Goal: Transaction & Acquisition: Book appointment/travel/reservation

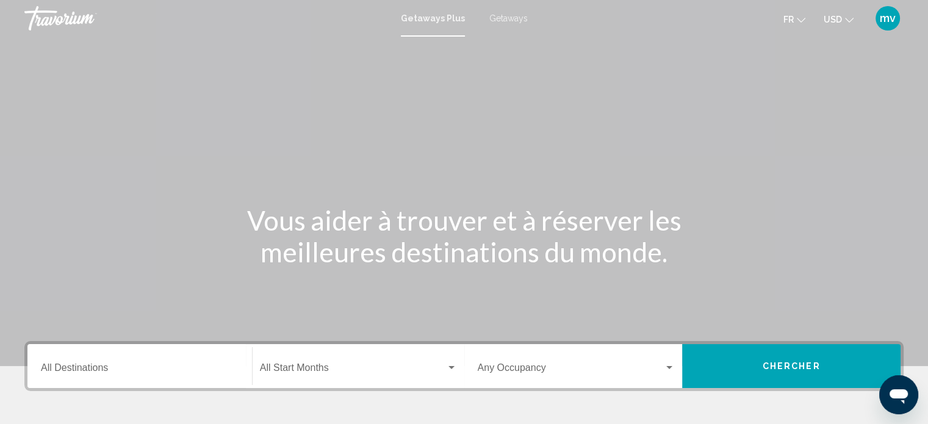
click at [511, 16] on span "Getaways" at bounding box center [508, 18] width 38 height 10
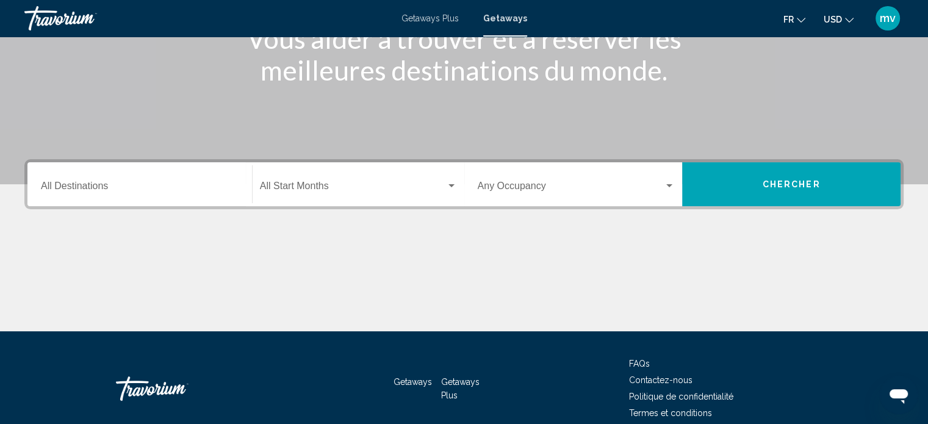
scroll to position [183, 0]
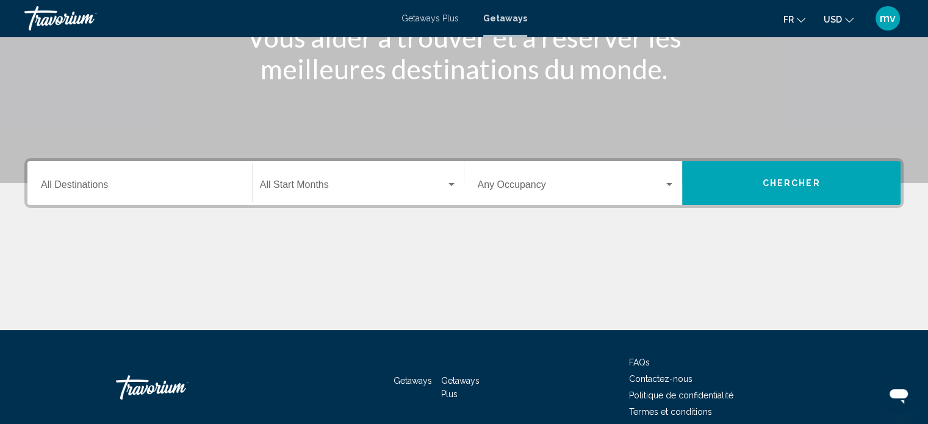
click at [97, 187] on input "Destination All Destinations" at bounding box center [140, 187] width 198 height 11
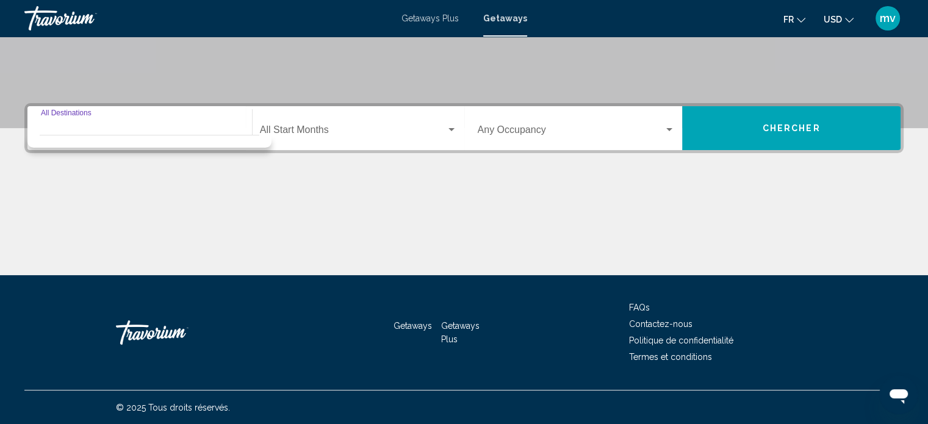
click at [66, 110] on div "Destination All Destinations" at bounding box center [140, 128] width 198 height 38
click at [56, 126] on div "Destination All Destinations" at bounding box center [140, 128] width 198 height 38
click at [52, 118] on div "Destination All Destinations" at bounding box center [140, 128] width 198 height 38
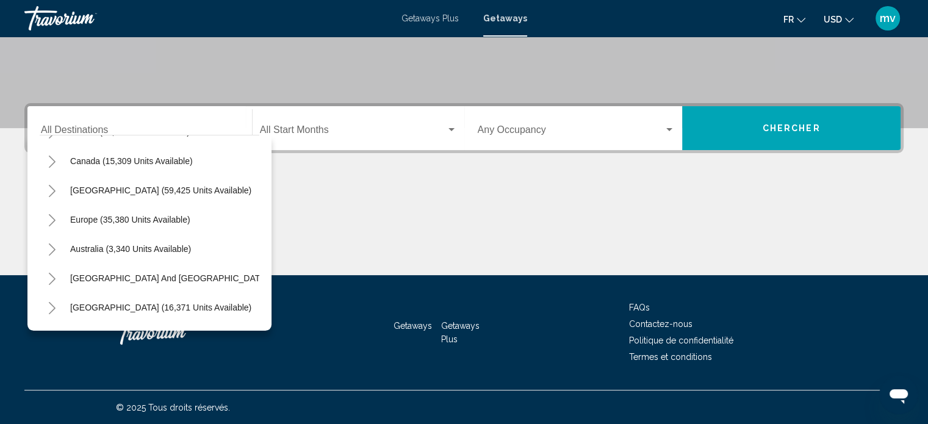
scroll to position [96, 0]
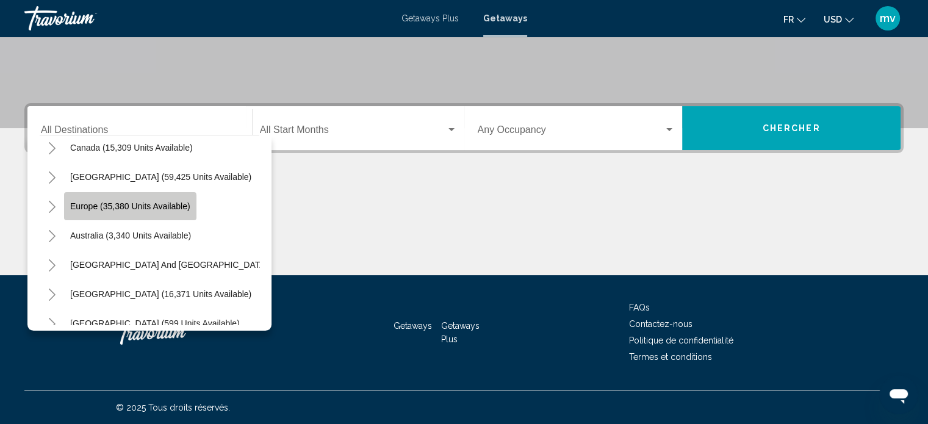
click at [86, 207] on span "Europe (35,380 units available)" at bounding box center [130, 206] width 120 height 10
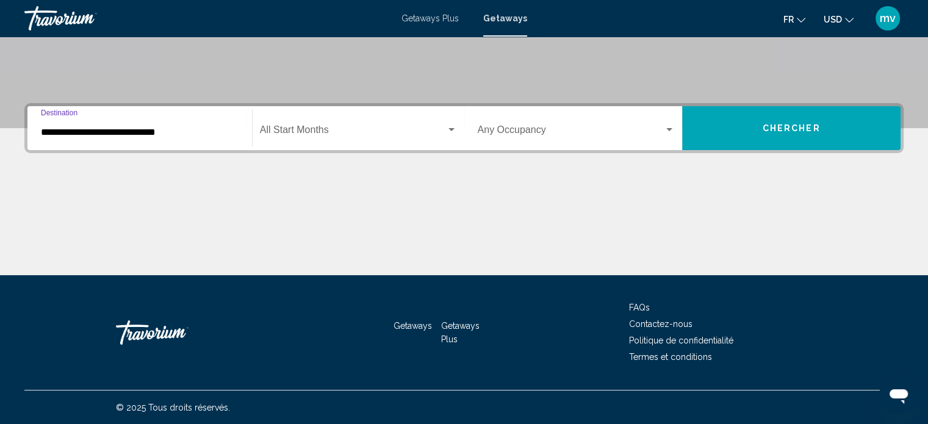
click at [89, 134] on input "**********" at bounding box center [140, 132] width 198 height 11
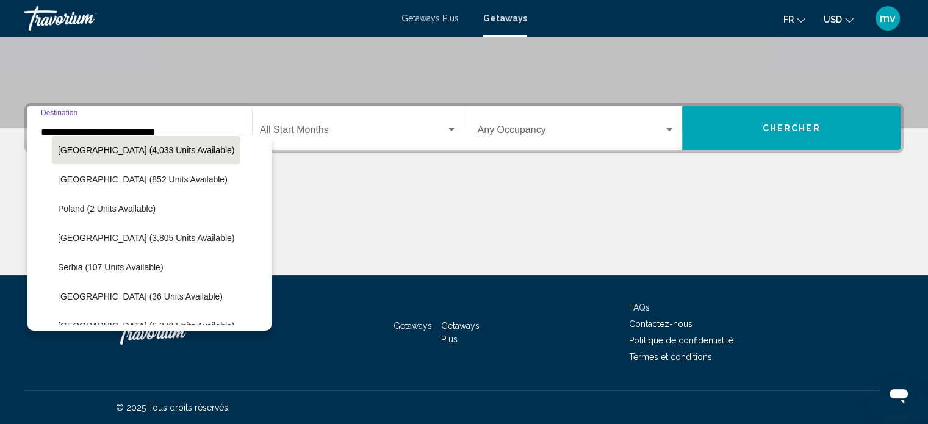
scroll to position [626, 0]
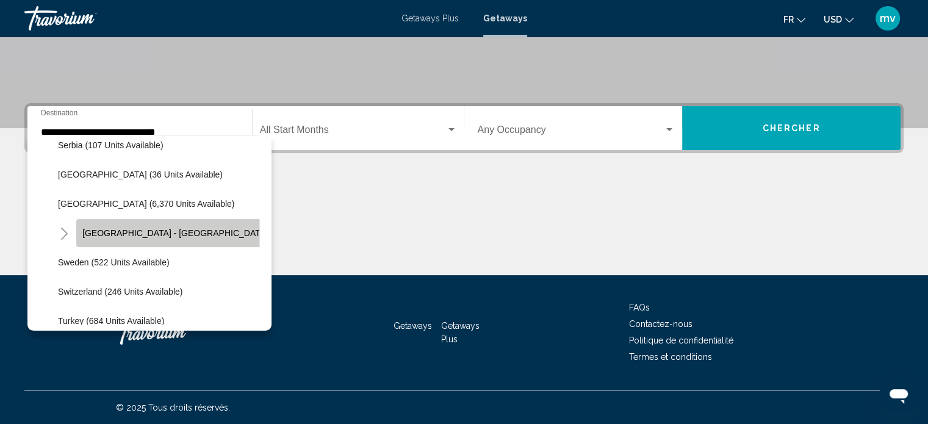
click at [127, 231] on span "[GEOGRAPHIC_DATA] - [GEOGRAPHIC_DATA] (2,460 units available)" at bounding box center [218, 233] width 273 height 10
type input "**********"
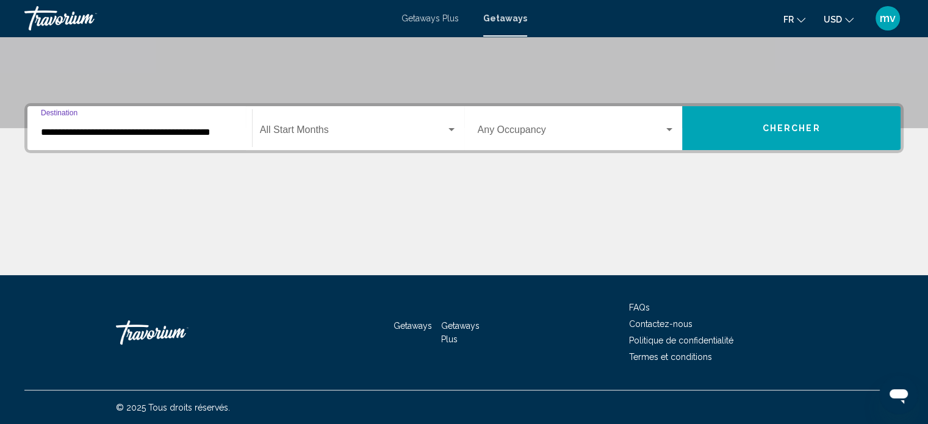
click at [304, 130] on span "Search widget" at bounding box center [353, 132] width 186 height 11
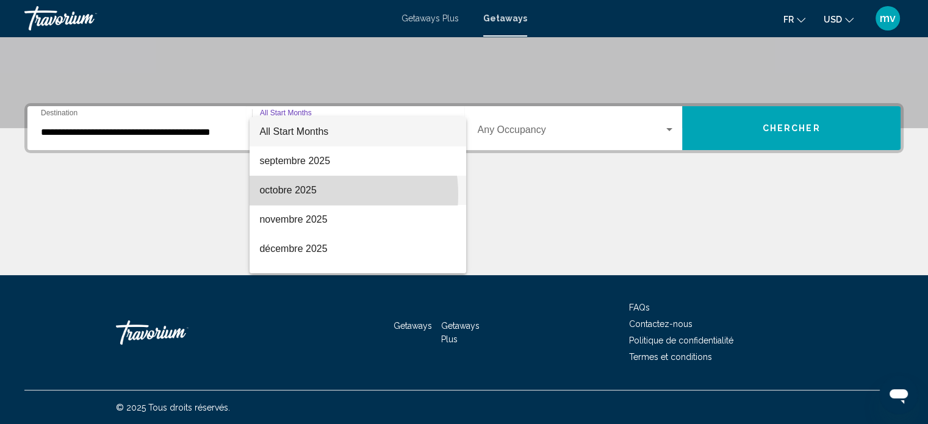
click at [304, 195] on span "octobre 2025" at bounding box center [357, 190] width 197 height 29
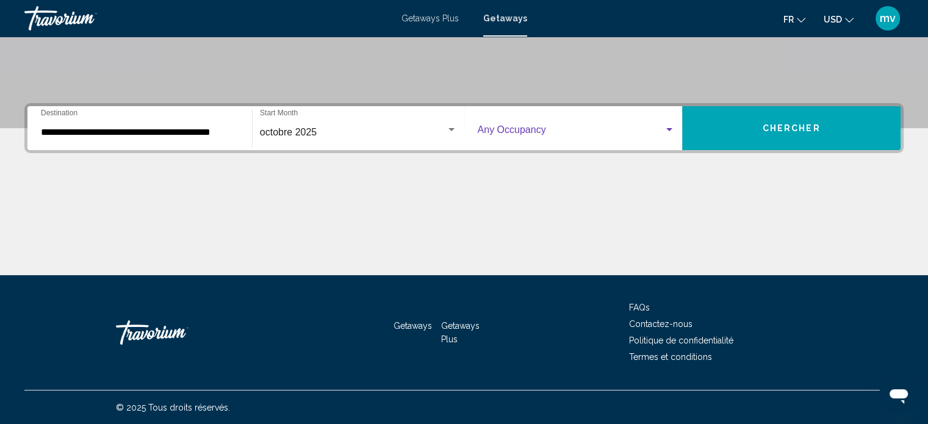
click at [667, 127] on div "Search widget" at bounding box center [669, 130] width 11 height 10
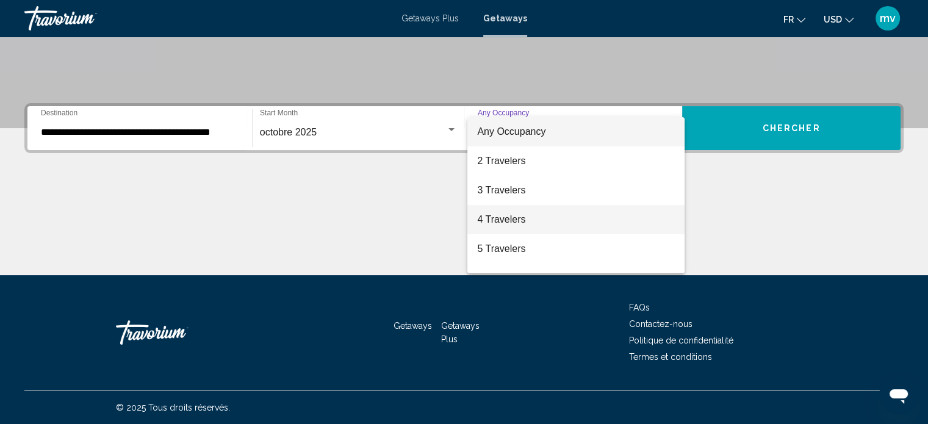
click at [501, 221] on span "4 Travelers" at bounding box center [576, 219] width 198 height 29
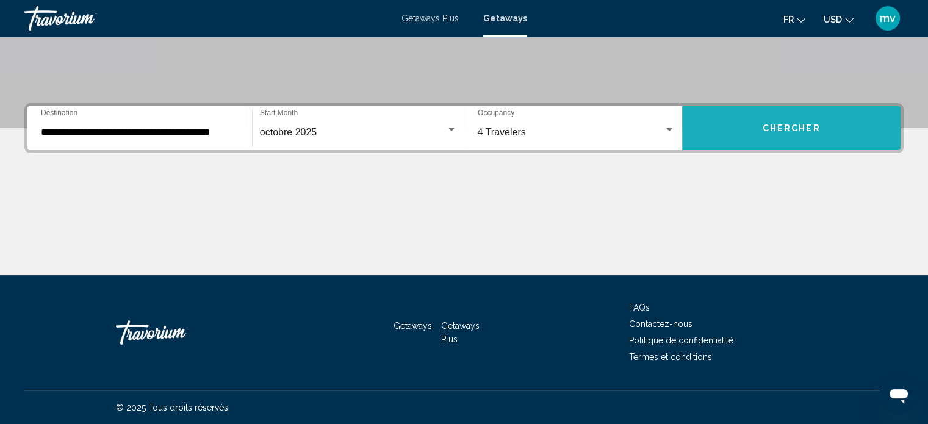
click at [766, 121] on button "Chercher" at bounding box center [791, 128] width 218 height 44
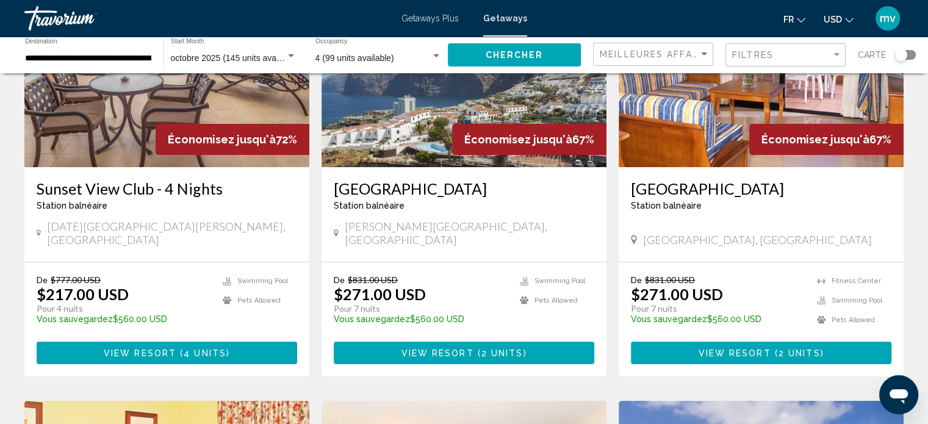
scroll to position [183, 0]
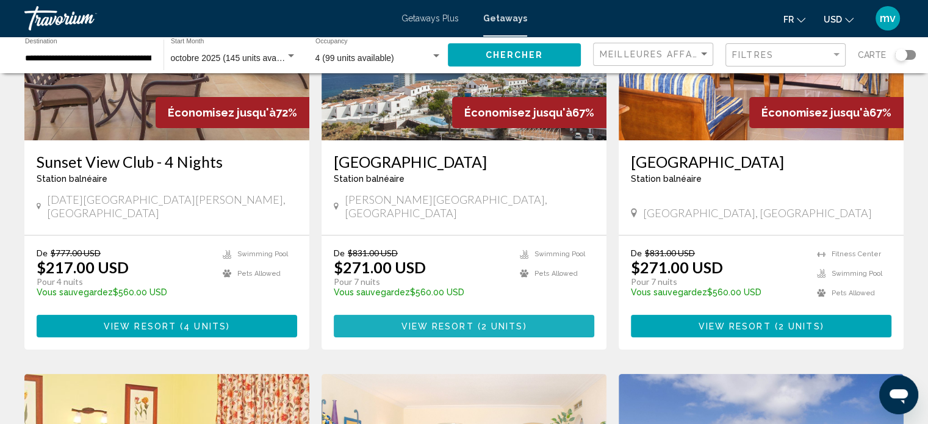
click at [492, 322] on span "2 units" at bounding box center [502, 327] width 42 height 10
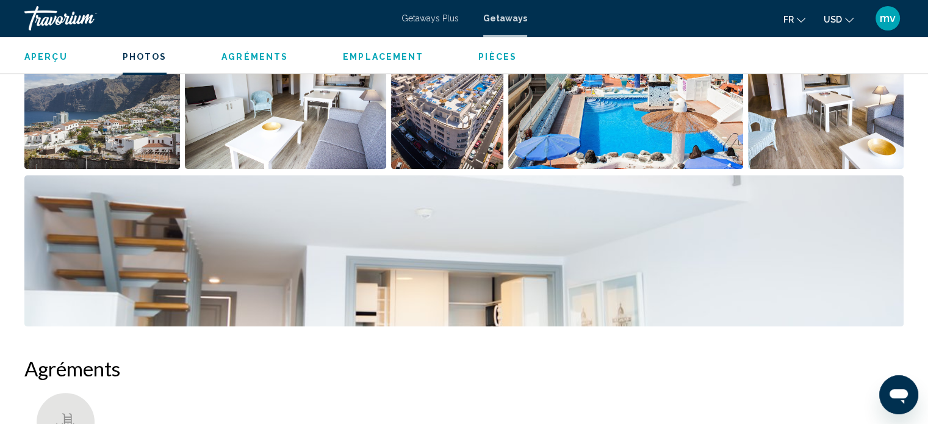
scroll to position [644, 0]
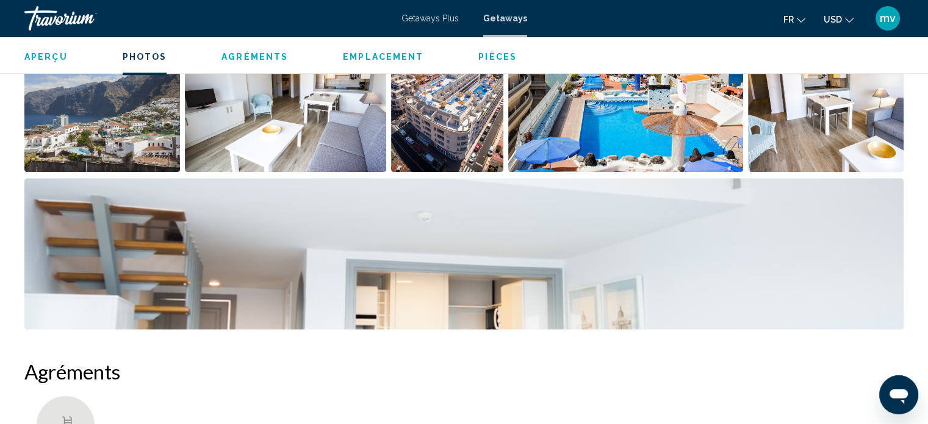
click at [481, 54] on span "Pièces" at bounding box center [497, 57] width 38 height 10
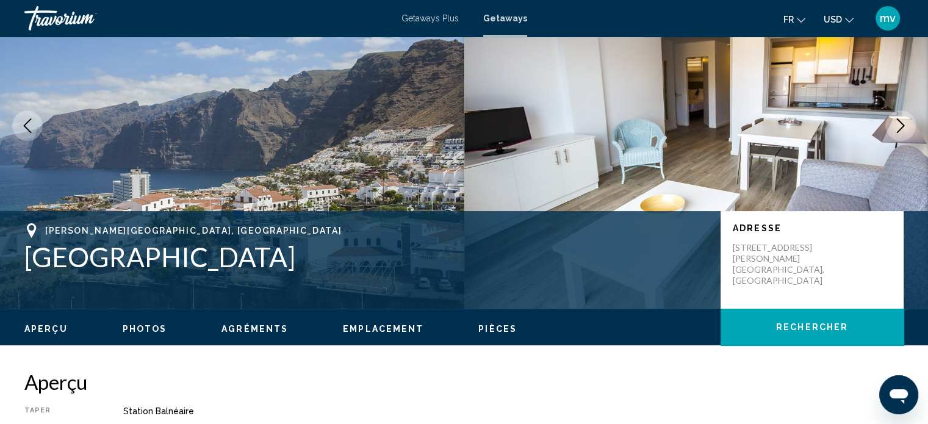
scroll to position [0, 0]
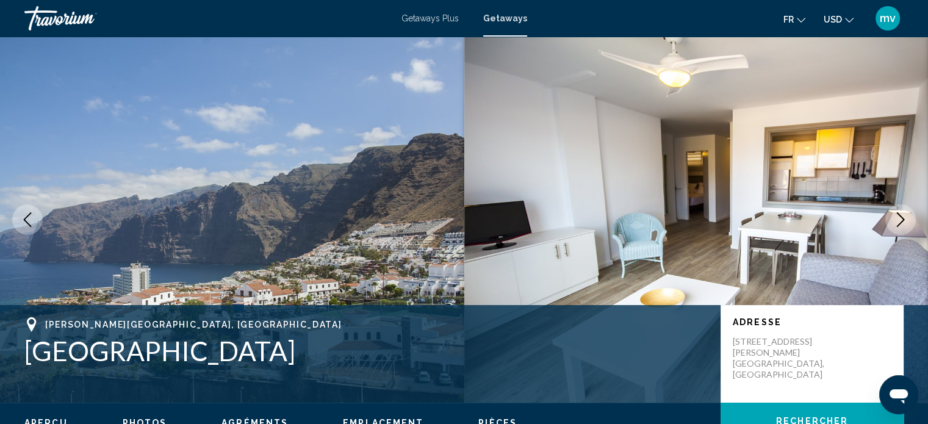
click at [904, 217] on icon "Next image" at bounding box center [900, 219] width 15 height 15
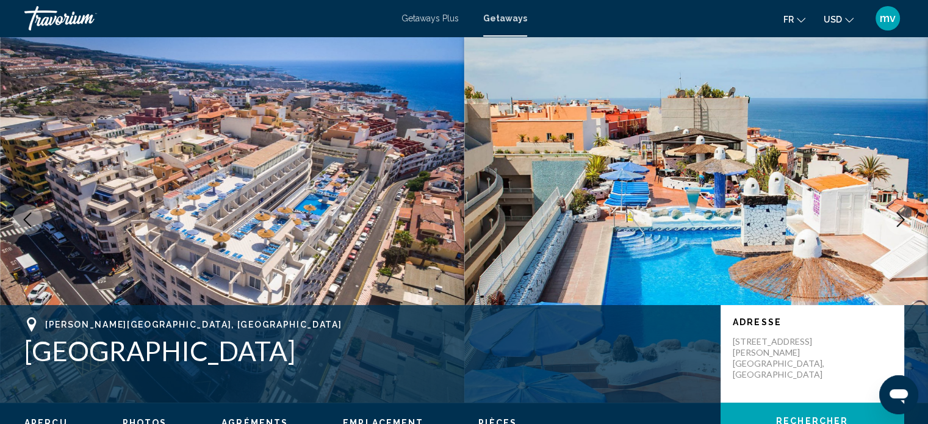
click at [904, 217] on icon "Next image" at bounding box center [900, 219] width 15 height 15
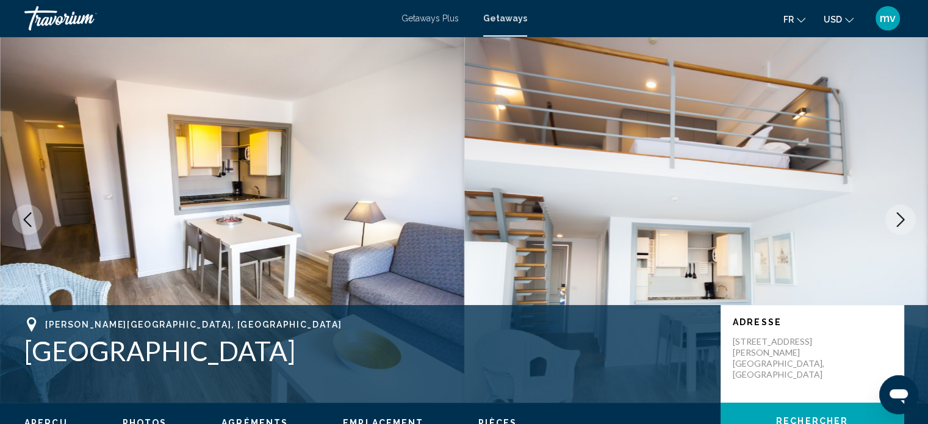
click at [903, 217] on icon "Next image" at bounding box center [900, 219] width 15 height 15
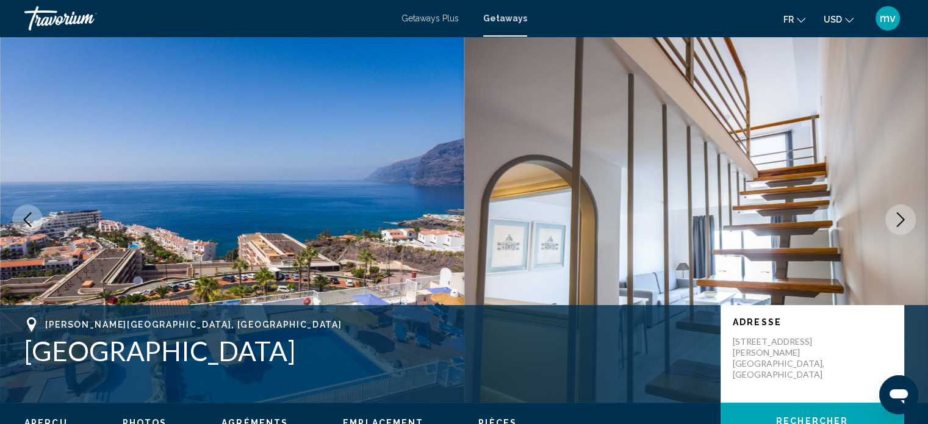
click at [903, 217] on icon "Next image" at bounding box center [900, 219] width 15 height 15
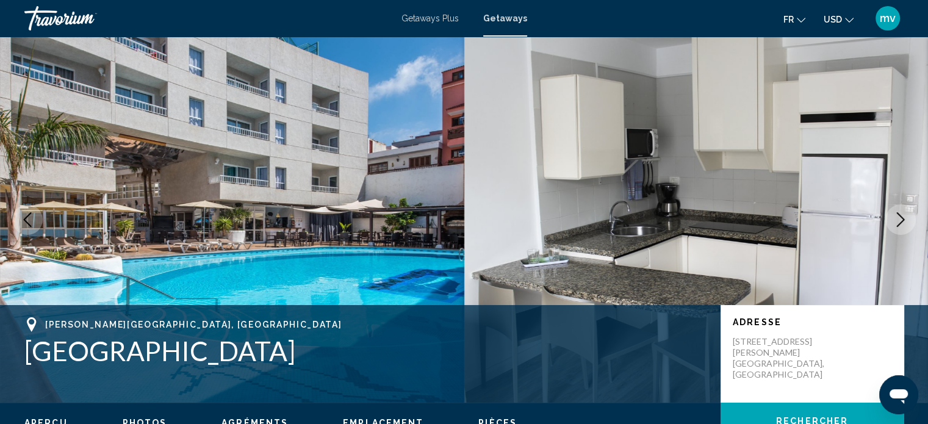
click at [903, 217] on icon "Next image" at bounding box center [900, 219] width 15 height 15
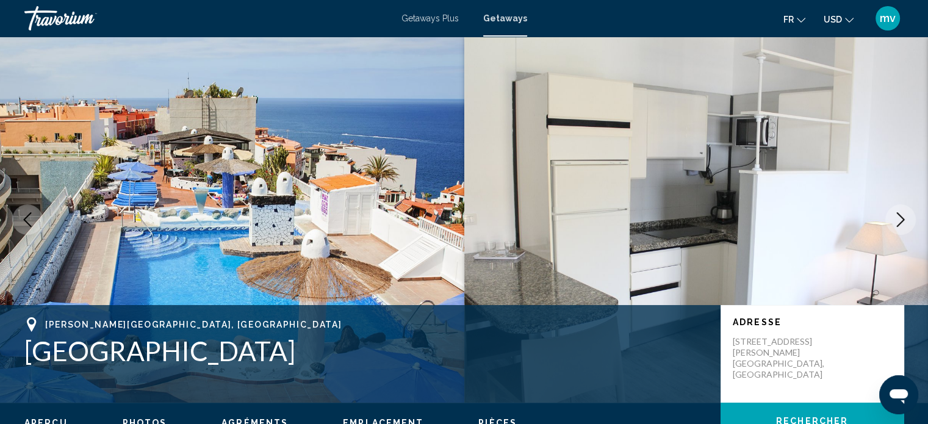
click at [903, 217] on icon "Next image" at bounding box center [900, 219] width 15 height 15
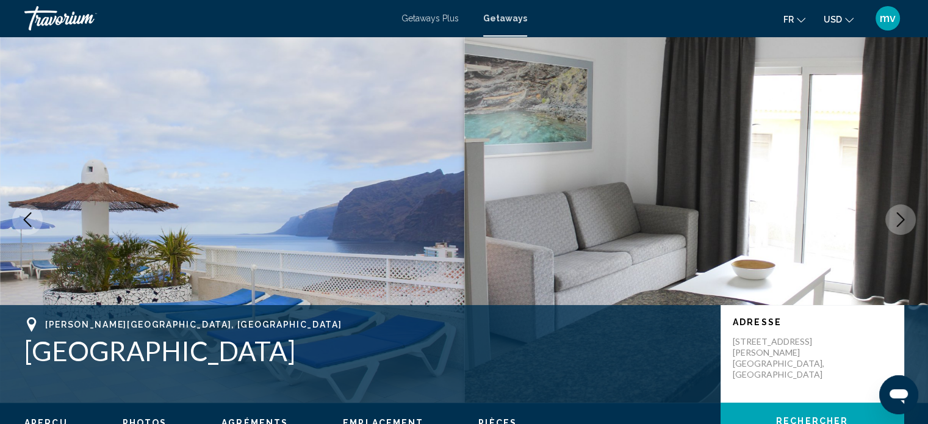
click at [903, 217] on icon "Next image" at bounding box center [900, 219] width 15 height 15
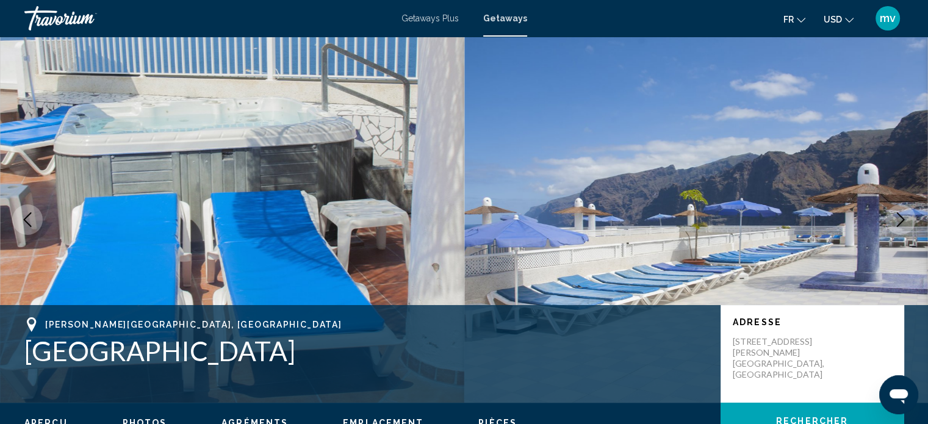
click at [903, 217] on icon "Next image" at bounding box center [900, 219] width 15 height 15
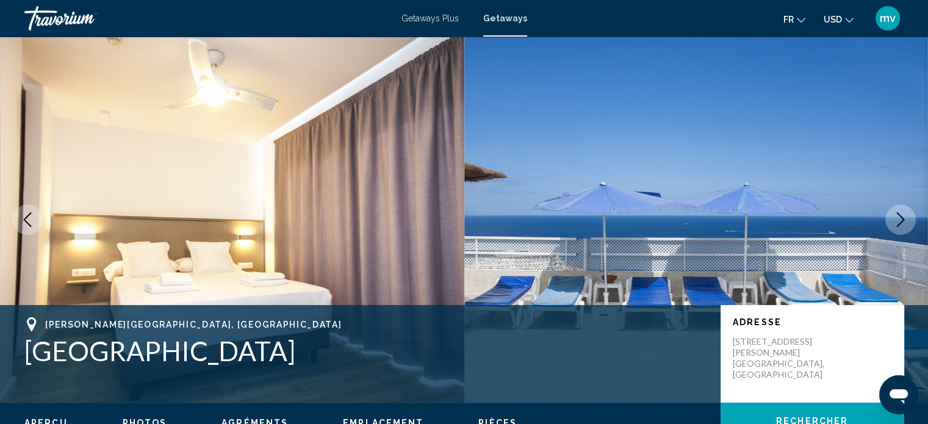
click at [903, 217] on icon "Next image" at bounding box center [900, 219] width 15 height 15
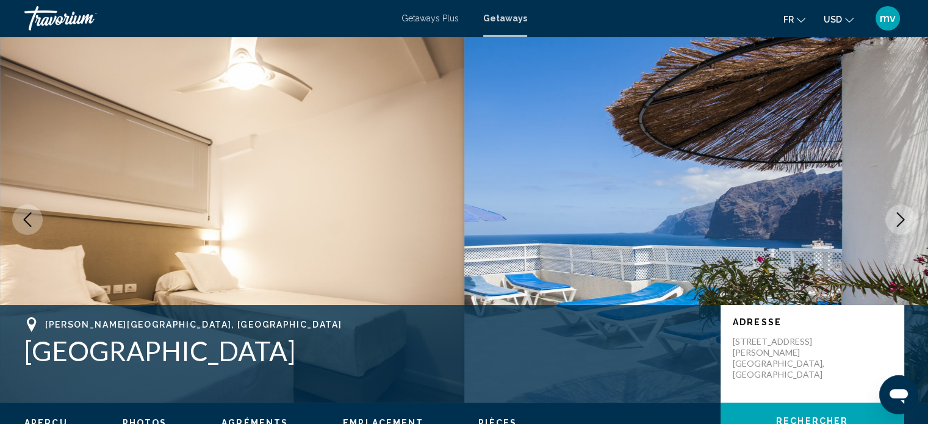
click at [903, 217] on icon "Next image" at bounding box center [900, 219] width 15 height 15
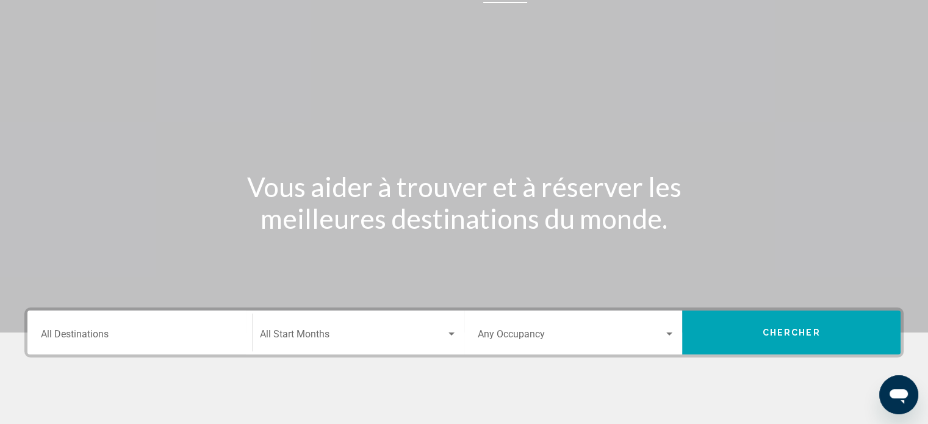
scroll to position [61, 0]
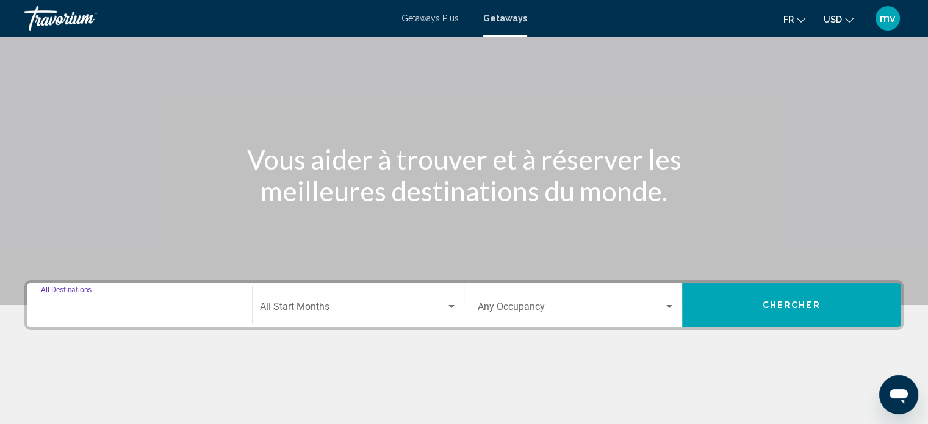
click at [90, 305] on input "Destination All Destinations" at bounding box center [140, 309] width 198 height 11
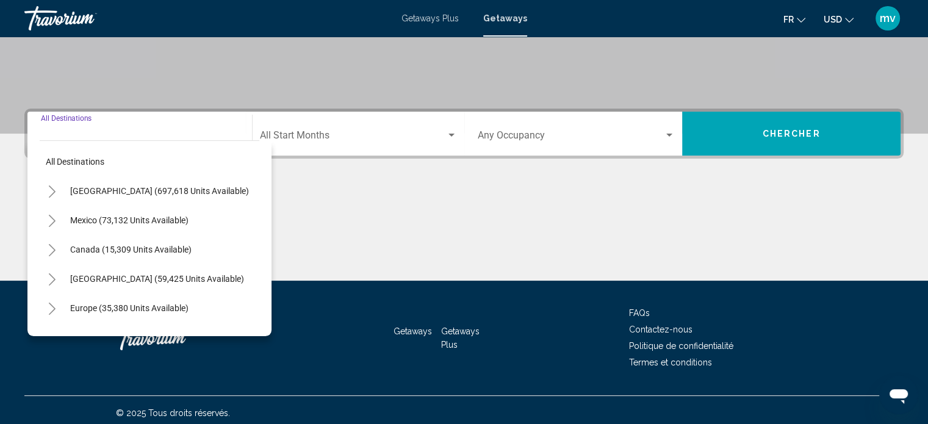
scroll to position [238, 0]
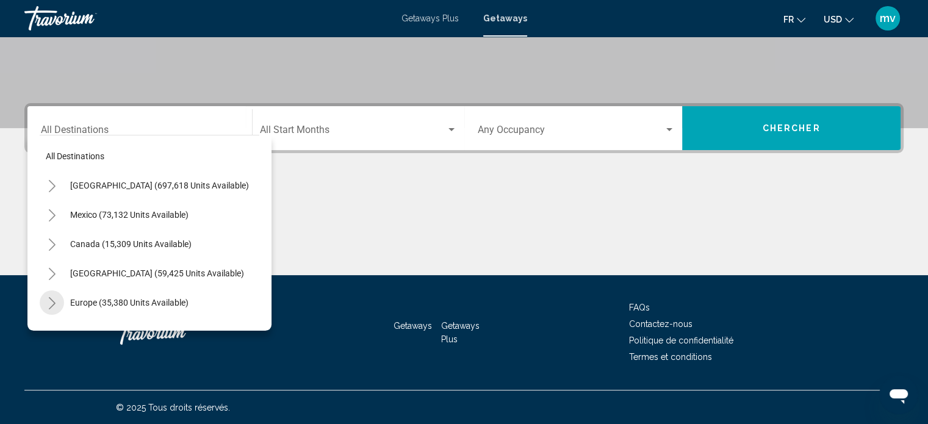
click at [55, 299] on icon "Toggle Europe (35,380 units available)" at bounding box center [52, 303] width 9 height 12
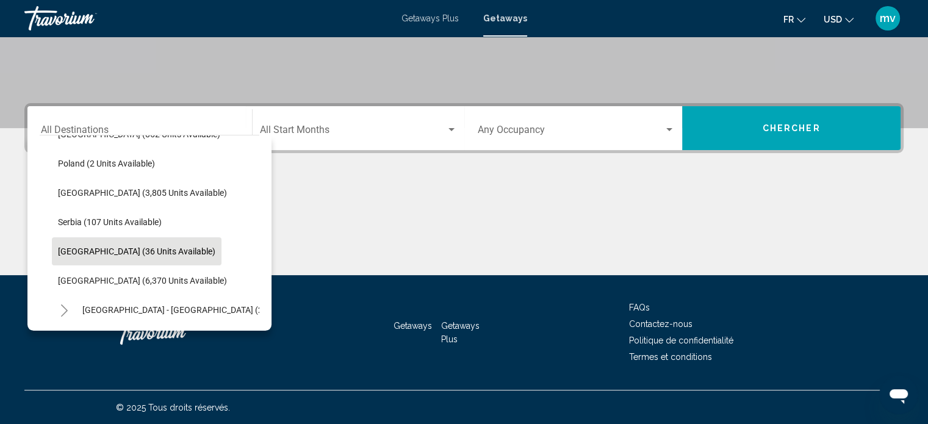
scroll to position [610, 0]
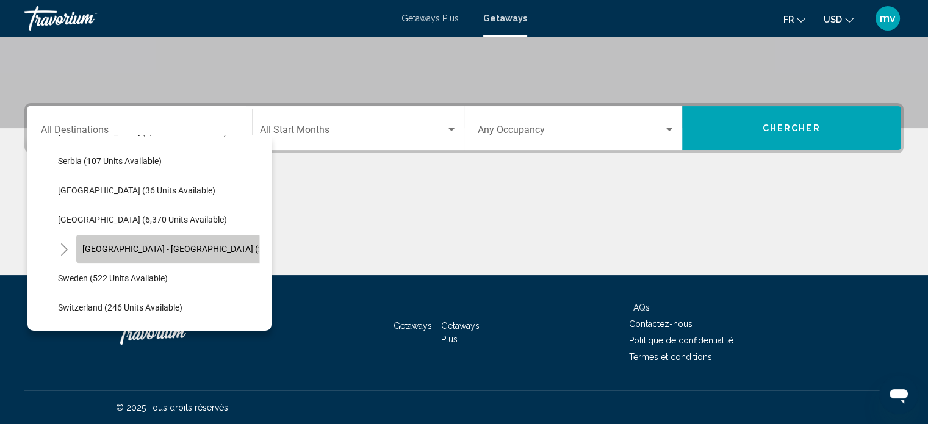
click at [107, 251] on span "[GEOGRAPHIC_DATA] - [GEOGRAPHIC_DATA] (2,460 units available)" at bounding box center [210, 249] width 257 height 10
type input "**********"
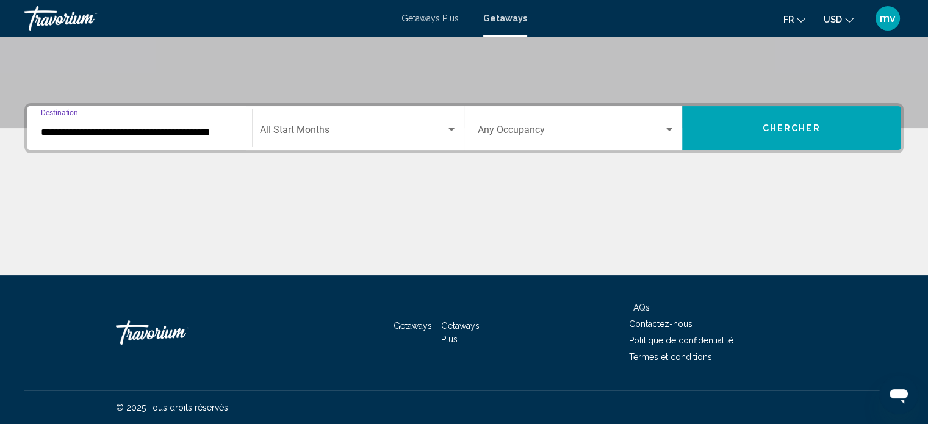
click at [453, 126] on div "Search widget" at bounding box center [451, 130] width 11 height 10
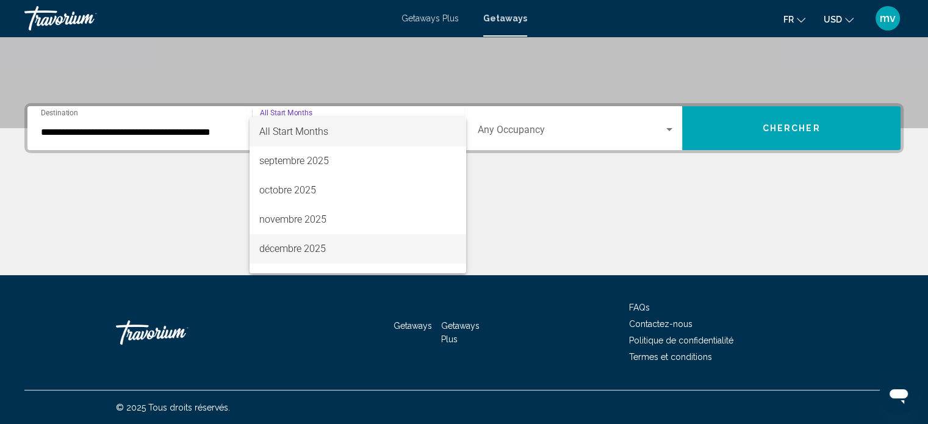
click at [310, 246] on span "décembre 2025" at bounding box center [357, 248] width 197 height 29
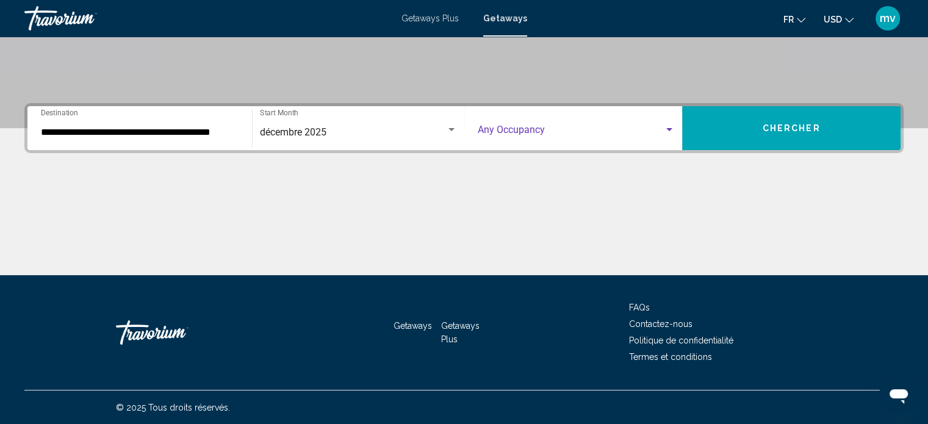
click at [669, 129] on div "Search widget" at bounding box center [669, 129] width 6 height 3
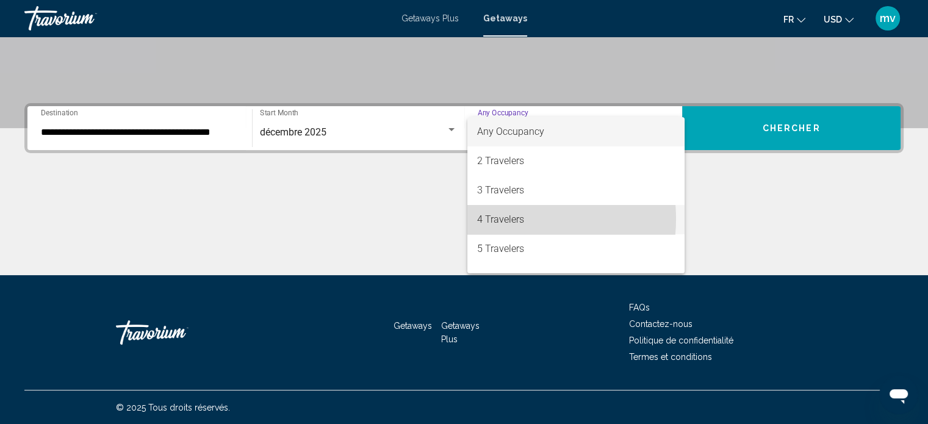
click at [508, 219] on span "4 Travelers" at bounding box center [576, 219] width 198 height 29
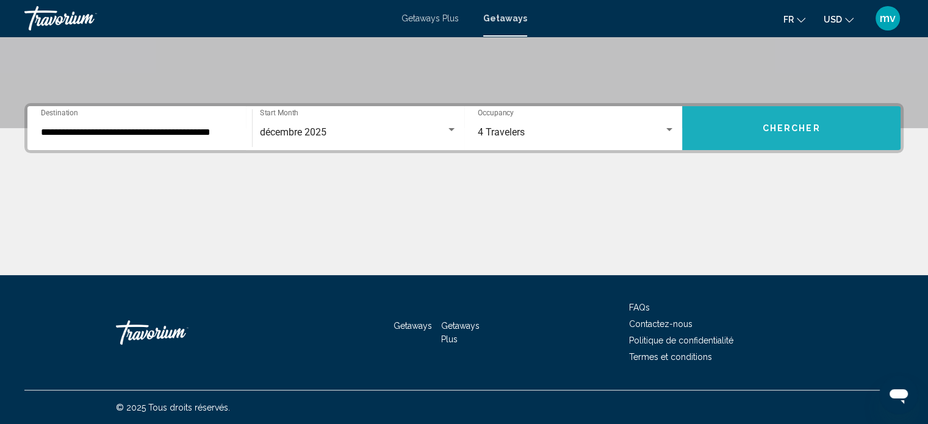
click at [761, 131] on button "Chercher" at bounding box center [791, 128] width 218 height 44
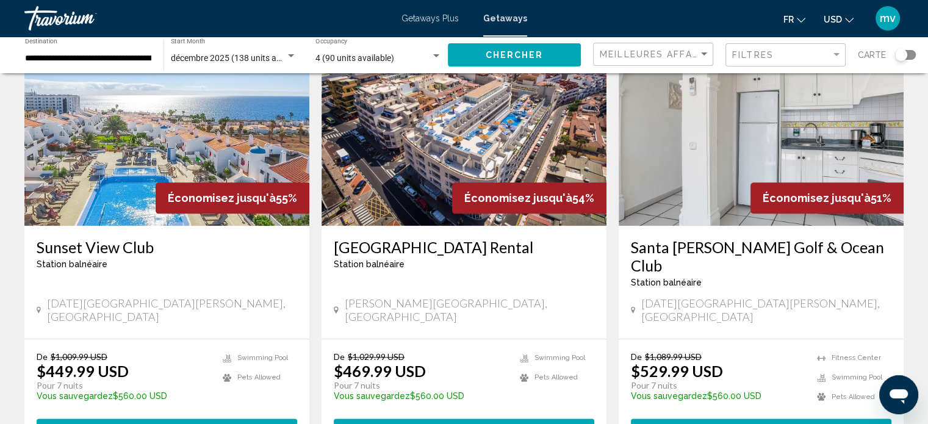
scroll to position [1581, 0]
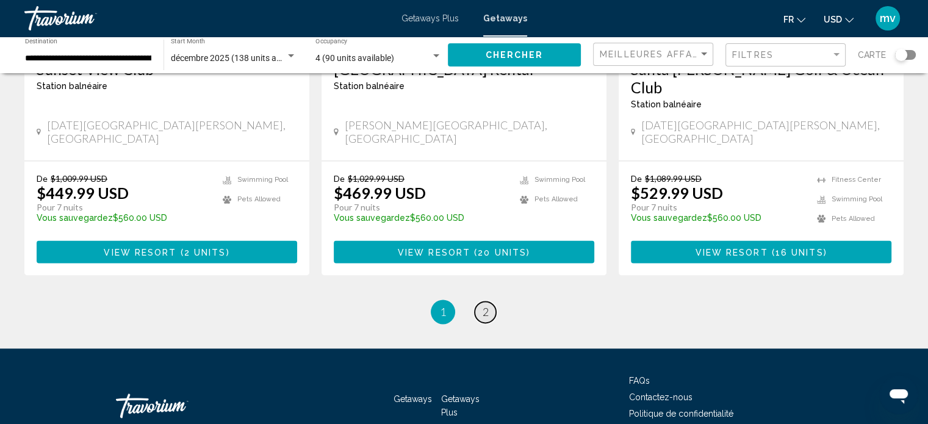
click at [486, 305] on span "2" at bounding box center [486, 311] width 6 height 13
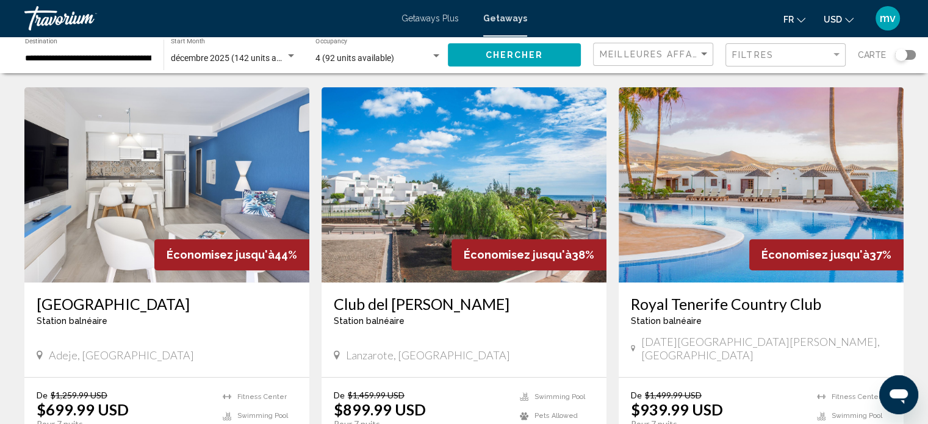
scroll to position [671, 0]
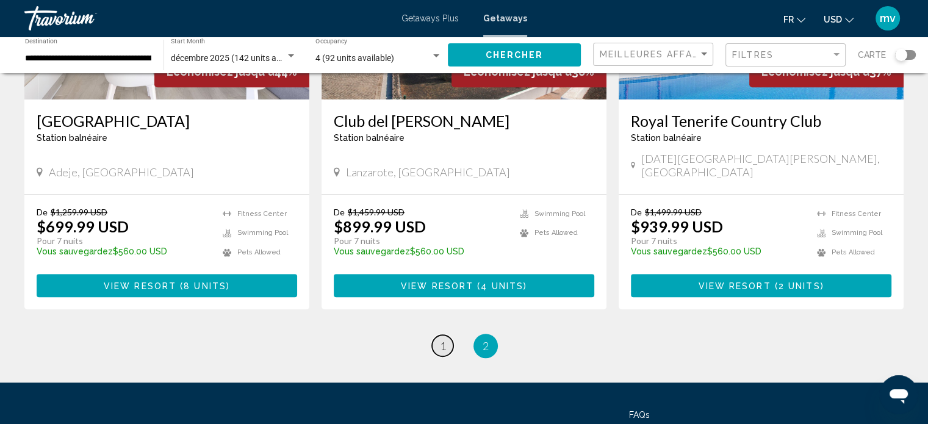
click at [444, 339] on span "1" at bounding box center [443, 345] width 6 height 13
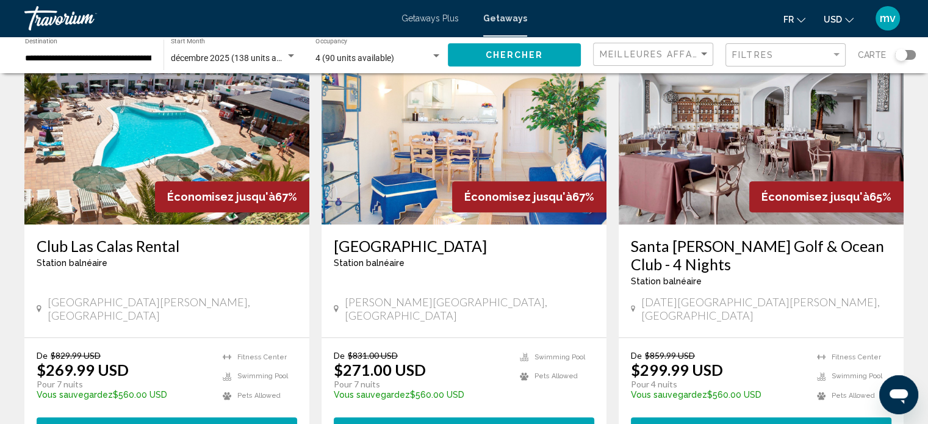
scroll to position [549, 0]
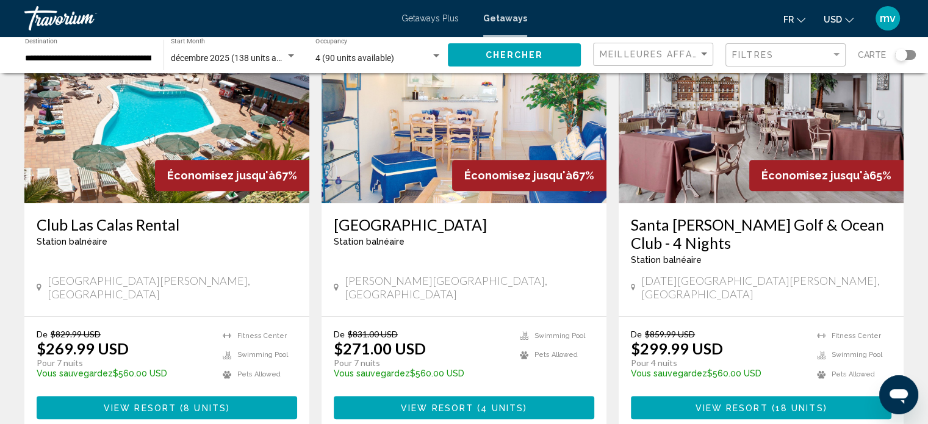
click at [434, 123] on img "Main content" at bounding box center [464, 105] width 285 height 195
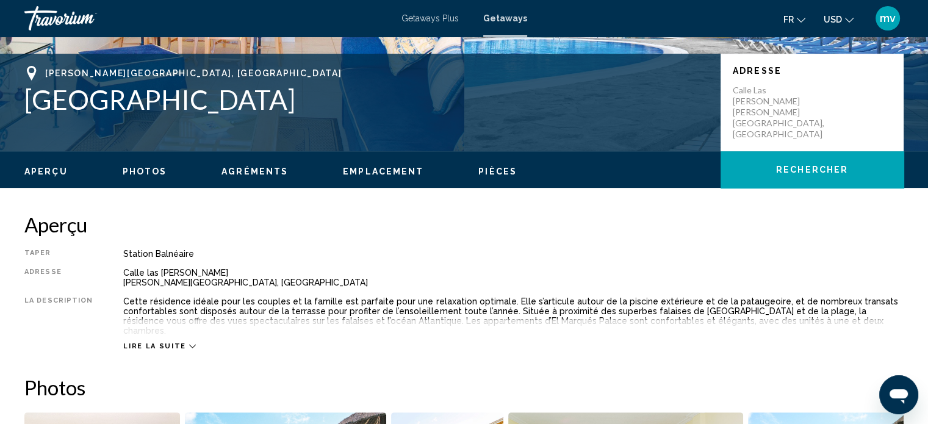
scroll to position [373, 0]
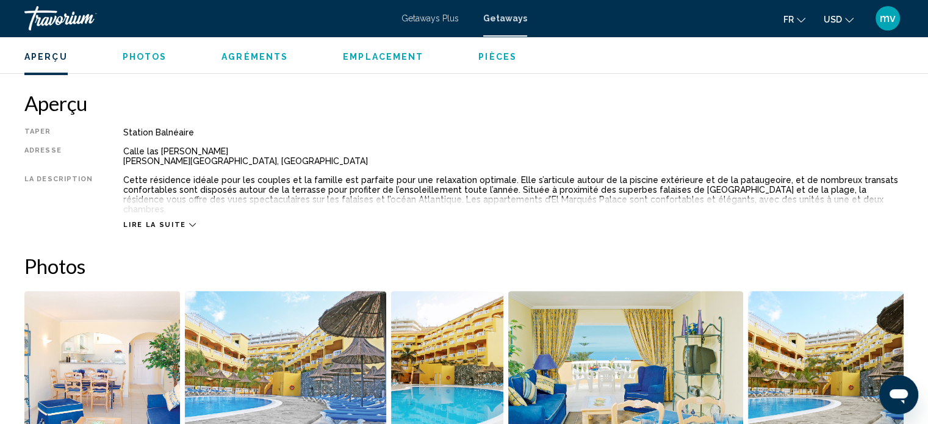
click at [153, 221] on span "Lire la suite" at bounding box center [154, 225] width 62 height 8
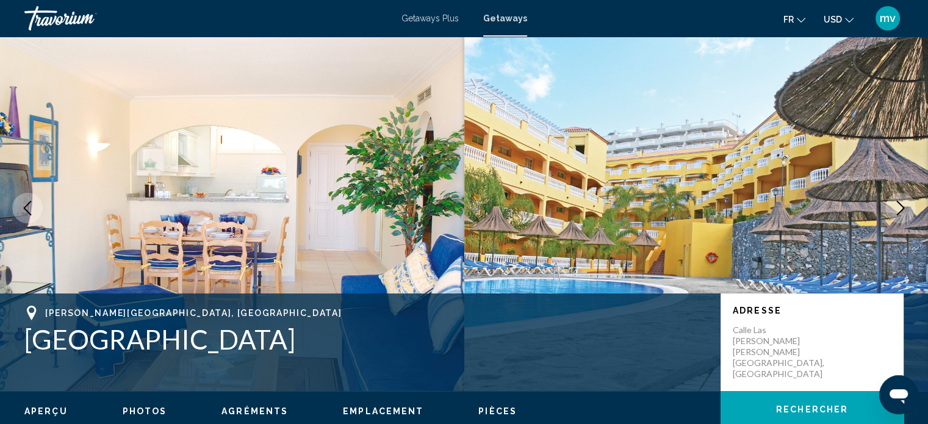
scroll to position [0, 0]
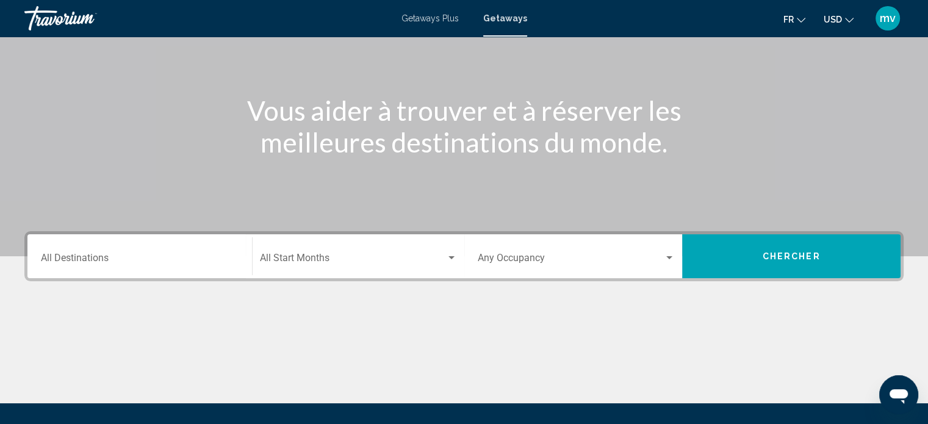
scroll to position [122, 0]
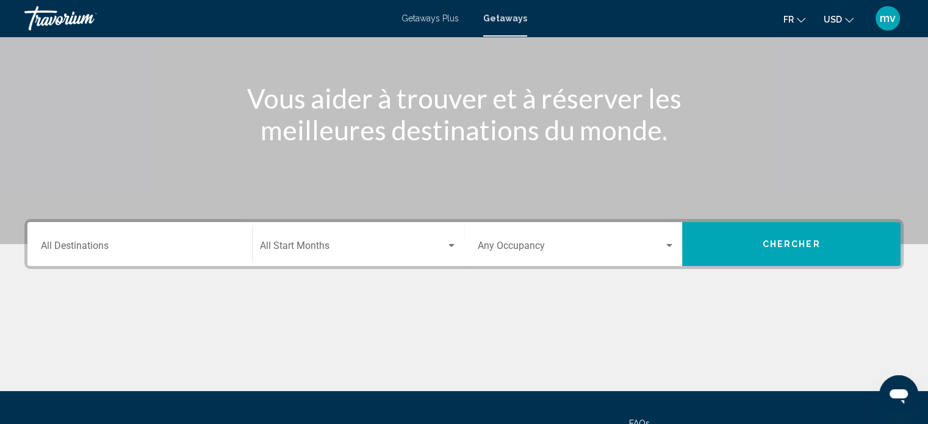
click at [178, 243] on input "Destination All Destinations" at bounding box center [140, 248] width 198 height 11
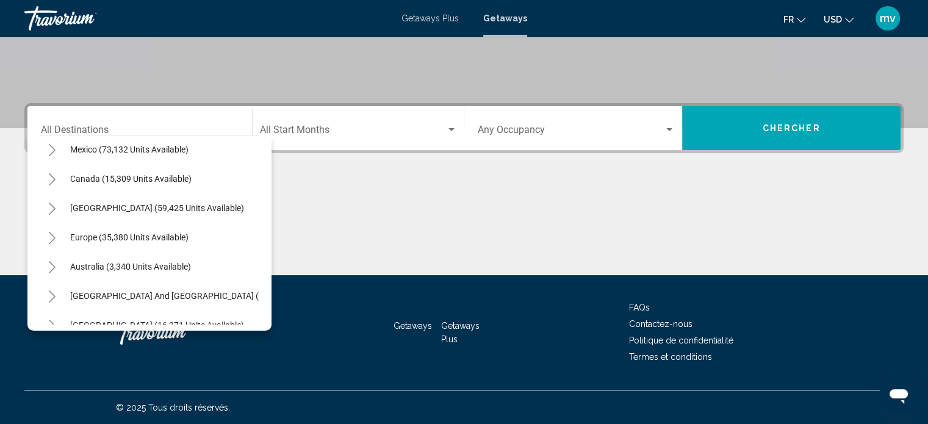
scroll to position [66, 0]
click at [158, 235] on span "Europe (35,380 units available)" at bounding box center [129, 237] width 118 height 10
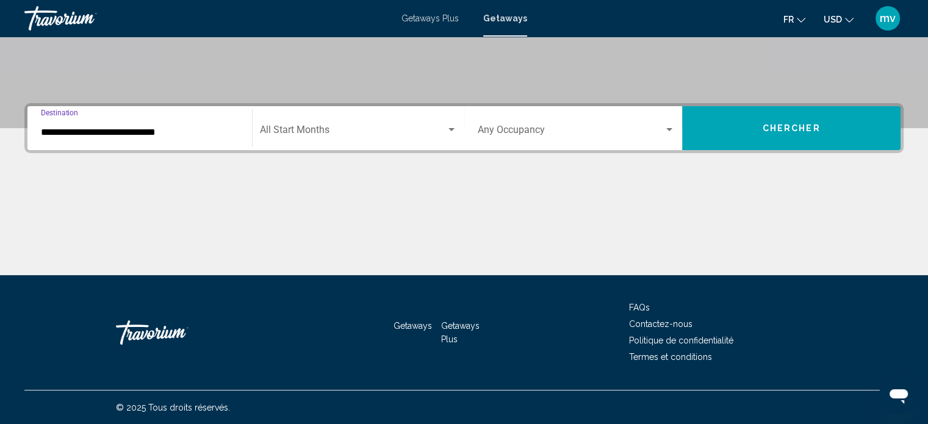
click at [147, 128] on input "**********" at bounding box center [140, 132] width 198 height 11
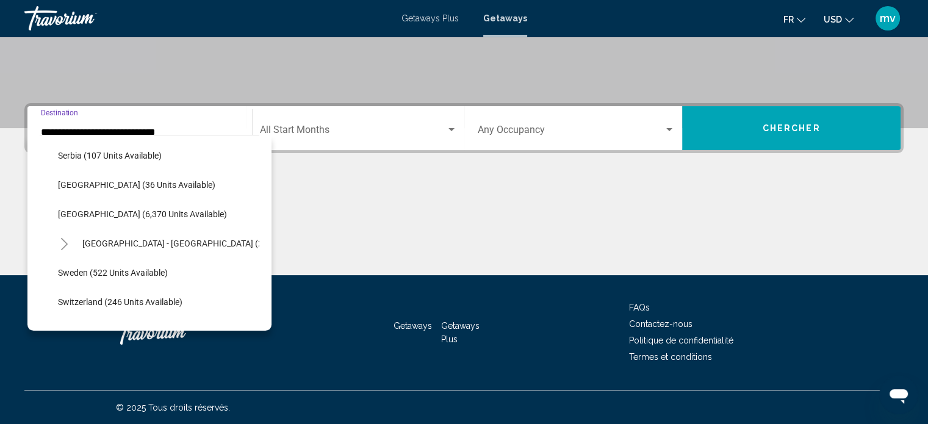
scroll to position [626, 0]
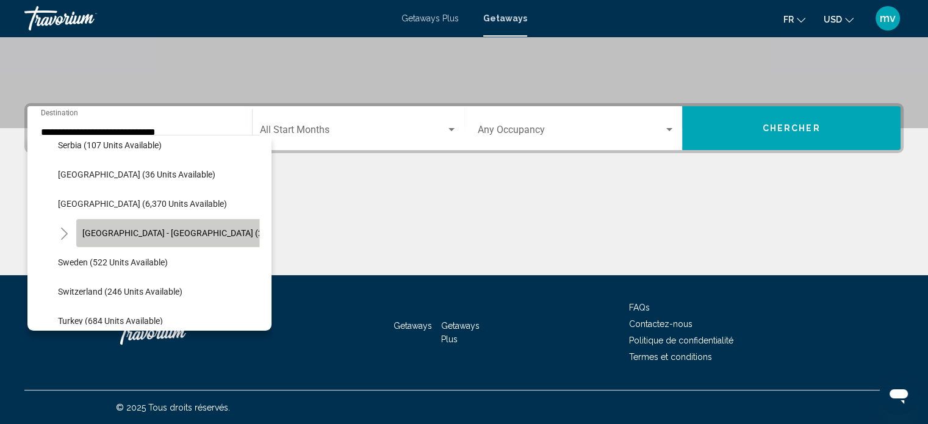
click at [122, 231] on span "[GEOGRAPHIC_DATA] - [GEOGRAPHIC_DATA] (2,460 units available)" at bounding box center [210, 233] width 257 height 10
type input "**********"
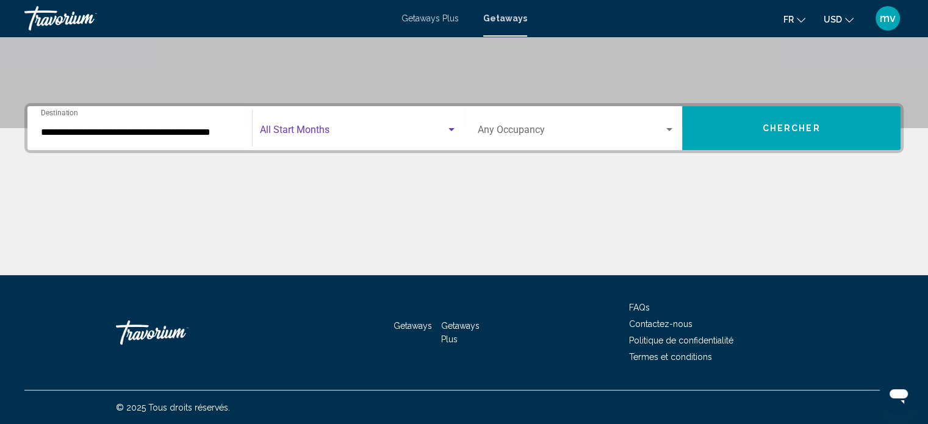
click at [451, 131] on div "Search widget" at bounding box center [451, 130] width 11 height 10
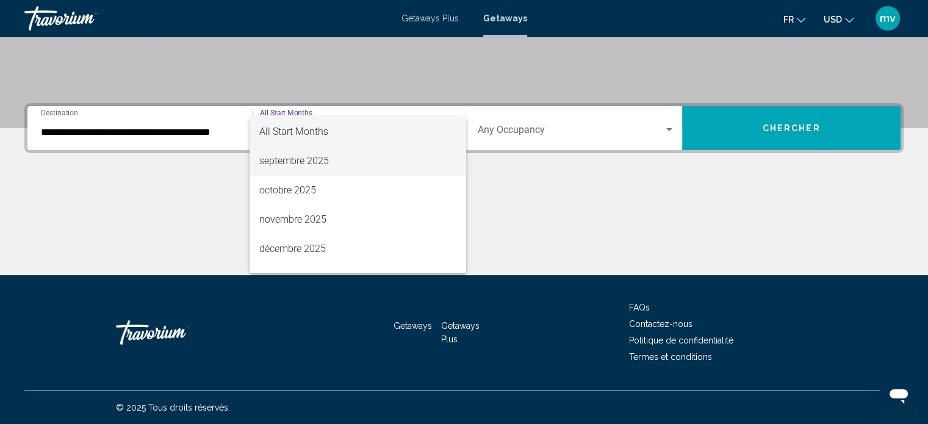
scroll to position [122, 0]
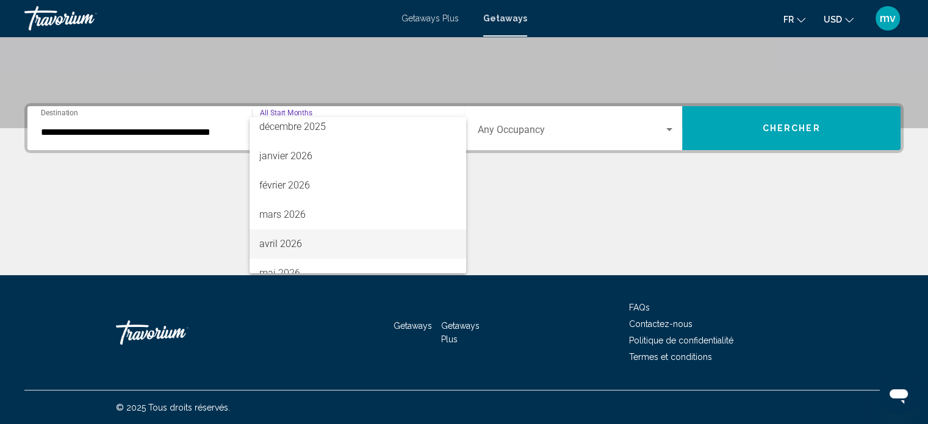
click at [288, 239] on span "avril 2026" at bounding box center [357, 243] width 197 height 29
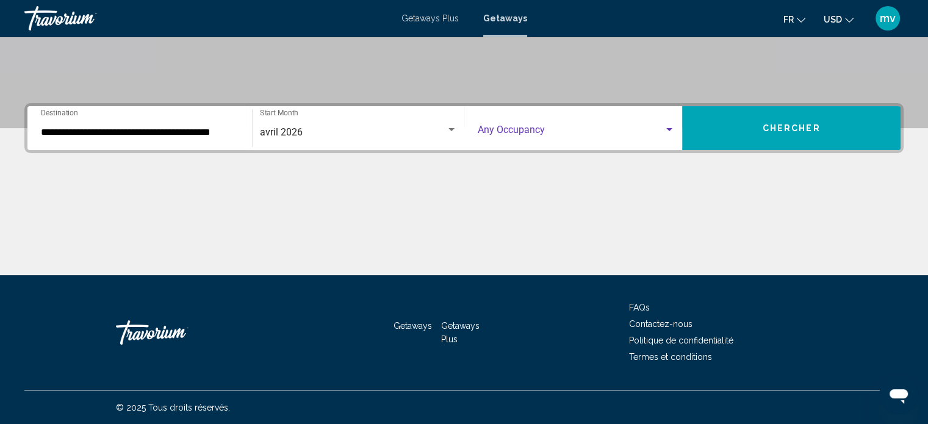
click at [672, 127] on div "Search widget" at bounding box center [669, 130] width 11 height 10
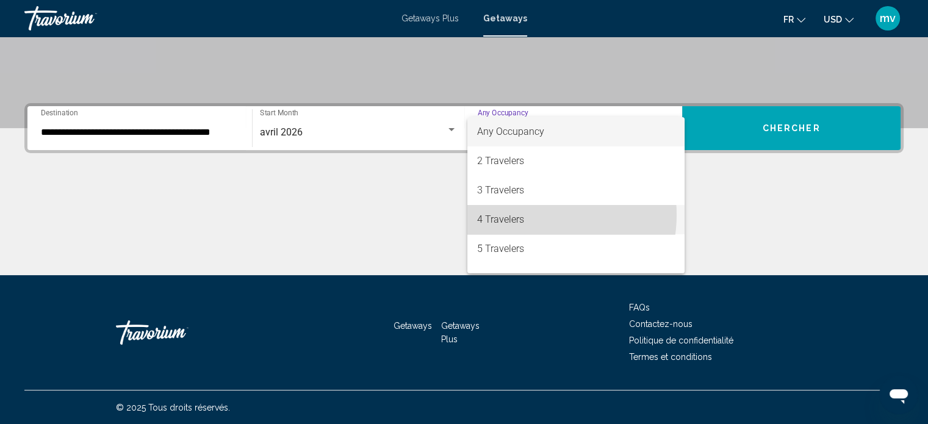
click at [527, 215] on span "4 Travelers" at bounding box center [576, 219] width 198 height 29
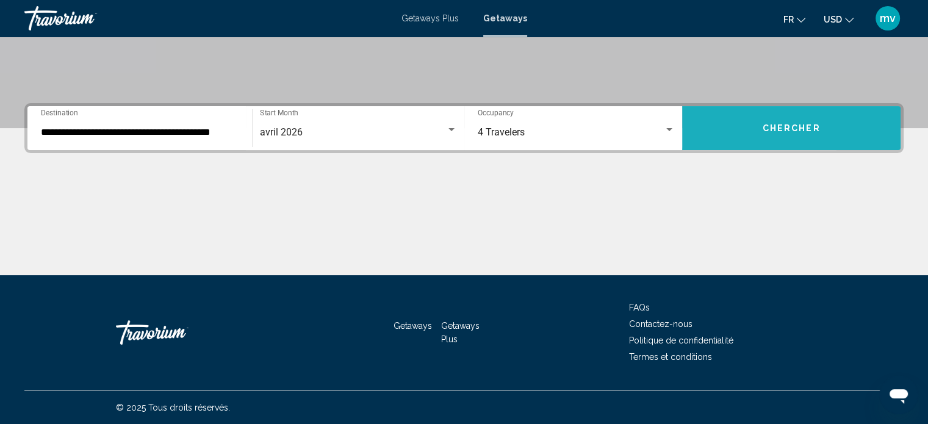
click at [844, 127] on button "Chercher" at bounding box center [791, 128] width 218 height 44
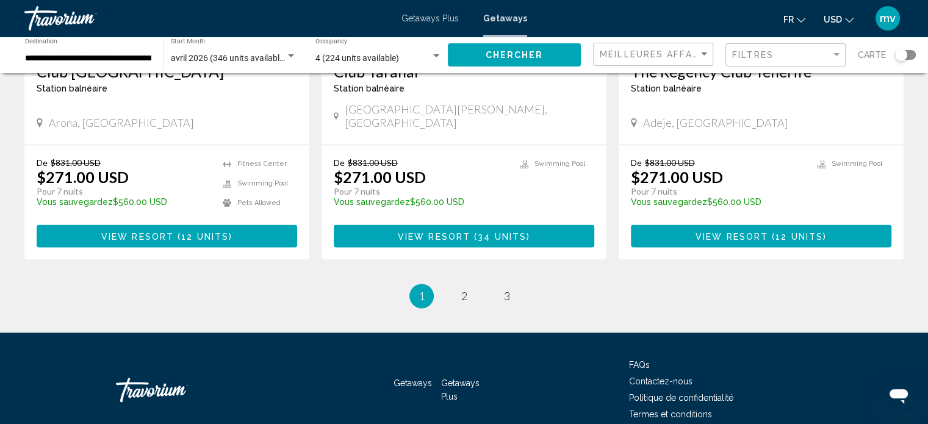
scroll to position [1581, 0]
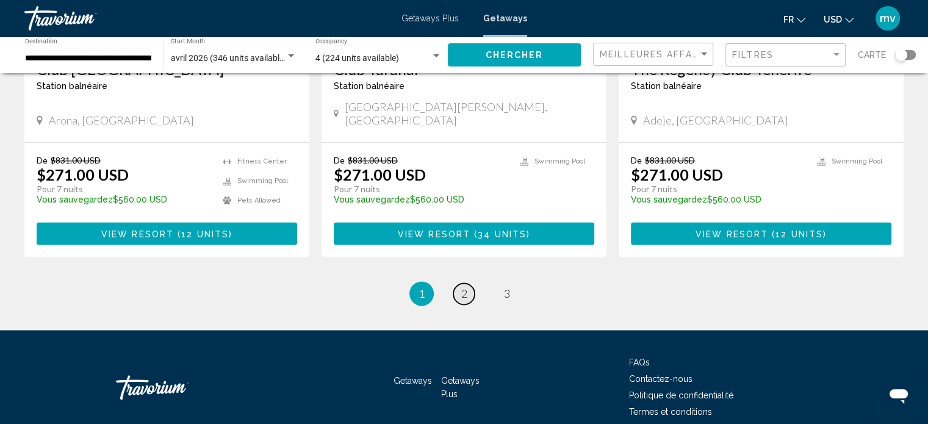
click at [462, 287] on span "2" at bounding box center [464, 293] width 6 height 13
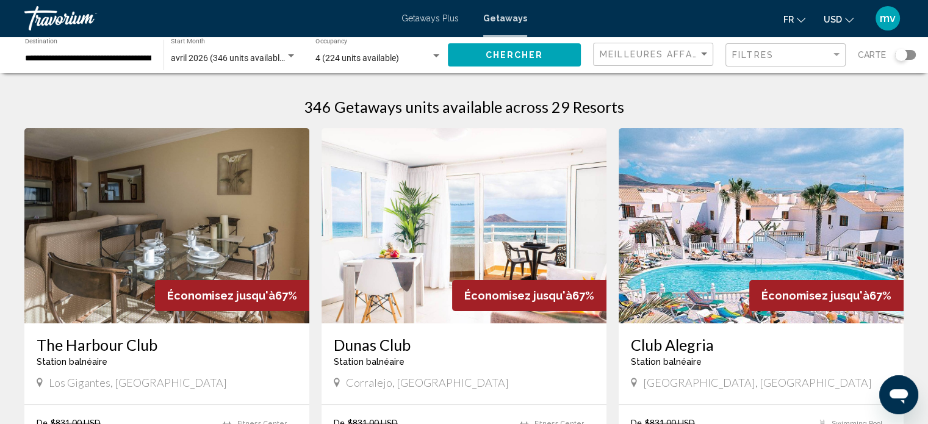
scroll to position [61, 0]
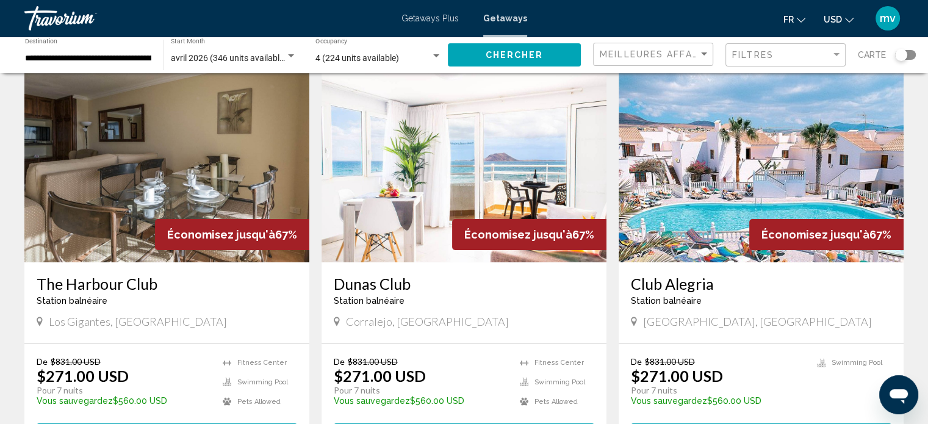
click at [182, 146] on img "Main content" at bounding box center [166, 164] width 285 height 195
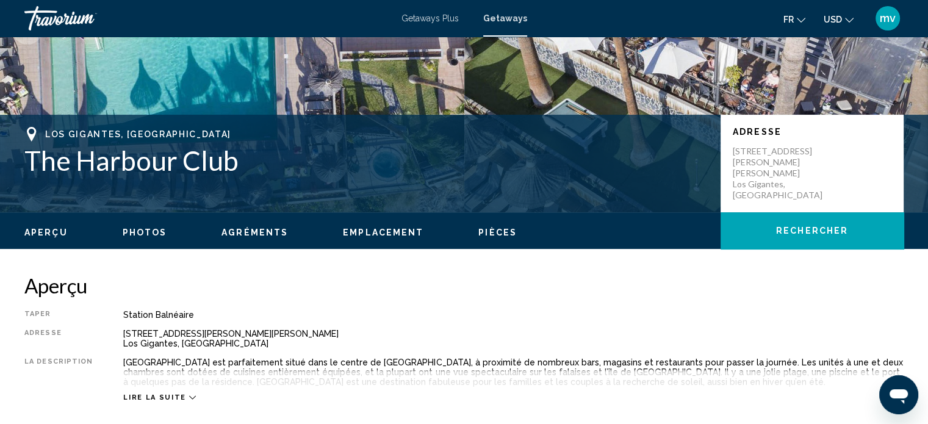
scroll to position [251, 0]
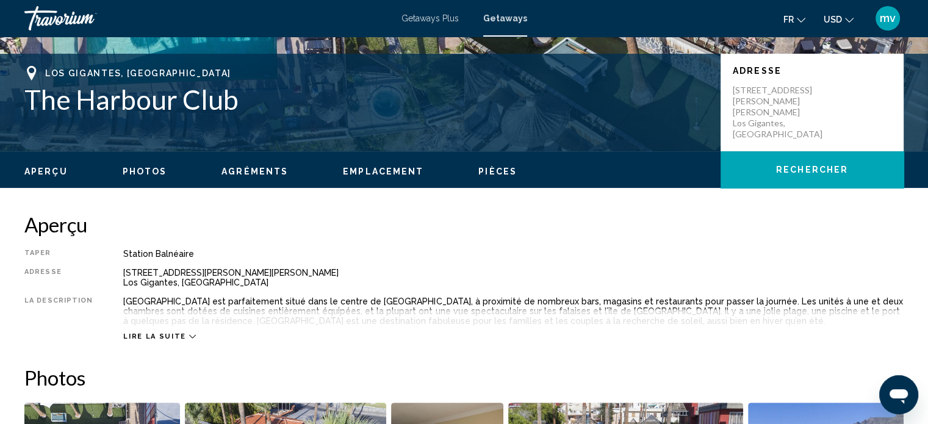
click at [189, 333] on icon "Main content" at bounding box center [192, 336] width 7 height 7
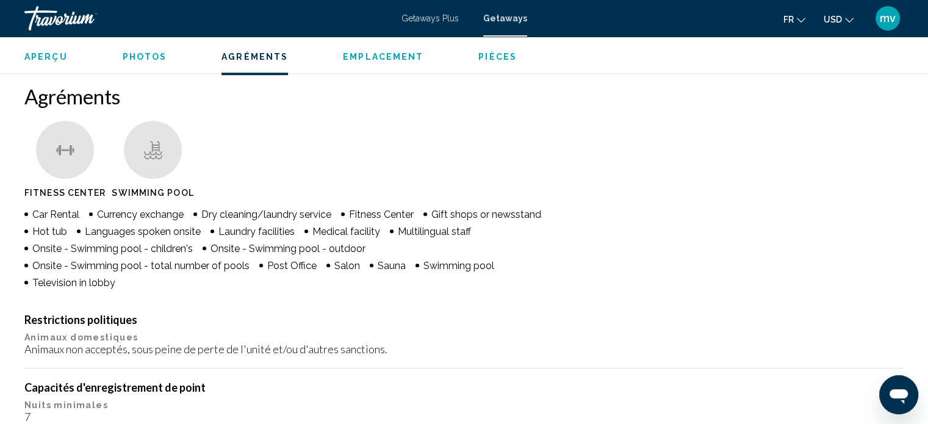
scroll to position [922, 0]
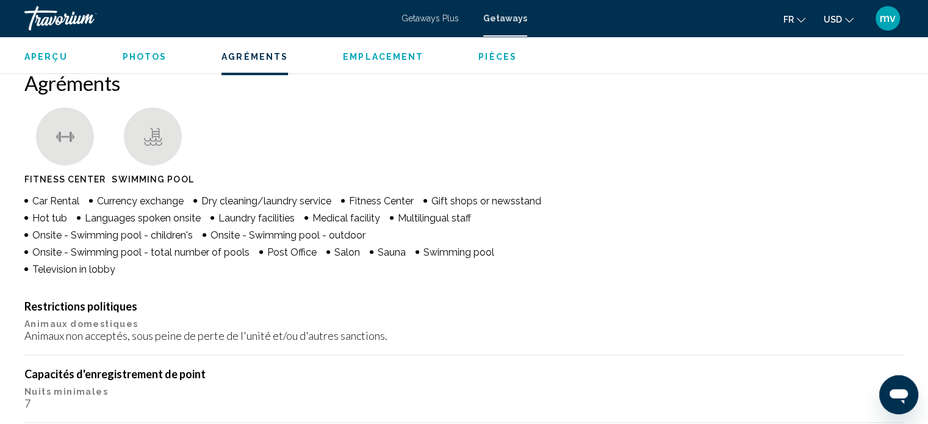
click at [152, 56] on span "Photos" at bounding box center [145, 57] width 45 height 10
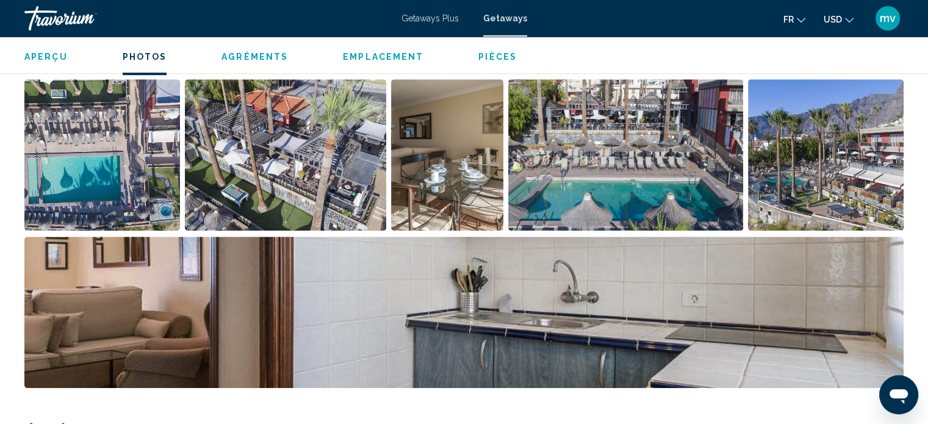
scroll to position [605, 0]
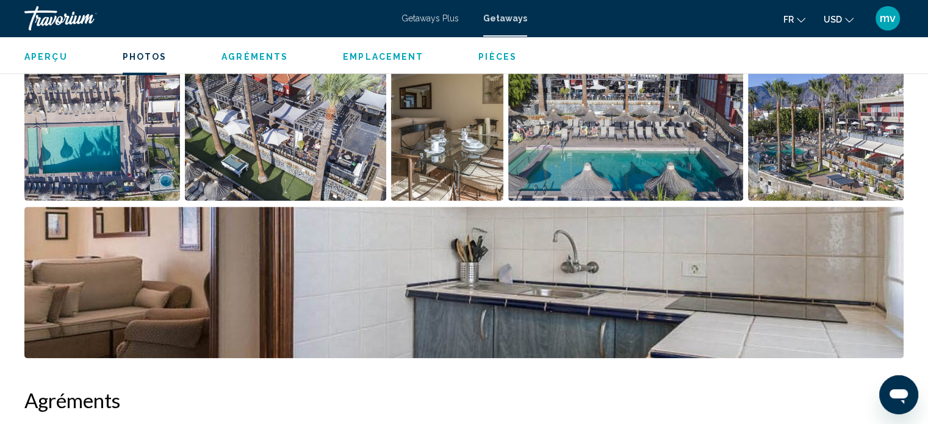
click at [375, 229] on img "Open full-screen image slider" at bounding box center [463, 282] width 879 height 151
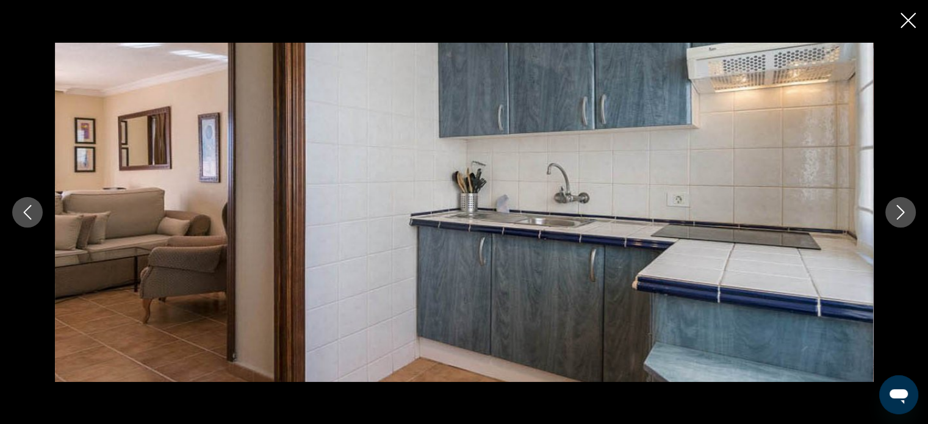
click at [14, 205] on button "Previous image" at bounding box center [27, 212] width 31 height 31
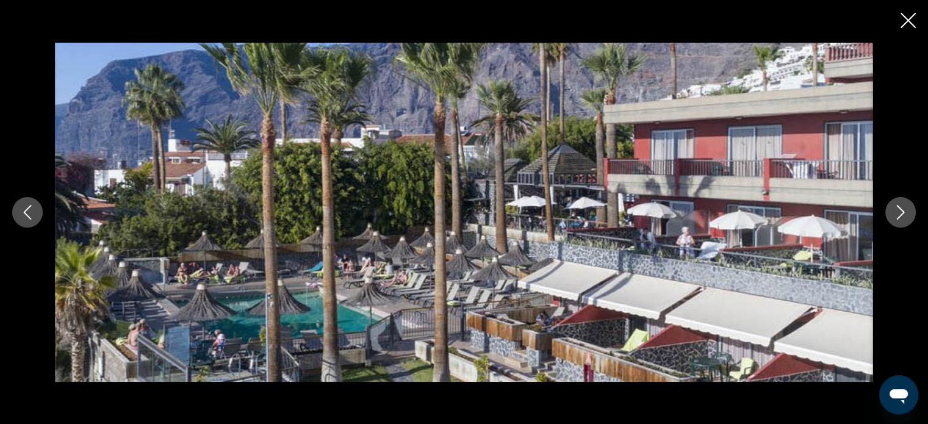
click at [30, 214] on icon "Previous image" at bounding box center [27, 212] width 15 height 15
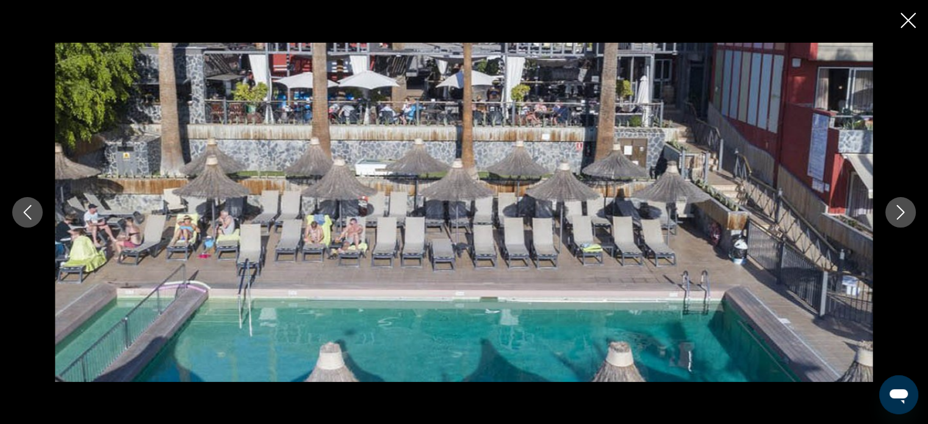
click at [30, 214] on icon "Previous image" at bounding box center [27, 212] width 15 height 15
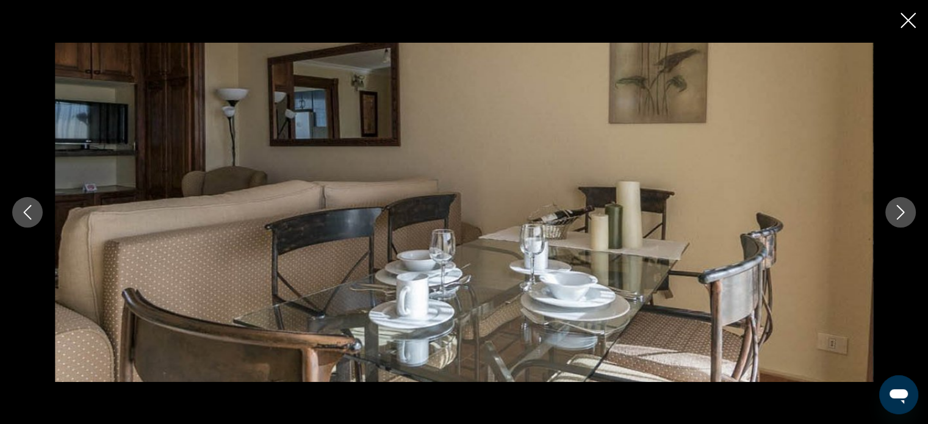
click at [30, 214] on icon "Previous image" at bounding box center [27, 212] width 15 height 15
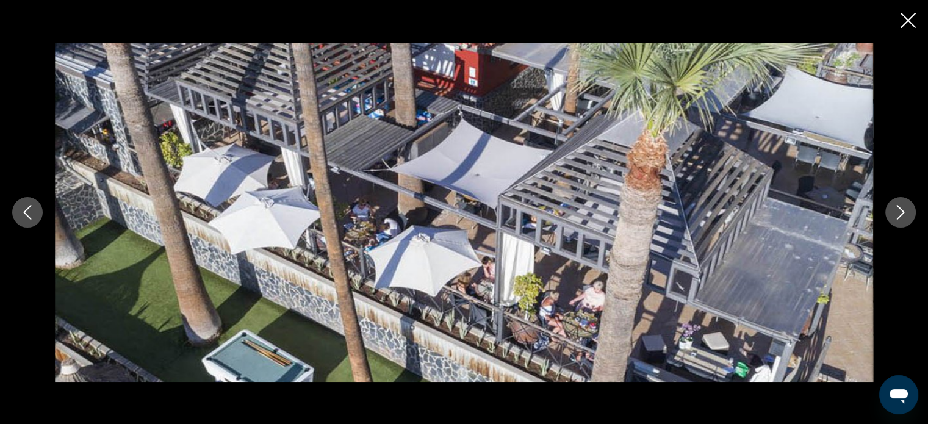
click at [30, 214] on icon "Previous image" at bounding box center [27, 212] width 15 height 15
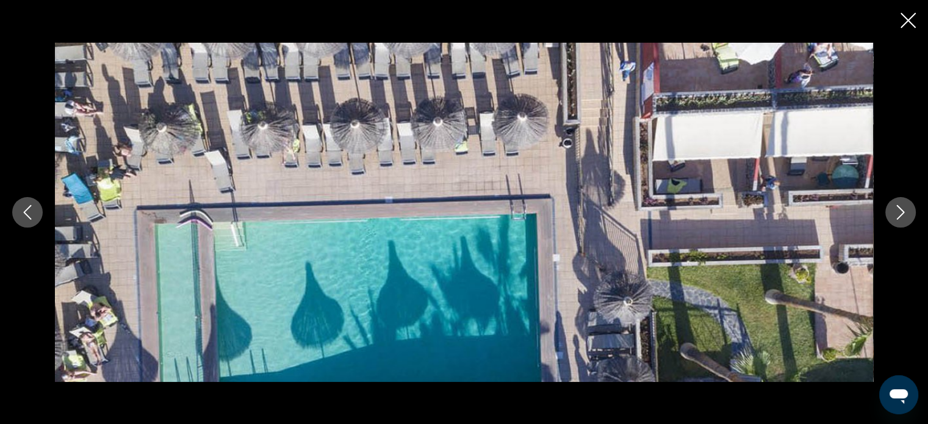
click at [30, 214] on icon "Previous image" at bounding box center [27, 212] width 15 height 15
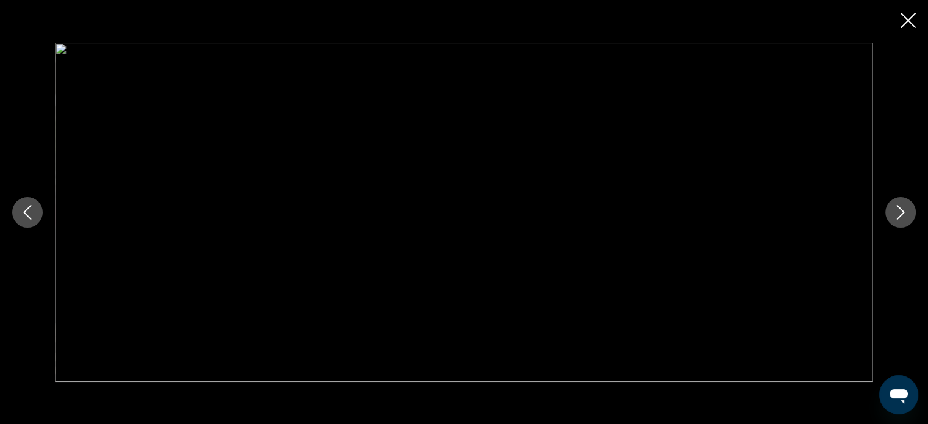
click at [904, 18] on icon "Close slideshow" at bounding box center [907, 20] width 15 height 15
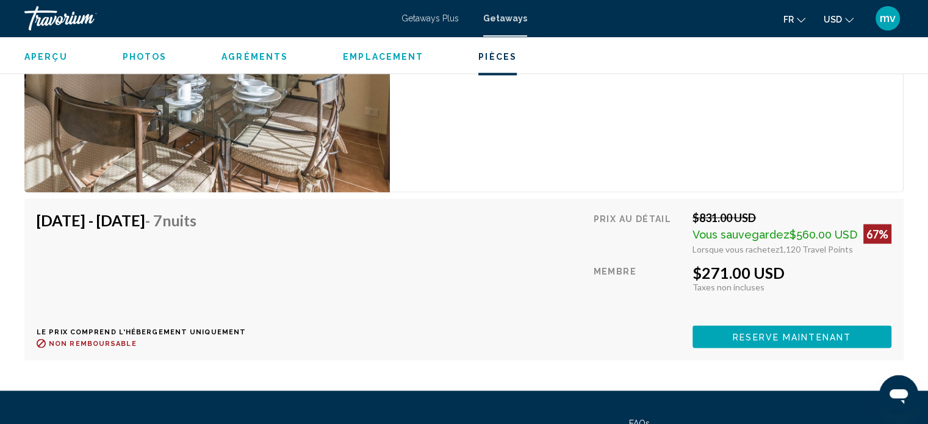
scroll to position [2196, 0]
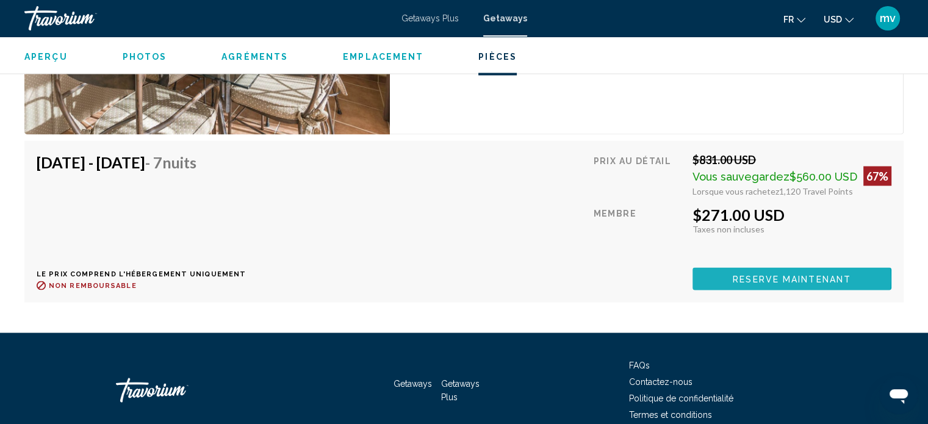
click at [782, 278] on span "Reserve maintenant" at bounding box center [792, 279] width 118 height 10
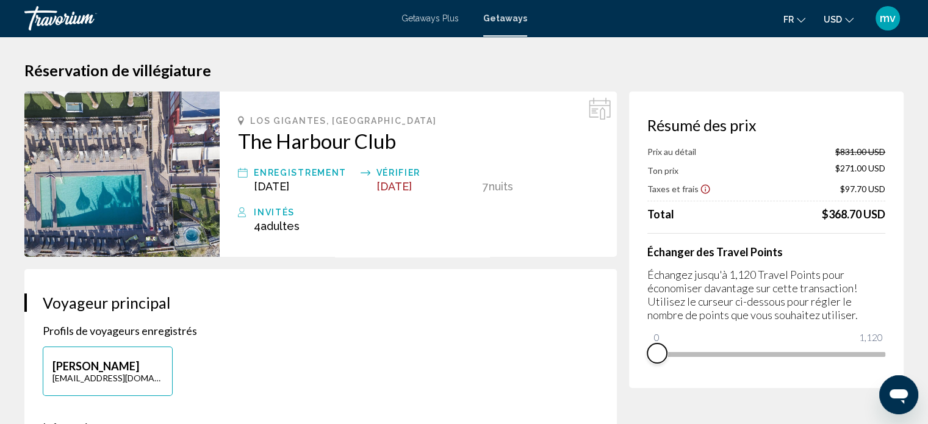
drag, startPoint x: 869, startPoint y: 368, endPoint x: 611, endPoint y: 382, distance: 257.8
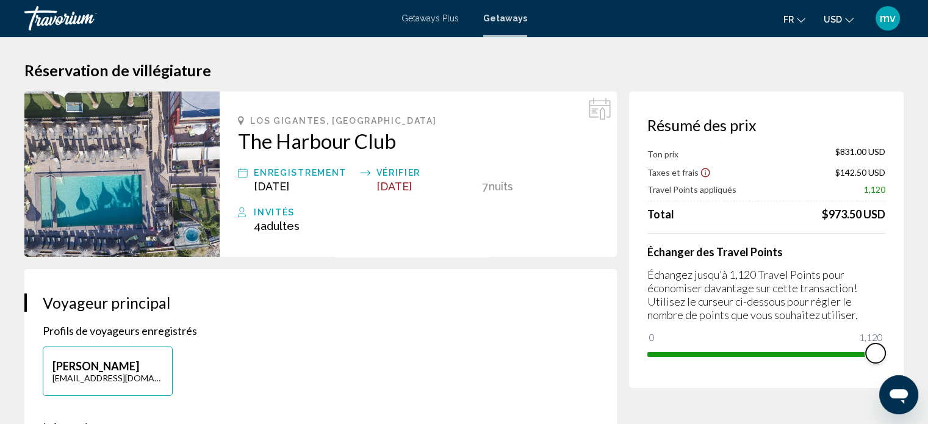
drag, startPoint x: 659, startPoint y: 334, endPoint x: 918, endPoint y: 346, distance: 258.3
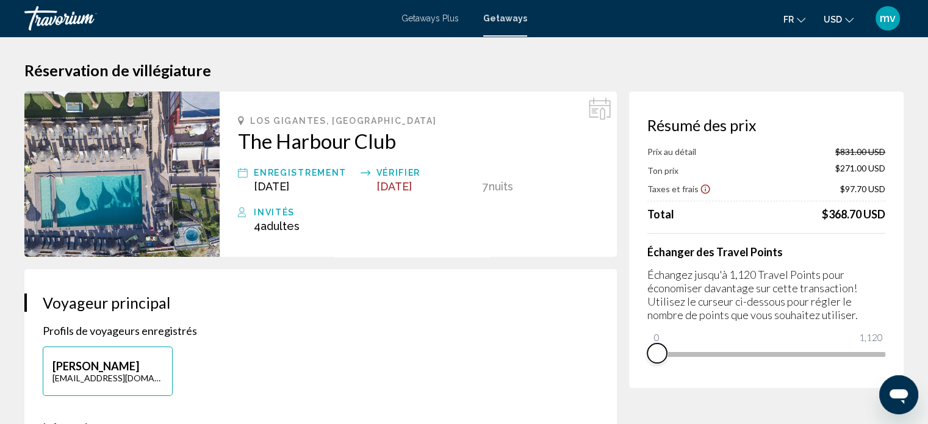
drag, startPoint x: 876, startPoint y: 370, endPoint x: 637, endPoint y: 376, distance: 239.2
click at [644, 378] on div "Résumé des prix Prix au détail $831.00 USD Ton prix $271.00 USD Taxes et frais …" at bounding box center [766, 240] width 275 height 296
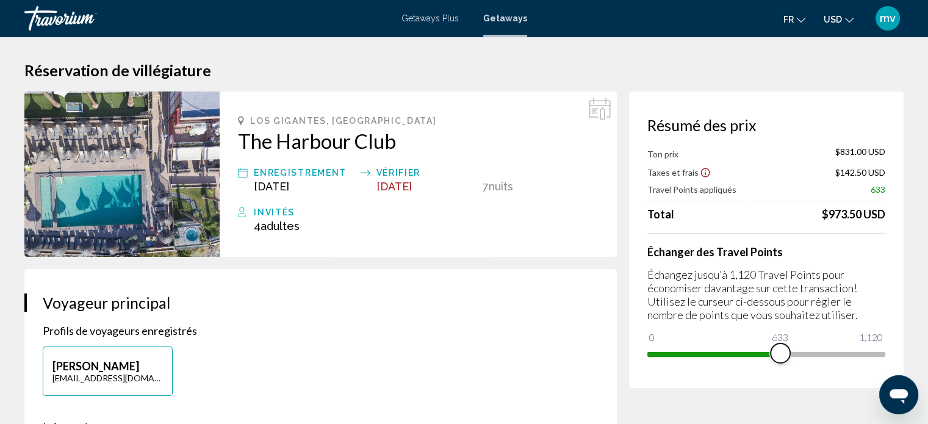
drag, startPoint x: 652, startPoint y: 336, endPoint x: 780, endPoint y: 345, distance: 128.4
click at [780, 345] on span "Main content" at bounding box center [781, 353] width 20 height 20
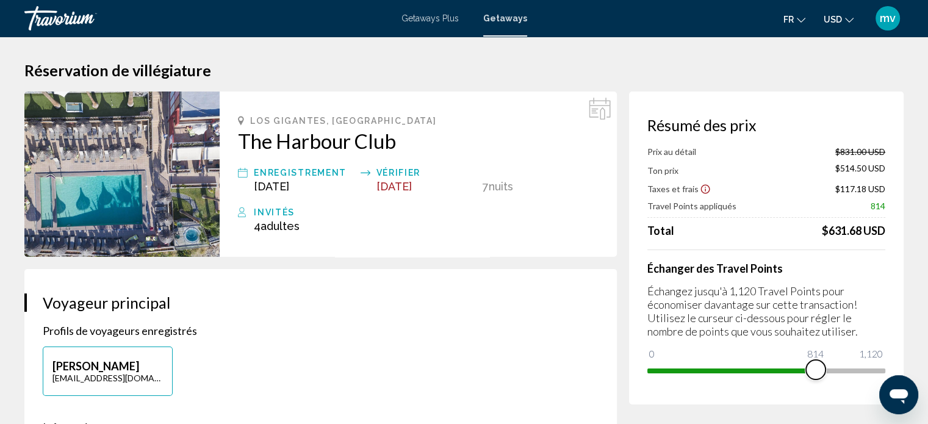
drag, startPoint x: 779, startPoint y: 368, endPoint x: 816, endPoint y: 369, distance: 36.6
click at [816, 369] on span "Main content" at bounding box center [816, 370] width 20 height 20
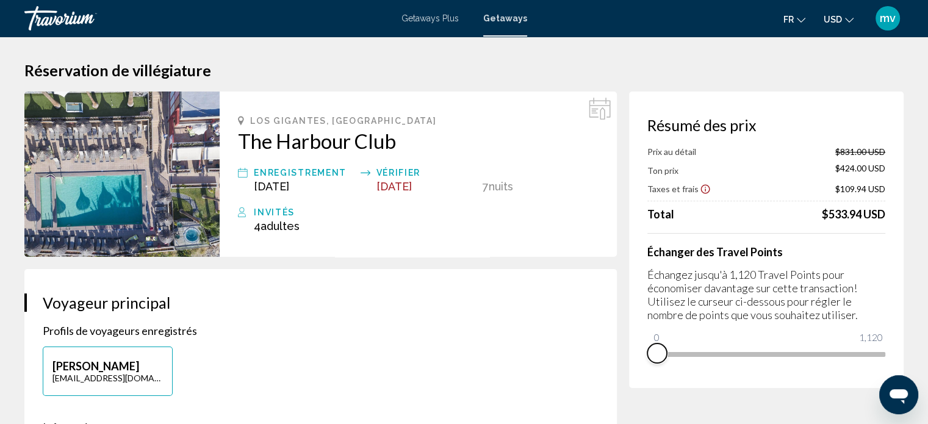
drag, startPoint x: 818, startPoint y: 367, endPoint x: 507, endPoint y: 314, distance: 315.0
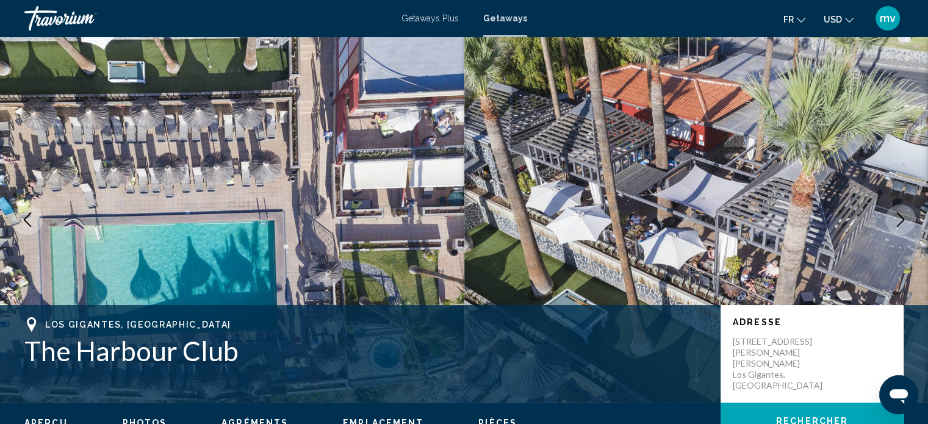
click at [849, 19] on icon "Change currency" at bounding box center [849, 20] width 9 height 9
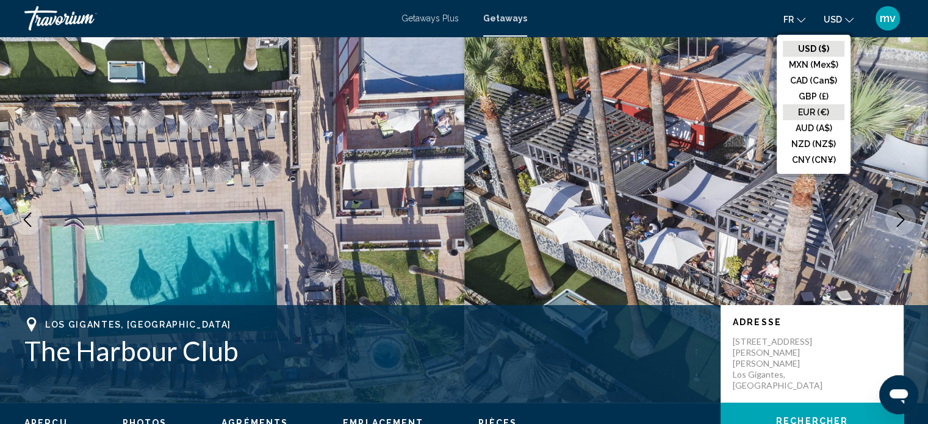
click at [810, 112] on button "EUR (€)" at bounding box center [814, 112] width 62 height 16
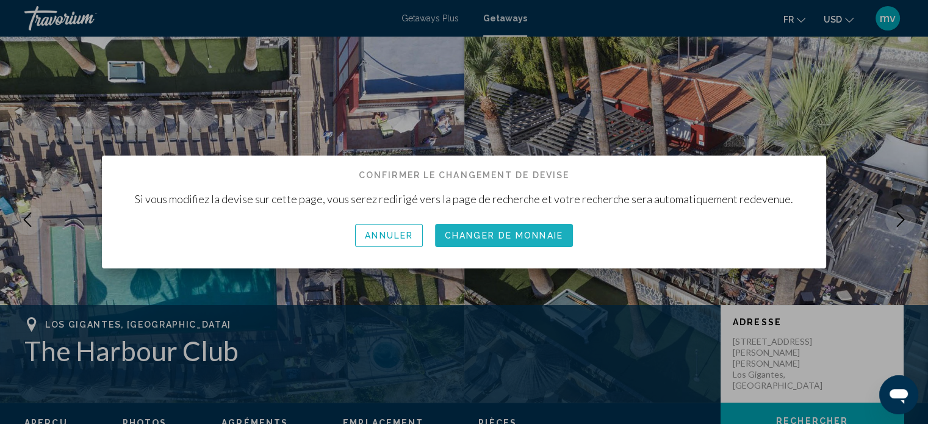
click at [539, 228] on button "Changer de monnaie" at bounding box center [504, 235] width 138 height 23
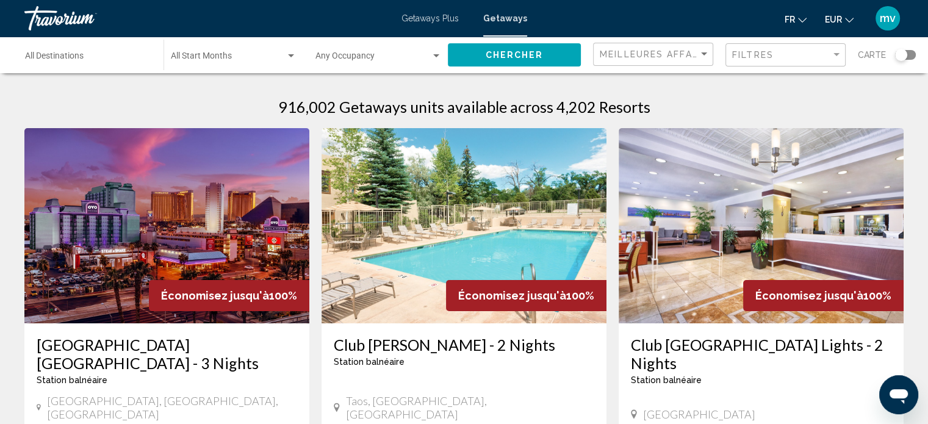
click at [56, 57] on input "Destination All Destinations" at bounding box center [88, 59] width 126 height 10
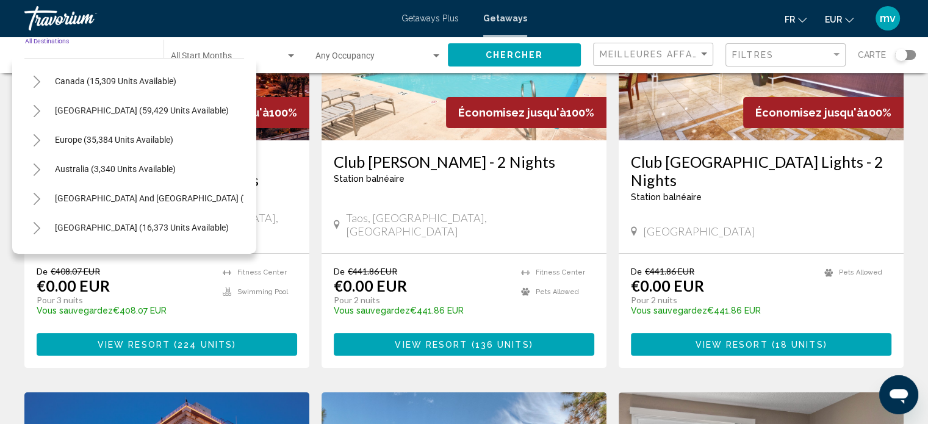
scroll to position [85, 0]
click at [37, 141] on icon "Toggle Europe (35,384 units available)" at bounding box center [36, 141] width 9 height 12
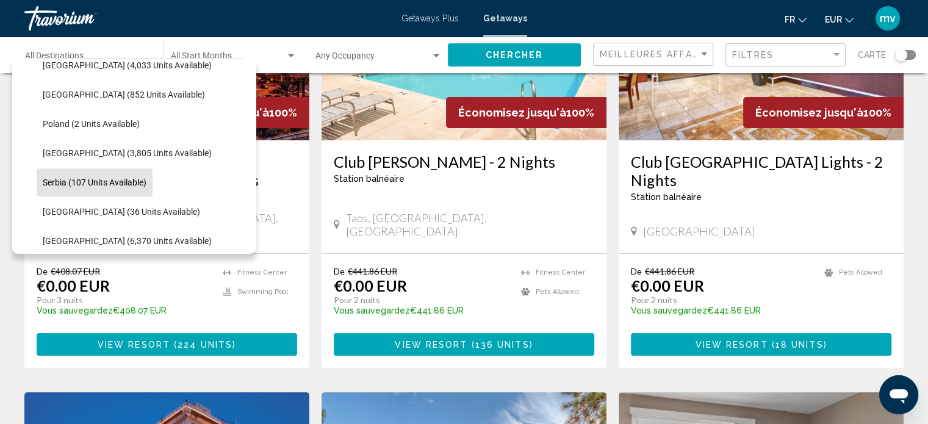
scroll to position [573, 0]
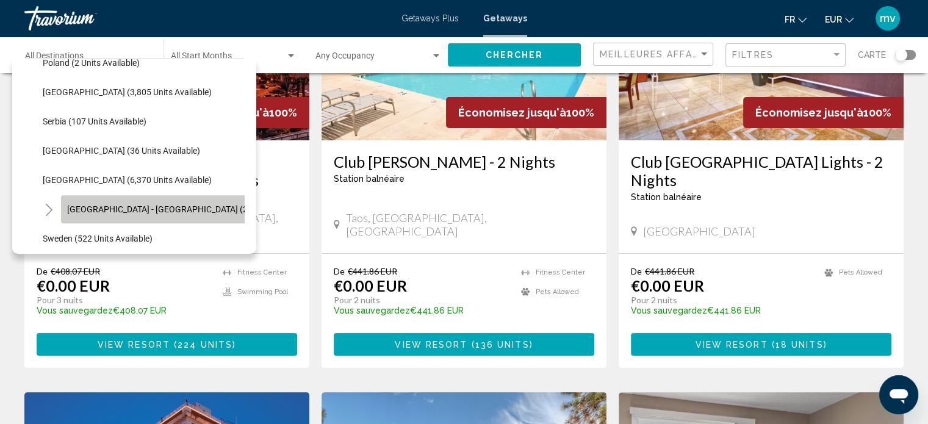
click at [100, 211] on span "[GEOGRAPHIC_DATA] - [GEOGRAPHIC_DATA] (2,462 units available)" at bounding box center [195, 209] width 257 height 10
type input "**********"
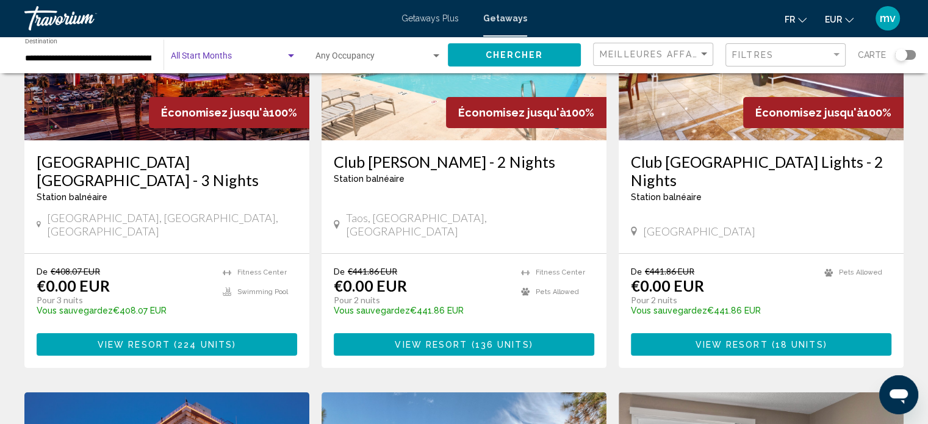
click at [291, 56] on div "Search widget" at bounding box center [291, 55] width 6 height 3
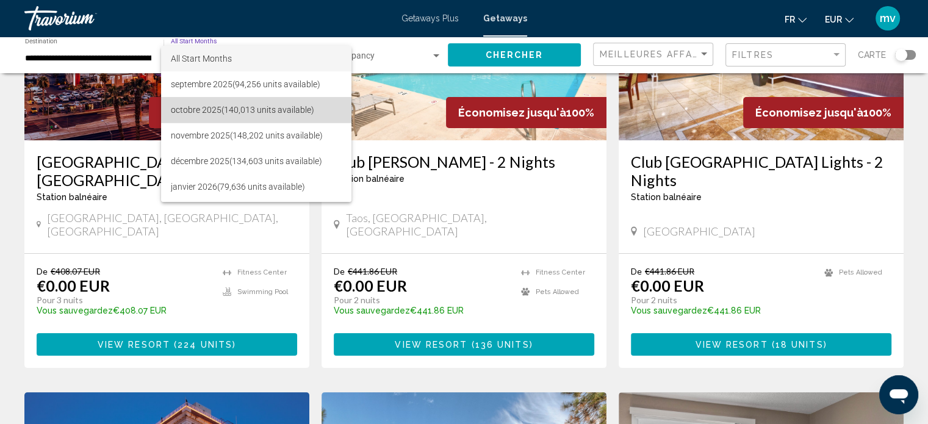
click at [276, 107] on span "octobre 2025 (140,013 units available)" at bounding box center [256, 110] width 171 height 26
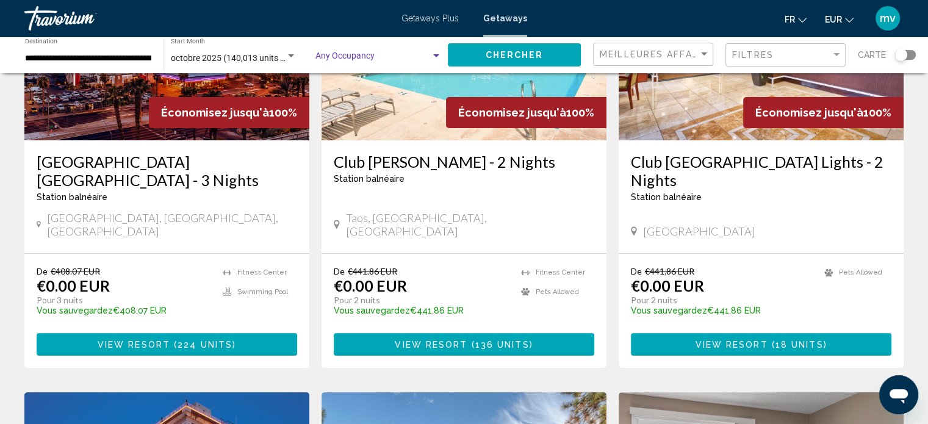
click at [436, 53] on div "Search widget" at bounding box center [436, 56] width 11 height 10
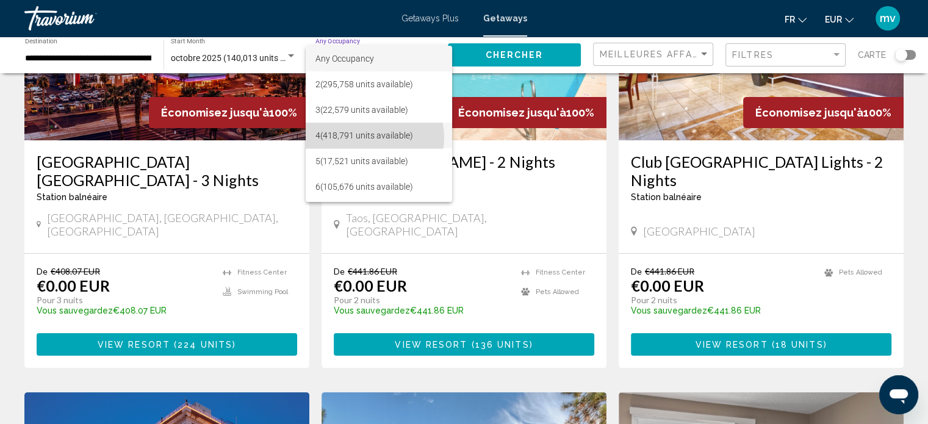
click at [368, 138] on span "4 (418,791 units available)" at bounding box center [378, 136] width 126 height 26
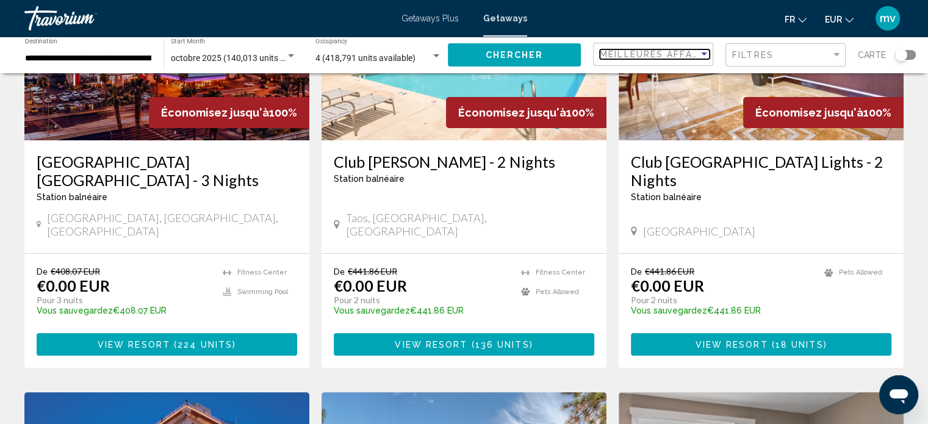
click at [703, 54] on div "Sort by" at bounding box center [704, 53] width 6 height 3
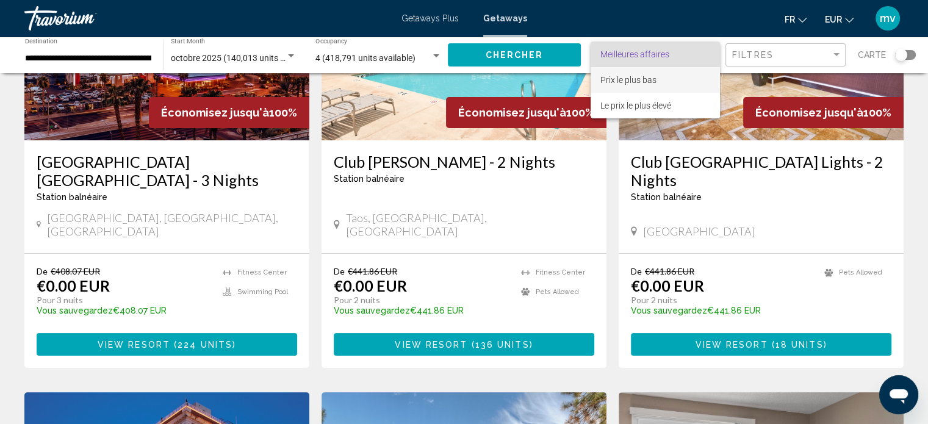
click at [646, 82] on span "Prix ​​le plus bas" at bounding box center [628, 80] width 56 height 10
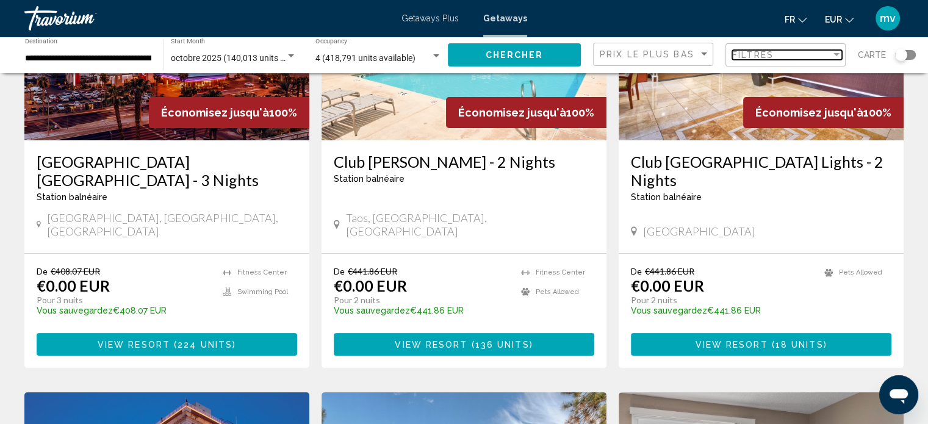
click at [836, 51] on div "Filter" at bounding box center [836, 55] width 11 height 10
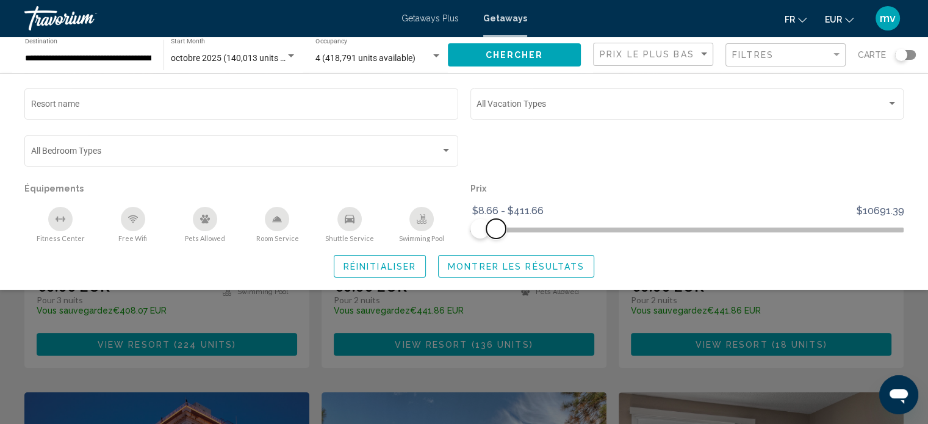
drag, startPoint x: 889, startPoint y: 231, endPoint x: 495, endPoint y: 239, distance: 393.6
click at [495, 239] on div "Prix $8.66 $10691.39 $8.66 $411.66 $8.66 - $411.66" at bounding box center [687, 211] width 446 height 63
click at [376, 265] on span "Réinitialiser" at bounding box center [379, 267] width 73 height 10
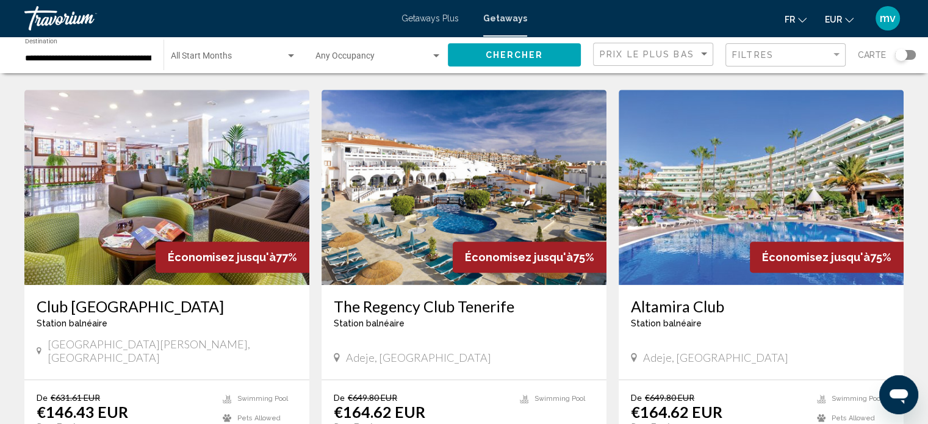
scroll to position [1037, 0]
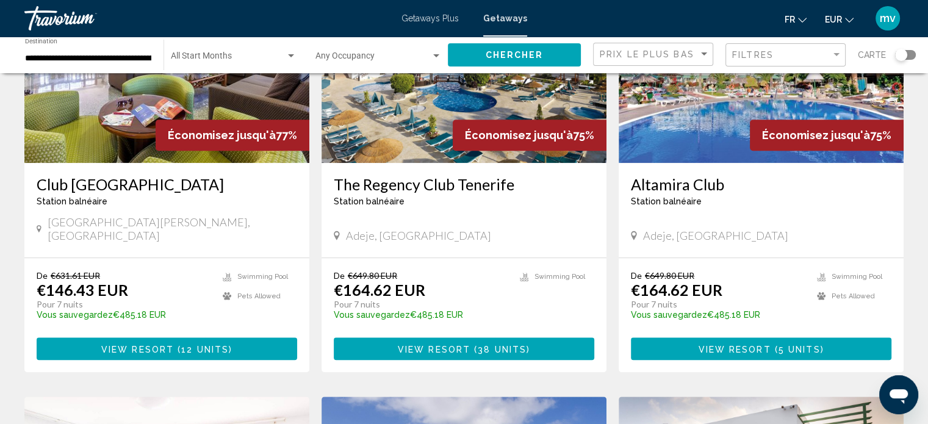
click at [181, 344] on span "12 units" at bounding box center [205, 349] width 48 height 10
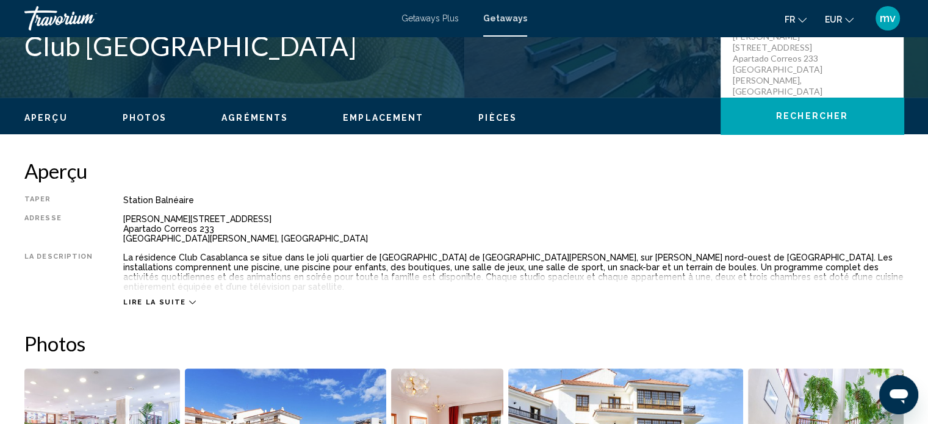
scroll to position [312, 0]
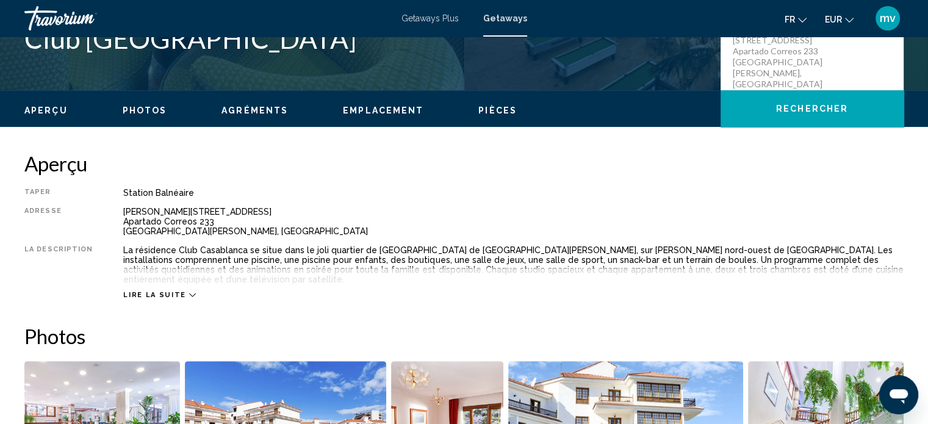
click at [189, 292] on icon "Main content" at bounding box center [192, 295] width 7 height 7
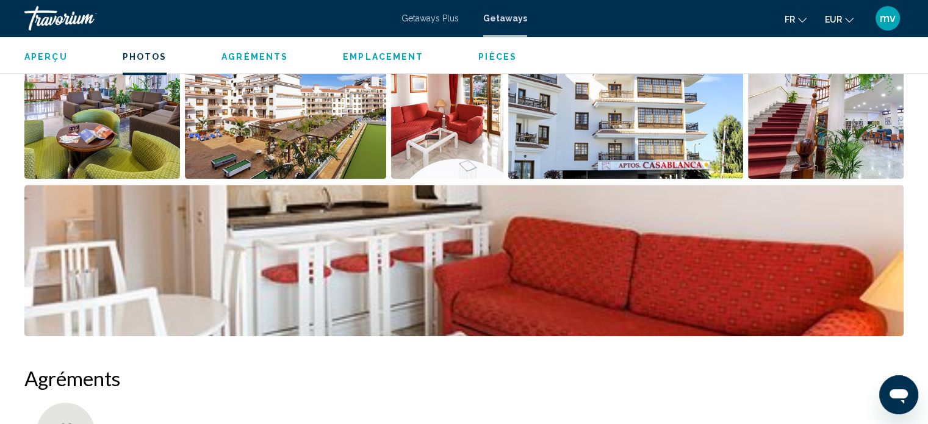
scroll to position [495, 0]
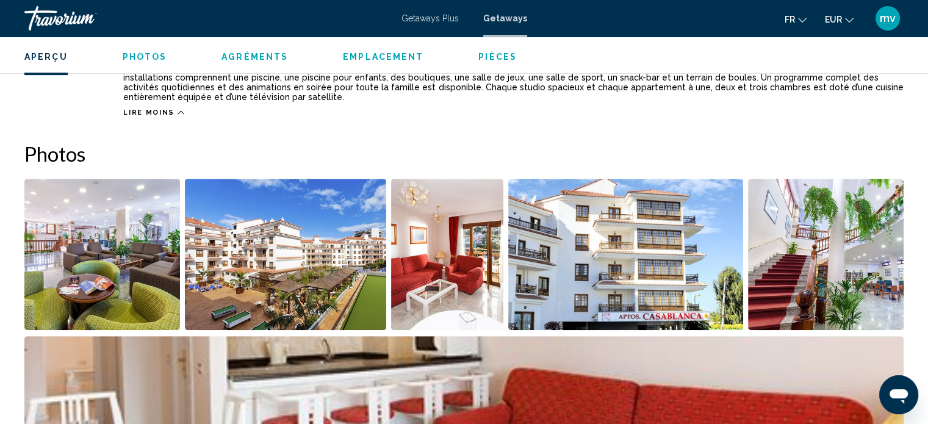
click at [483, 54] on span "Pièces" at bounding box center [497, 57] width 38 height 10
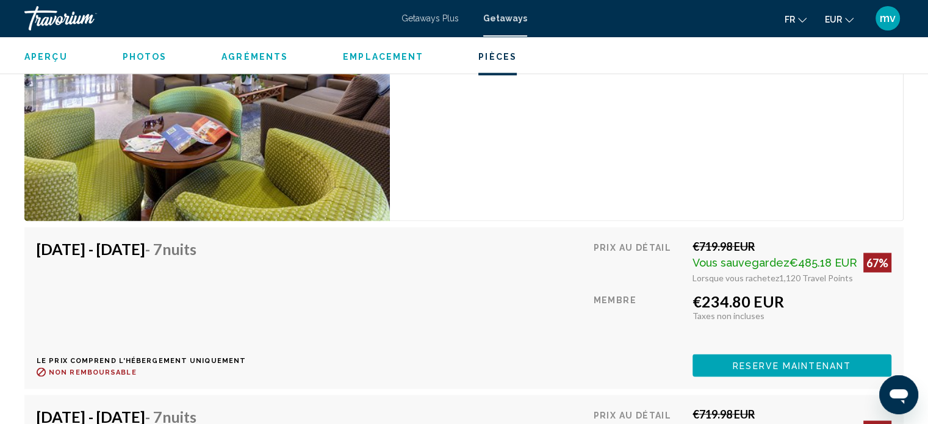
scroll to position [2169, 0]
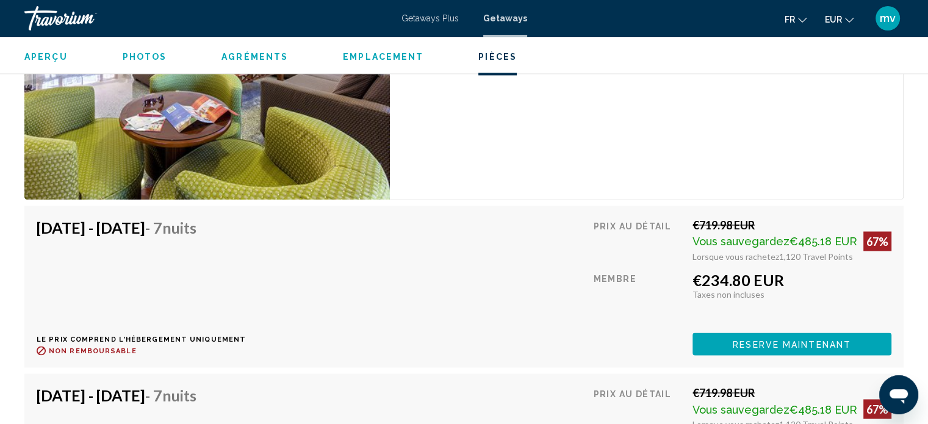
click at [787, 339] on span "Reserve maintenant" at bounding box center [792, 344] width 118 height 10
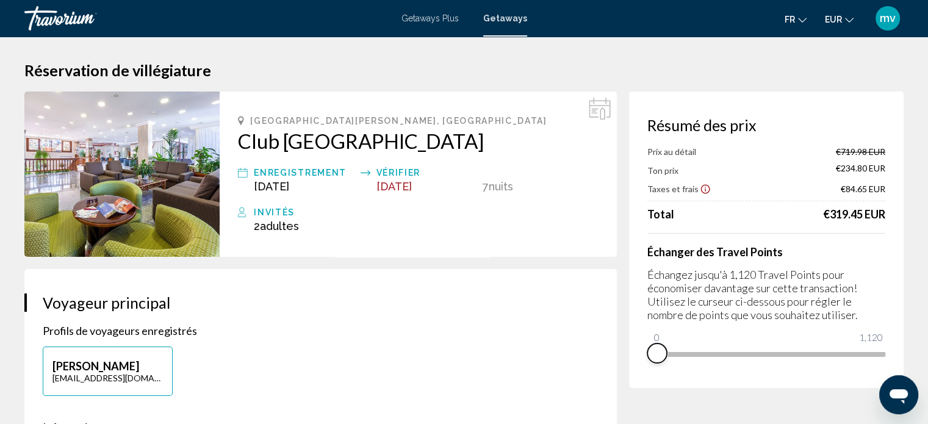
drag, startPoint x: 874, startPoint y: 373, endPoint x: 617, endPoint y: 390, distance: 256.8
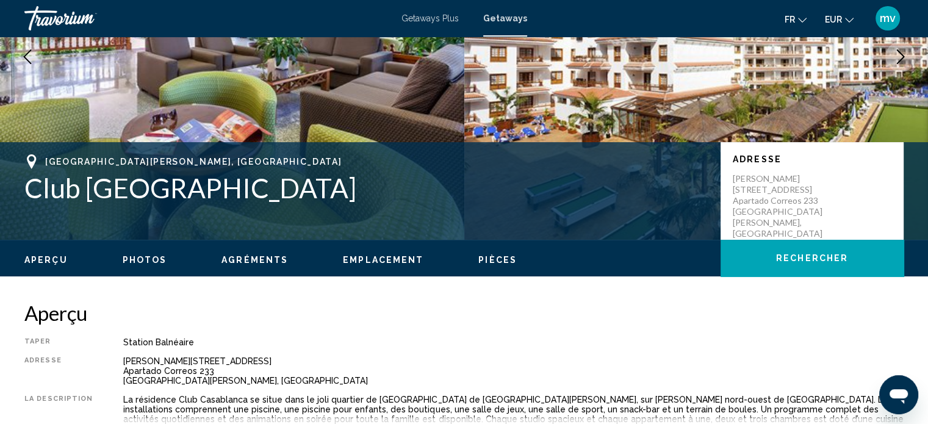
scroll to position [190, 0]
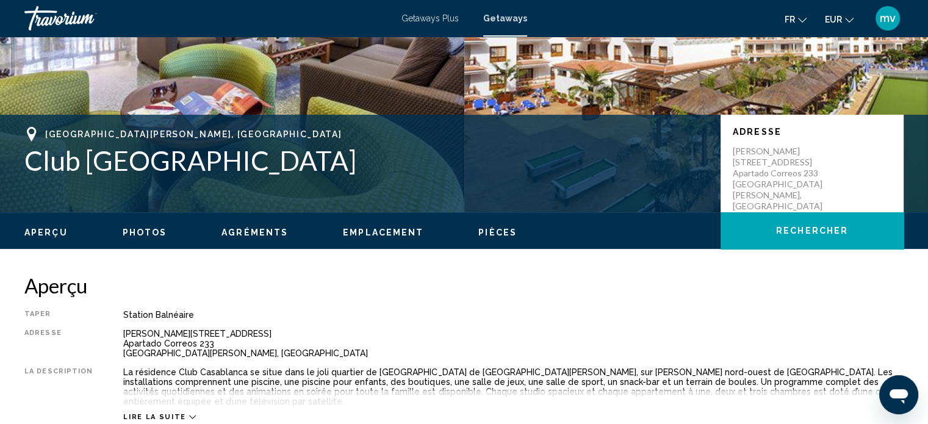
click at [493, 231] on span "Pièces" at bounding box center [497, 233] width 38 height 10
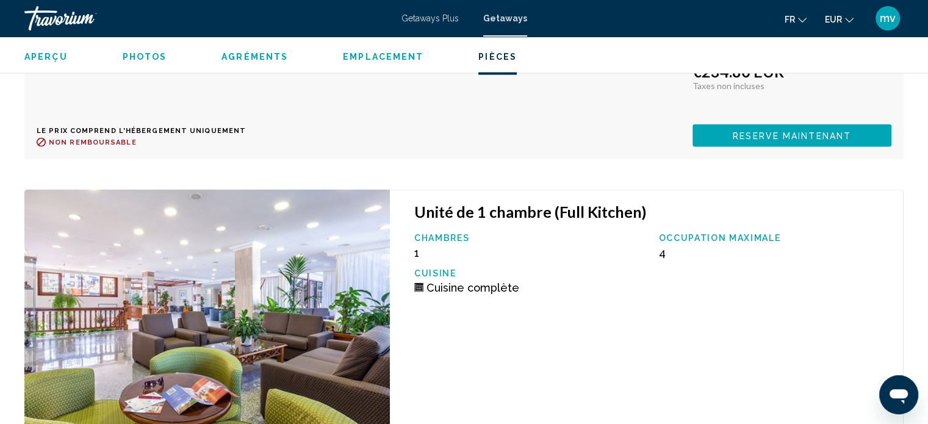
scroll to position [2516, 0]
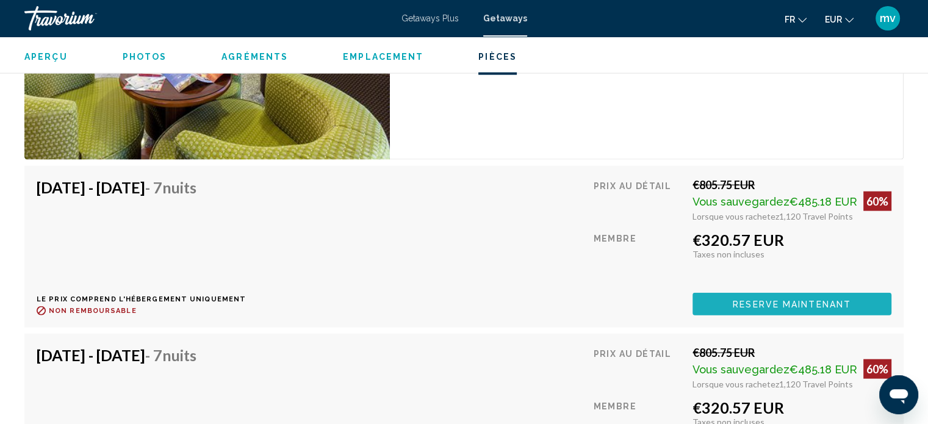
click at [803, 300] on span "Reserve maintenant" at bounding box center [792, 305] width 118 height 10
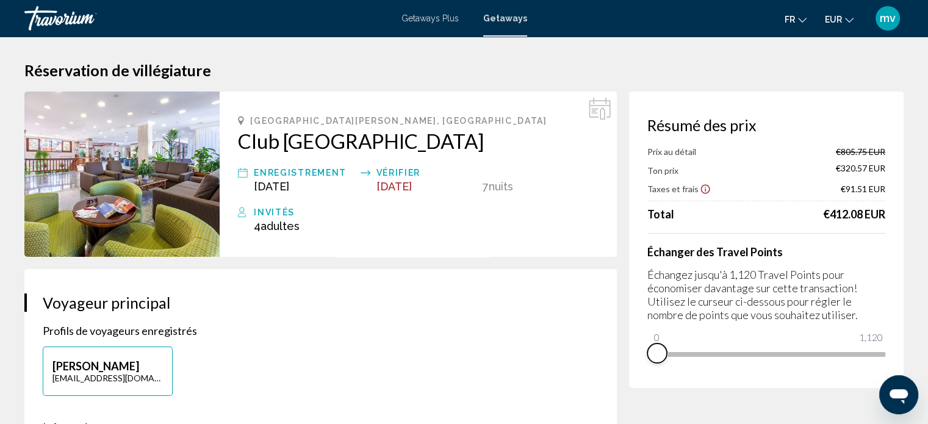
drag, startPoint x: 879, startPoint y: 369, endPoint x: 537, endPoint y: 377, distance: 341.7
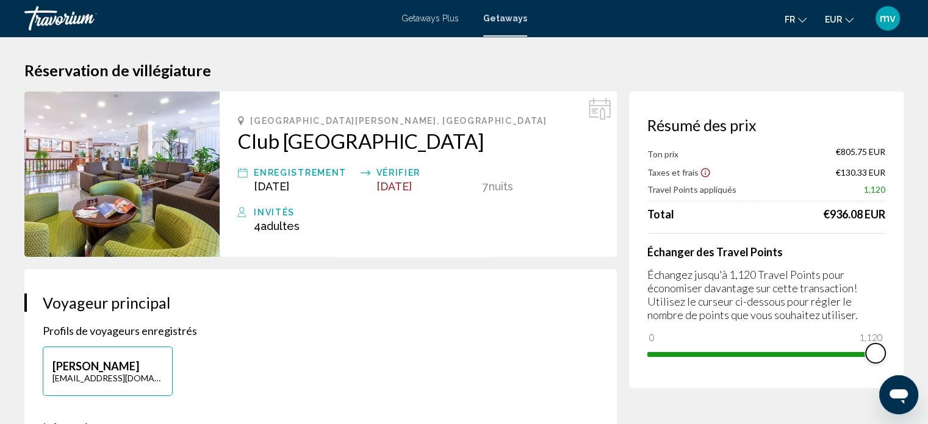
click at [881, 352] on ngx-slider "0 1,120 1,120" at bounding box center [766, 353] width 238 height 2
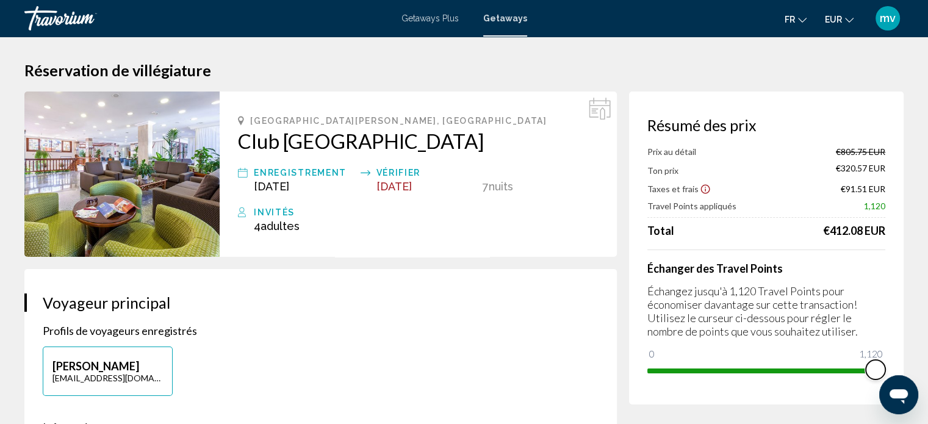
drag, startPoint x: 869, startPoint y: 366, endPoint x: 885, endPoint y: 362, distance: 15.7
click at [885, 368] on ngx-slider "0 1,120 1,120" at bounding box center [766, 369] width 238 height 2
drag, startPoint x: 872, startPoint y: 369, endPoint x: 889, endPoint y: 370, distance: 16.5
click at [889, 370] on div "Résumé des prix Prix au détail €805.75 EUR Ton prix €320.57 EUR Taxes et frais …" at bounding box center [766, 248] width 275 height 313
drag, startPoint x: 877, startPoint y: 364, endPoint x: 883, endPoint y: 327, distance: 37.7
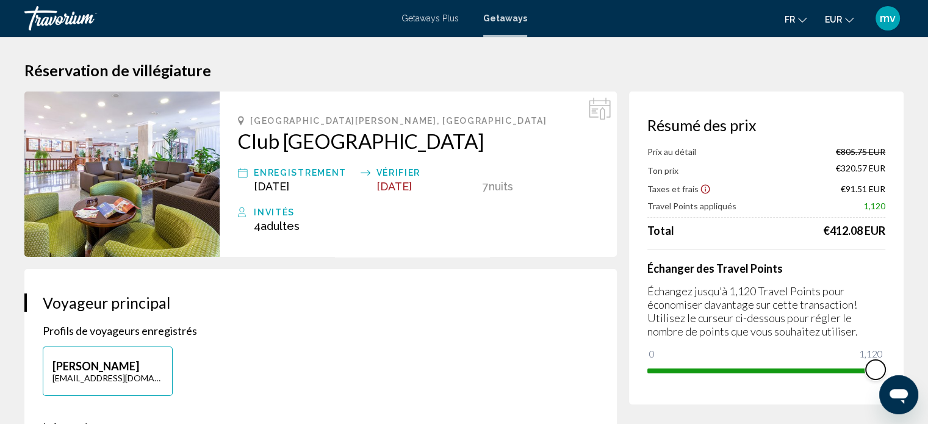
click at [897, 360] on div "Résumé des prix Prix au détail €805.75 EUR Ton prix €320.57 EUR Taxes et frais …" at bounding box center [766, 248] width 275 height 313
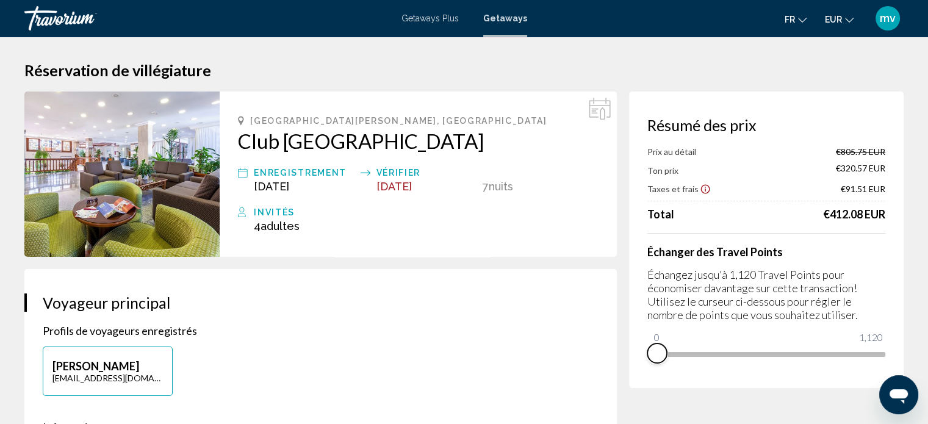
drag, startPoint x: 878, startPoint y: 367, endPoint x: 639, endPoint y: 342, distance: 240.4
click at [638, 370] on div "Résumé des prix Prix au détail €805.75 EUR Ton prix €320.57 EUR Taxes et frais …" at bounding box center [766, 240] width 275 height 296
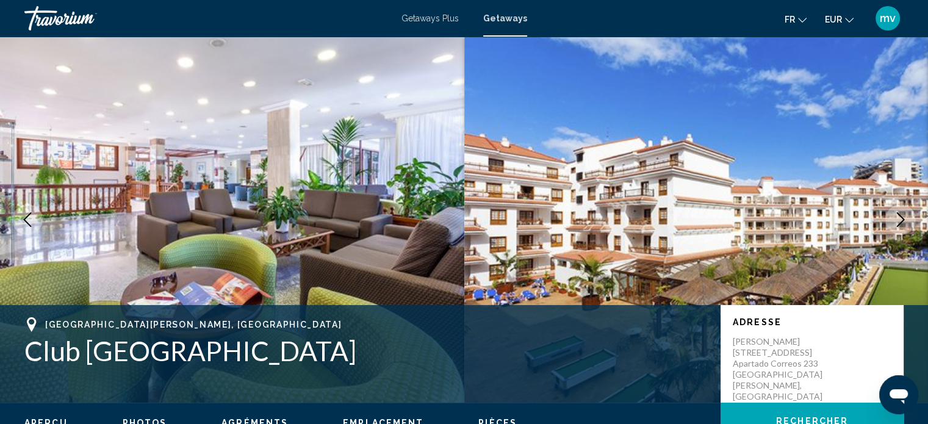
scroll to position [7, 0]
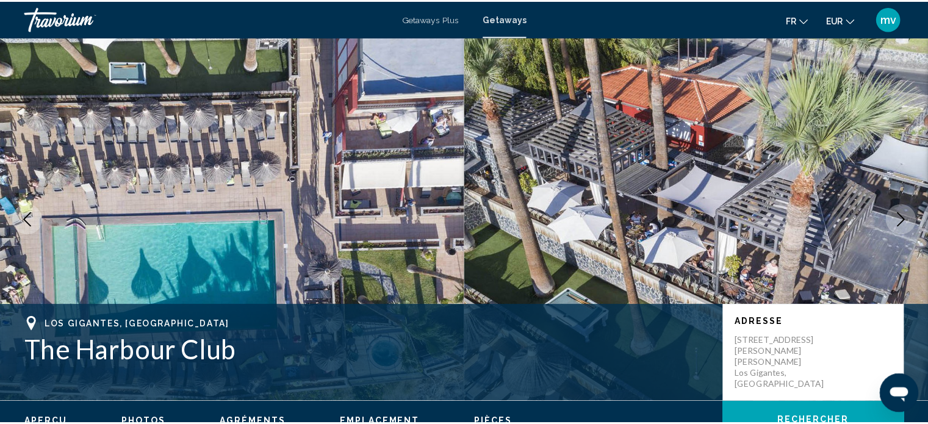
scroll to position [7, 0]
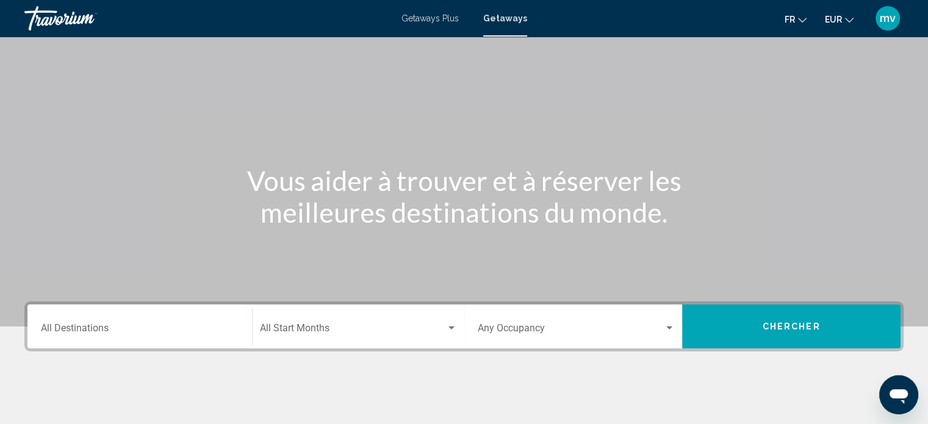
scroll to position [122, 0]
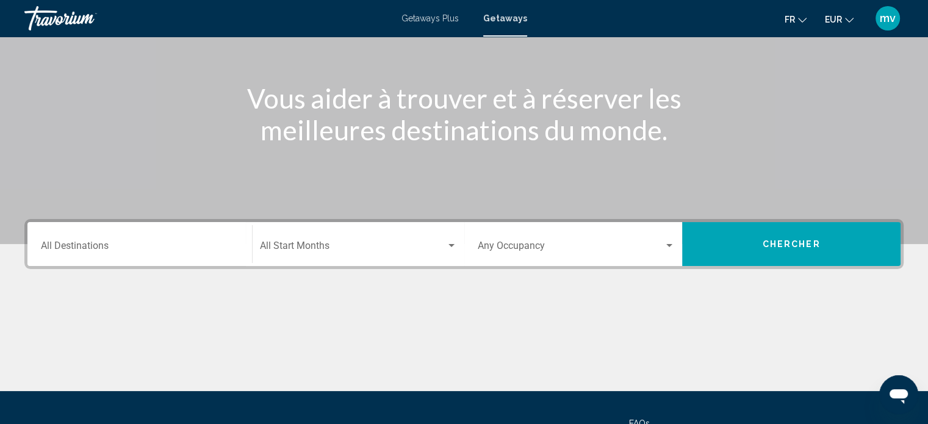
click at [121, 239] on div "Destination All Destinations" at bounding box center [140, 244] width 198 height 38
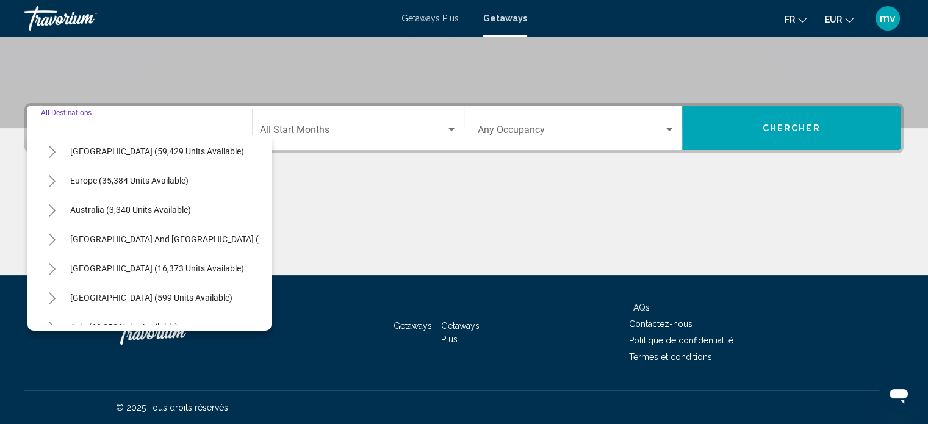
click at [49, 178] on icon "Toggle Europe (35,384 units available)" at bounding box center [52, 181] width 9 height 12
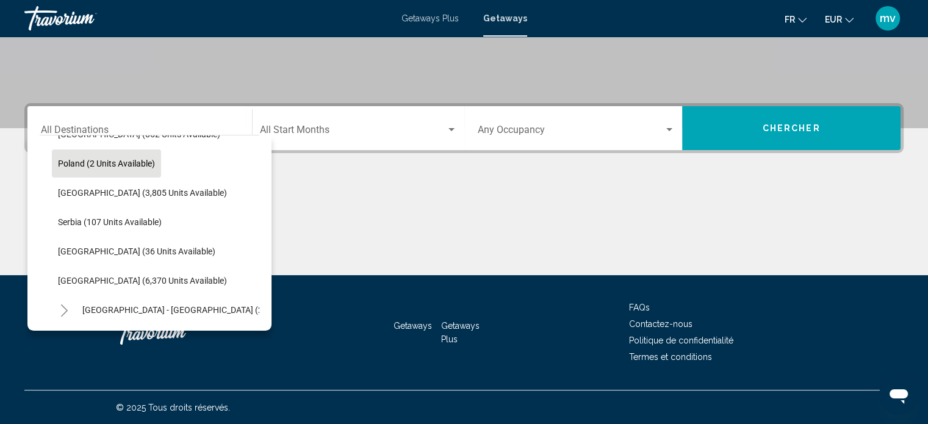
scroll to position [610, 0]
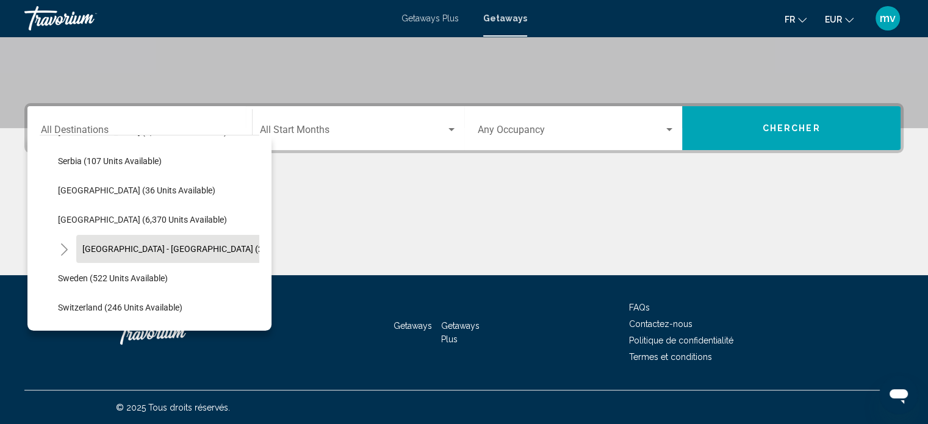
click at [132, 246] on span "[GEOGRAPHIC_DATA] - [GEOGRAPHIC_DATA] (2,462 units available)" at bounding box center [210, 249] width 257 height 10
type input "**********"
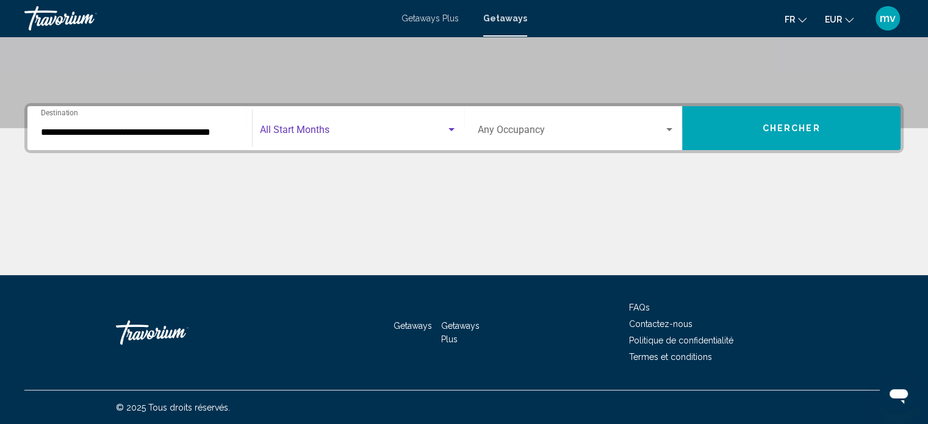
click at [451, 129] on div "Search widget" at bounding box center [451, 129] width 6 height 3
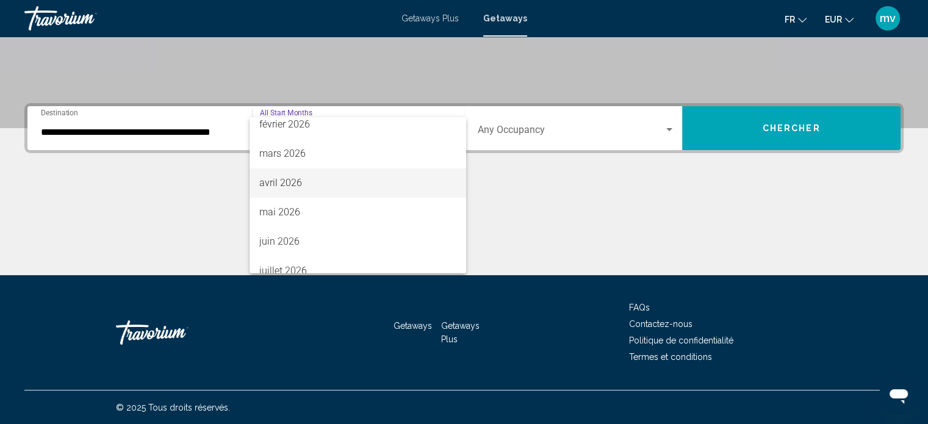
scroll to position [244, 0]
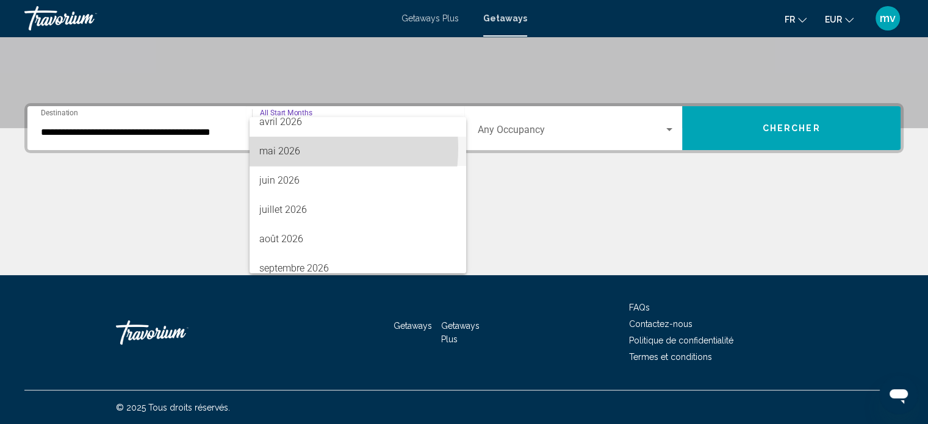
click at [295, 148] on span "mai 2026" at bounding box center [357, 151] width 197 height 29
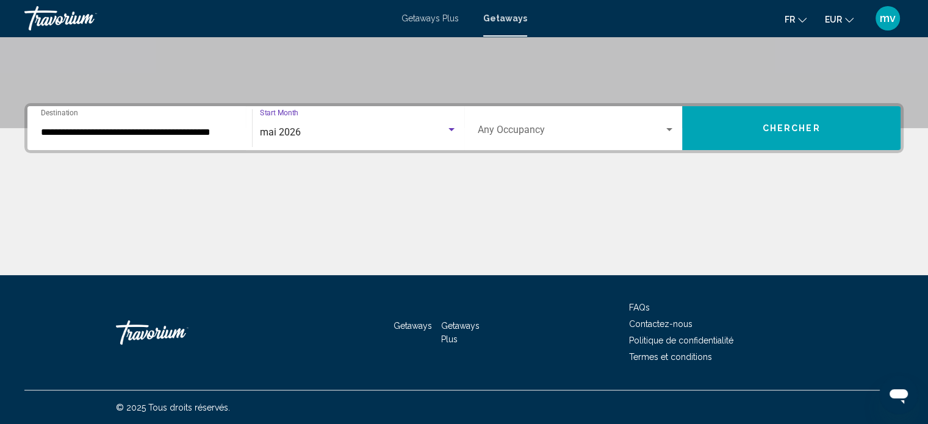
click at [668, 129] on div "Search widget" at bounding box center [669, 129] width 6 height 3
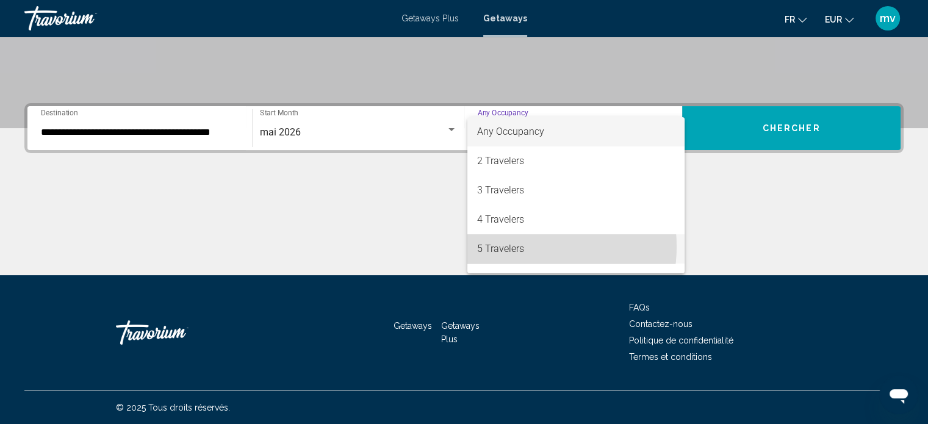
drag, startPoint x: 525, startPoint y: 246, endPoint x: 539, endPoint y: 241, distance: 15.6
click at [526, 246] on span "5 Travelers" at bounding box center [576, 248] width 198 height 29
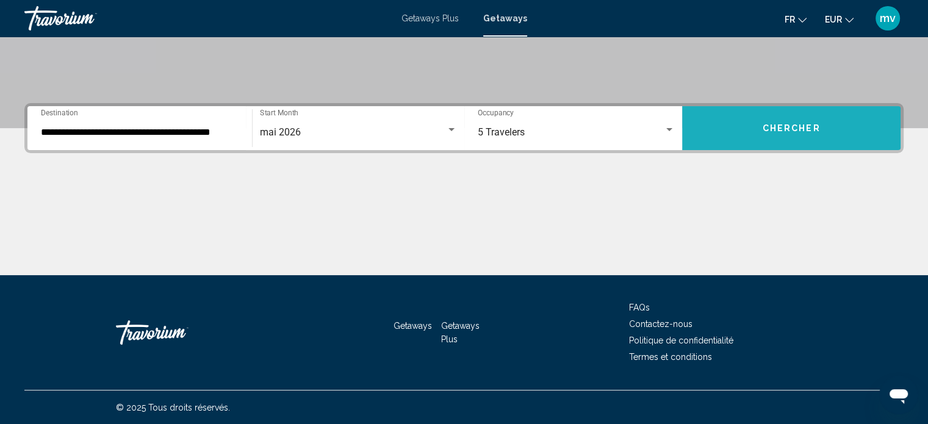
click at [765, 126] on span "Chercher" at bounding box center [792, 129] width 58 height 10
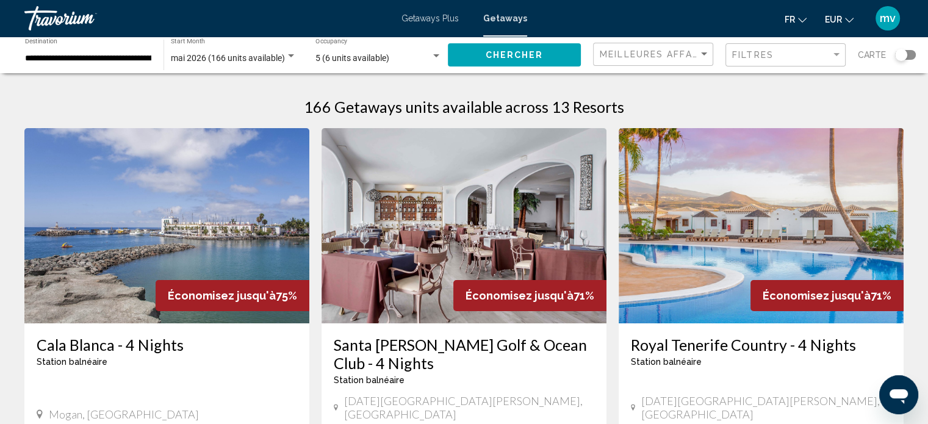
drag, startPoint x: 151, startPoint y: 56, endPoint x: 137, endPoint y: 55, distance: 14.7
click at [137, 55] on div "**********" at bounding box center [87, 55] width 139 height 34
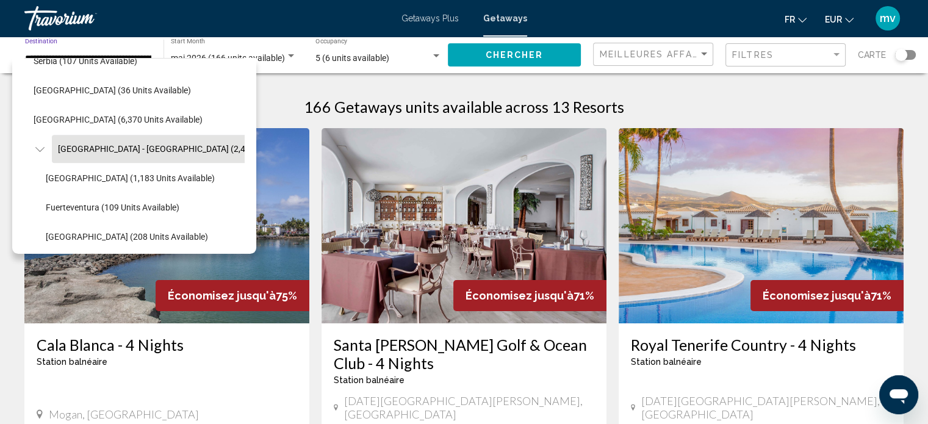
click at [271, 102] on div "166 Getaways units available across 13 Resorts" at bounding box center [463, 107] width 879 height 18
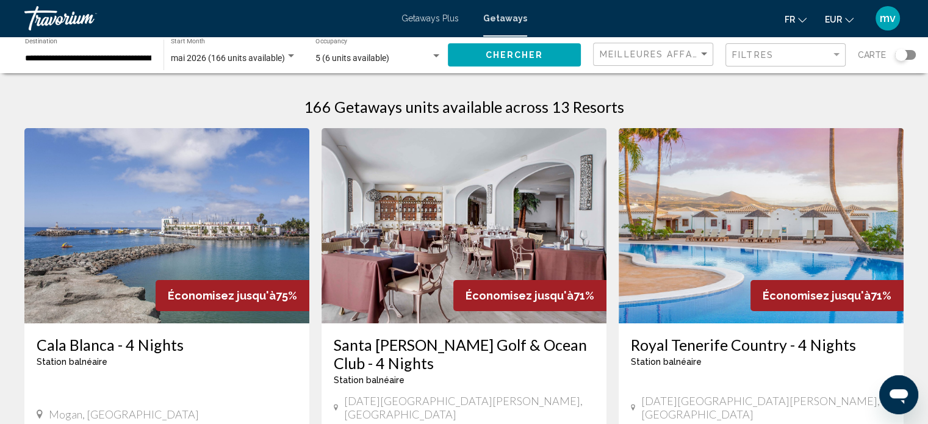
click at [156, 55] on div "**********" at bounding box center [87, 55] width 139 height 34
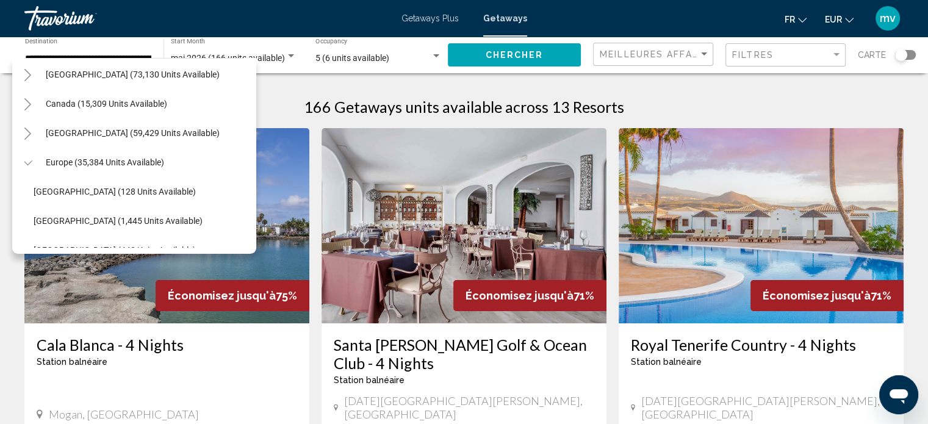
scroll to position [0, 9]
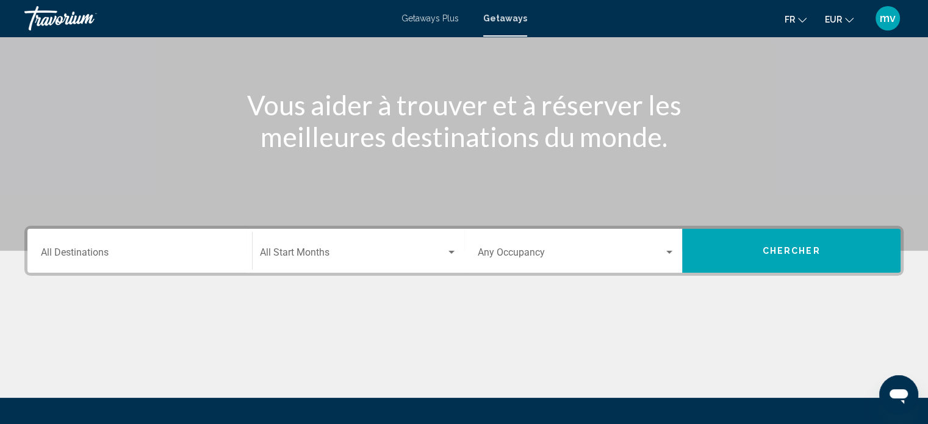
scroll to position [122, 0]
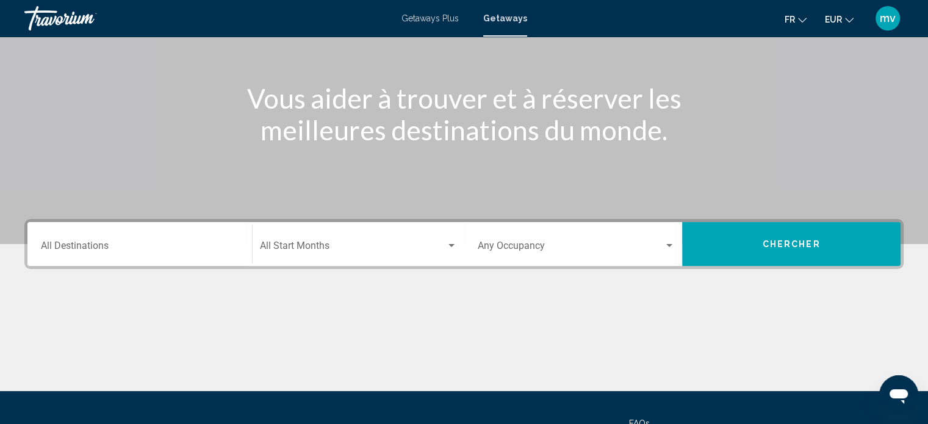
click at [165, 245] on input "Destination All Destinations" at bounding box center [140, 248] width 198 height 11
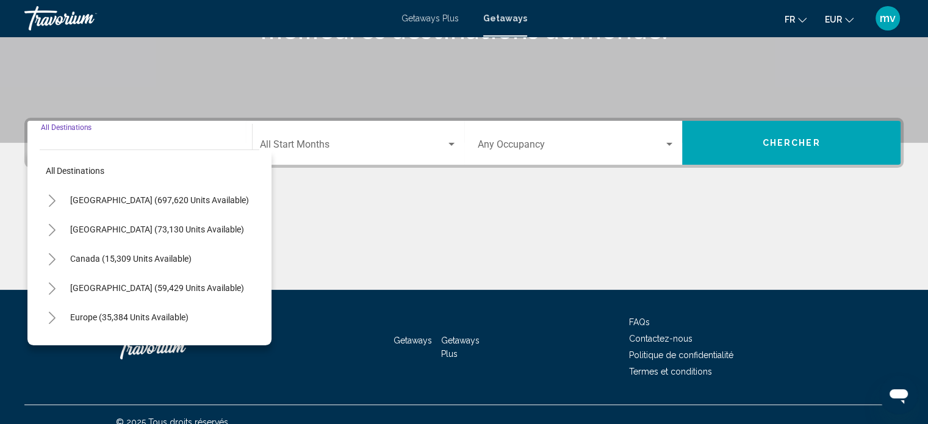
scroll to position [238, 0]
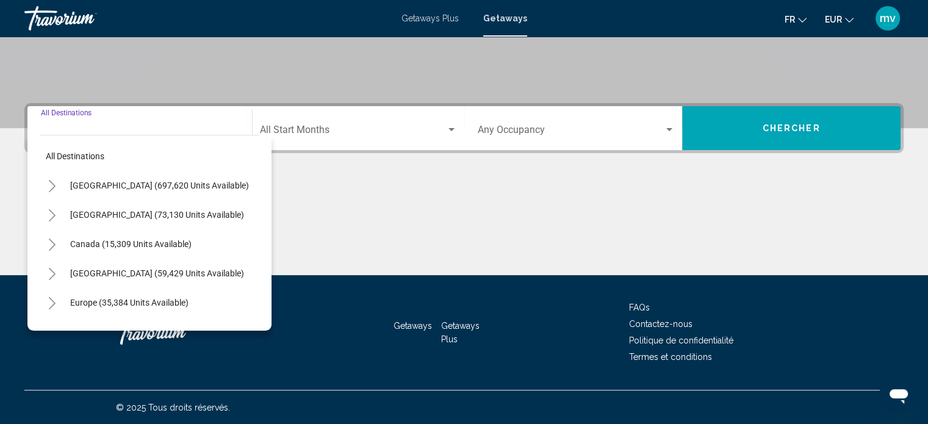
click at [59, 127] on input "Destination All Destinations" at bounding box center [140, 132] width 198 height 11
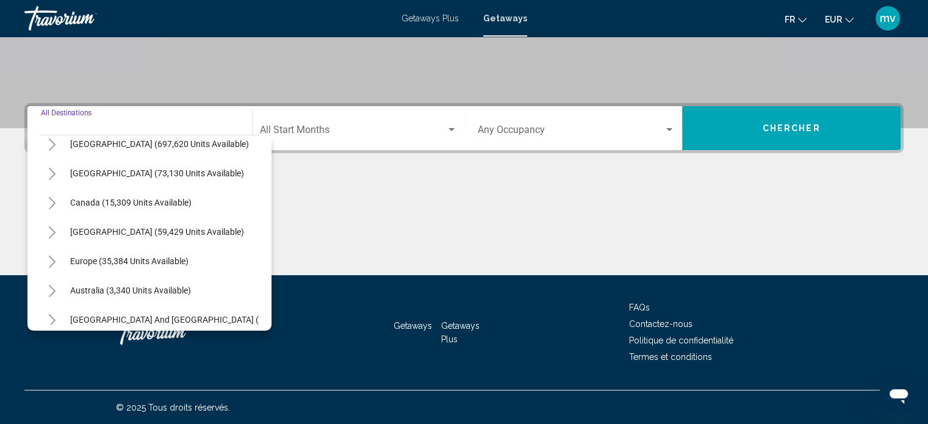
scroll to position [61, 0]
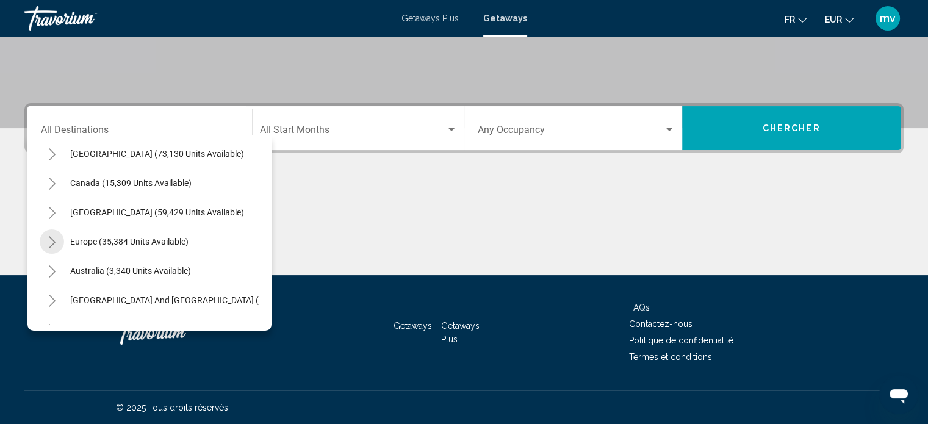
click at [56, 239] on icon "Toggle Europe (35,384 units available)" at bounding box center [52, 242] width 9 height 12
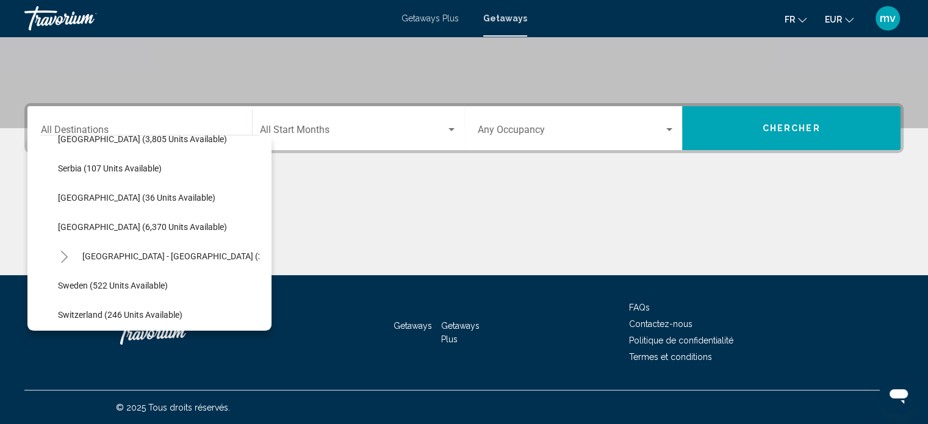
scroll to position [610, 0]
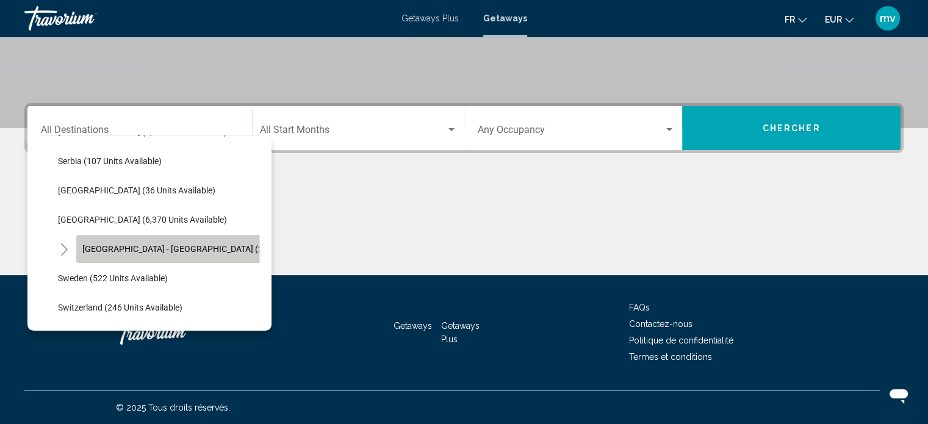
click at [146, 249] on span "[GEOGRAPHIC_DATA] - [GEOGRAPHIC_DATA] (2,462 units available)" at bounding box center [210, 249] width 257 height 10
type input "**********"
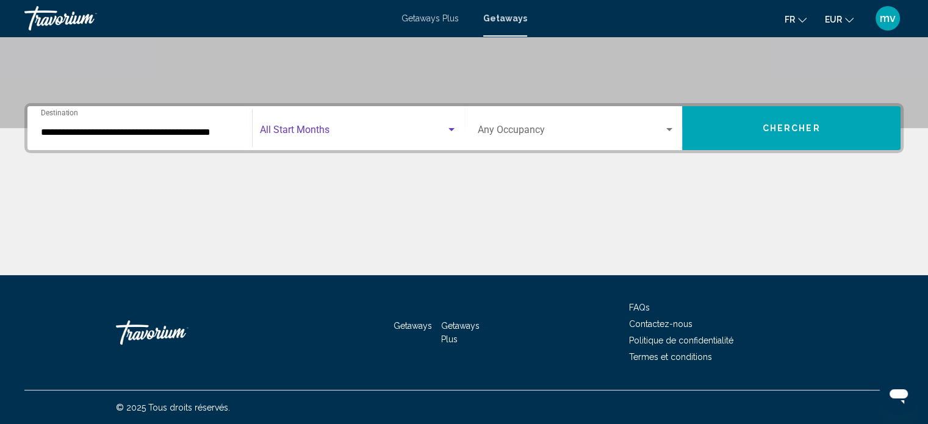
click at [455, 128] on div "Search widget" at bounding box center [451, 130] width 11 height 10
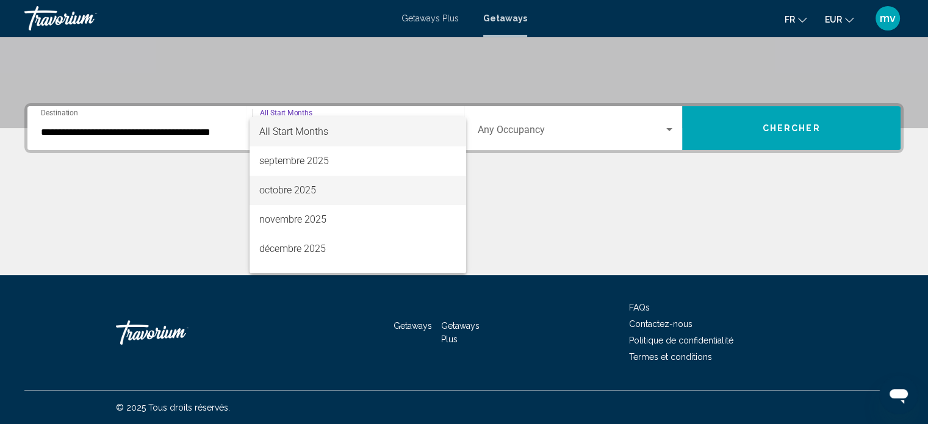
scroll to position [183, 0]
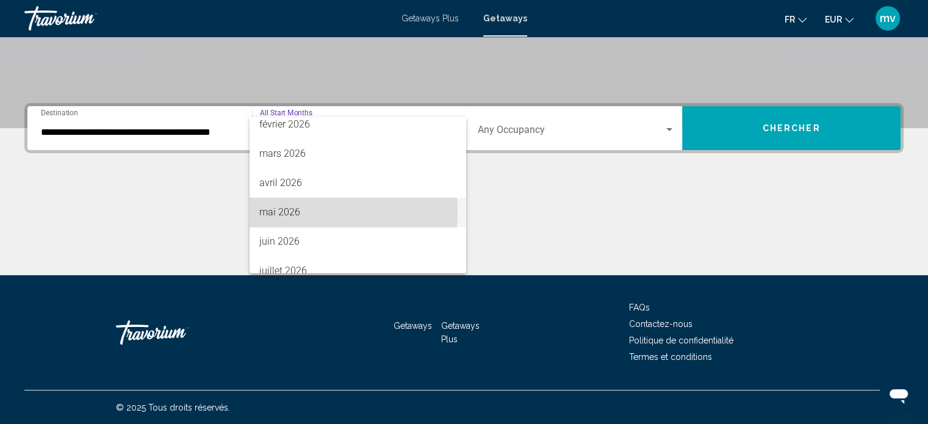
click at [295, 212] on span "mai 2026" at bounding box center [357, 212] width 197 height 29
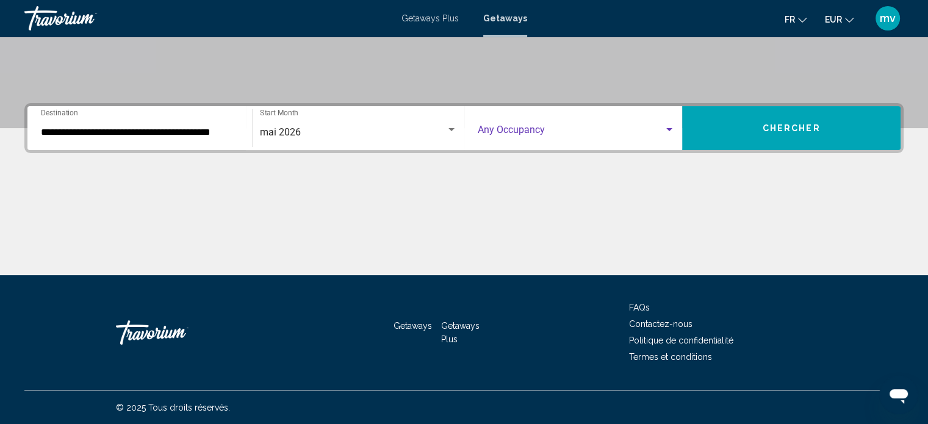
click at [669, 127] on div "Search widget" at bounding box center [669, 130] width 11 height 10
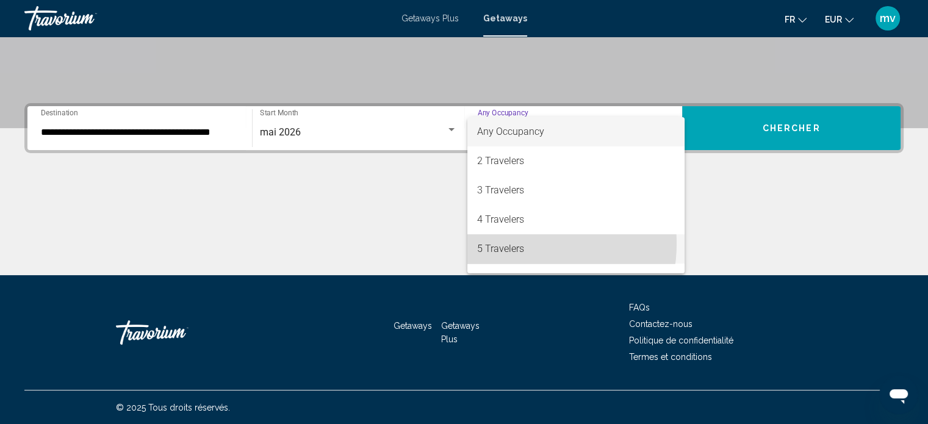
click at [512, 243] on span "5 Travelers" at bounding box center [576, 248] width 198 height 29
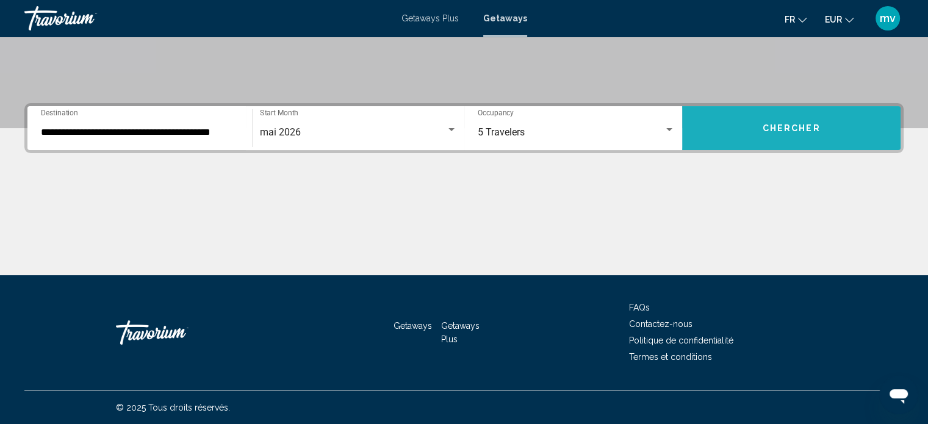
click at [830, 128] on button "Chercher" at bounding box center [791, 128] width 218 height 44
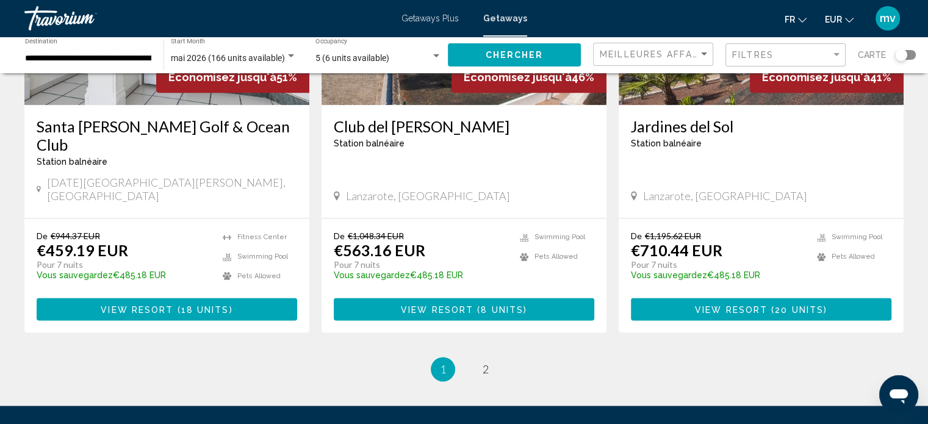
scroll to position [1525, 0]
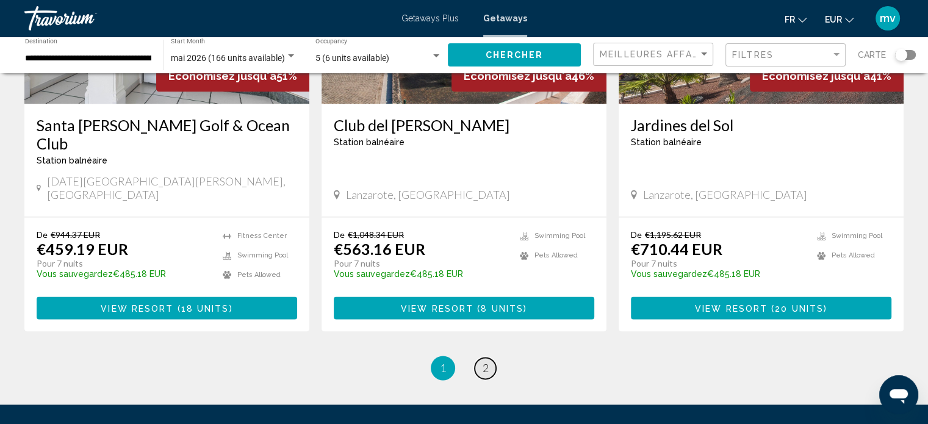
click at [487, 361] on span "2" at bounding box center [486, 367] width 6 height 13
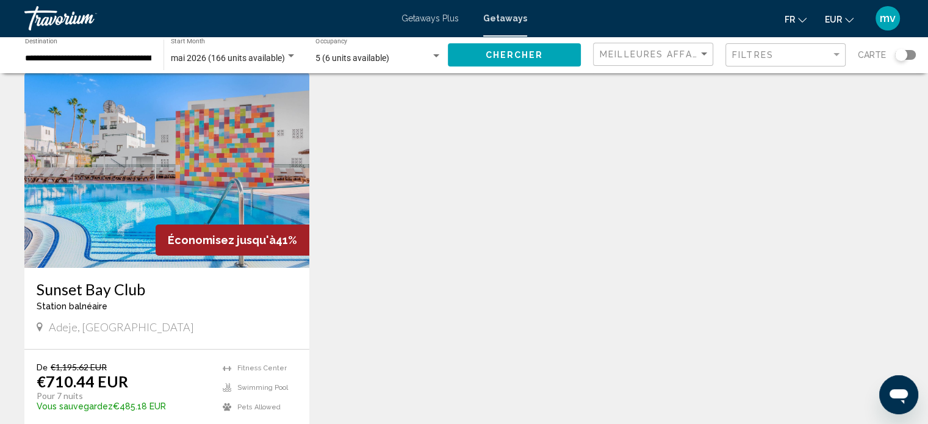
scroll to position [183, 0]
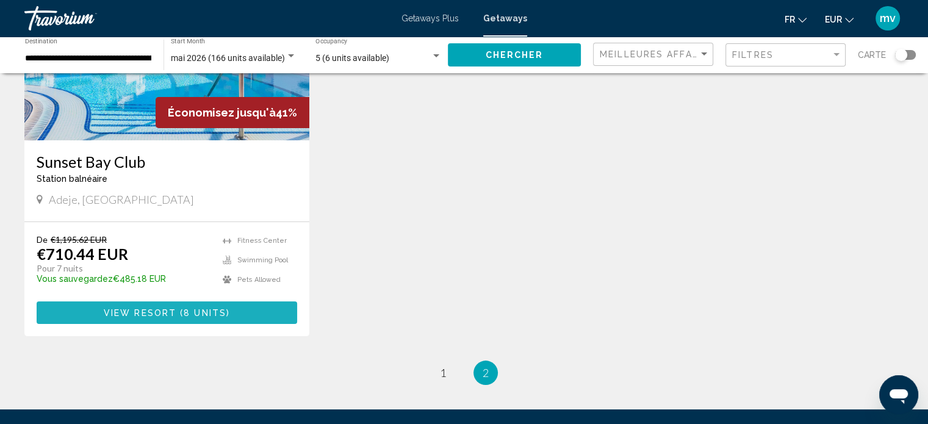
click at [208, 312] on span "8 units" at bounding box center [205, 313] width 43 height 10
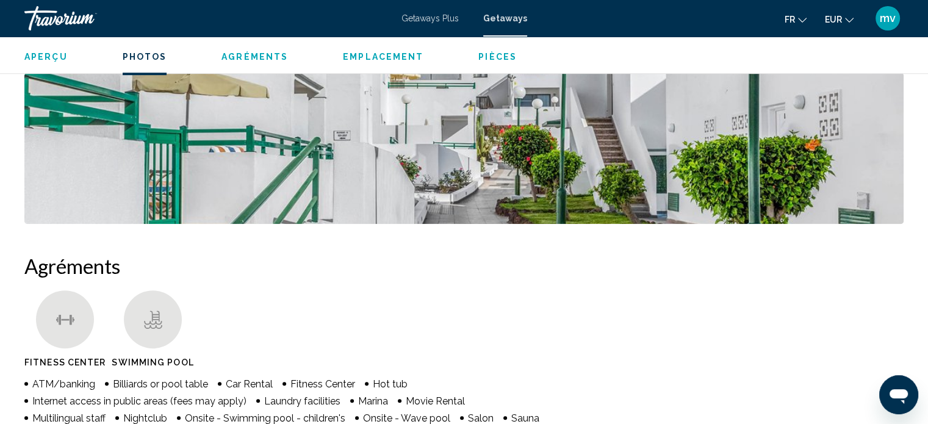
scroll to position [556, 0]
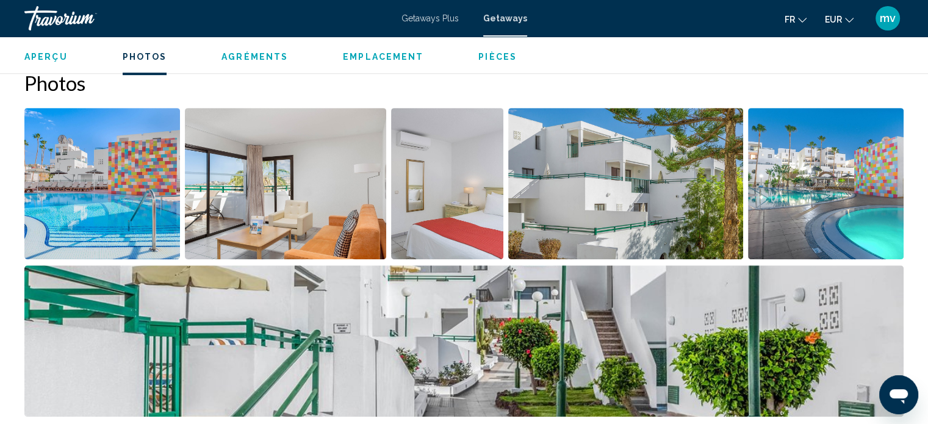
click at [140, 212] on img "Open full-screen image slider" at bounding box center [102, 183] width 156 height 151
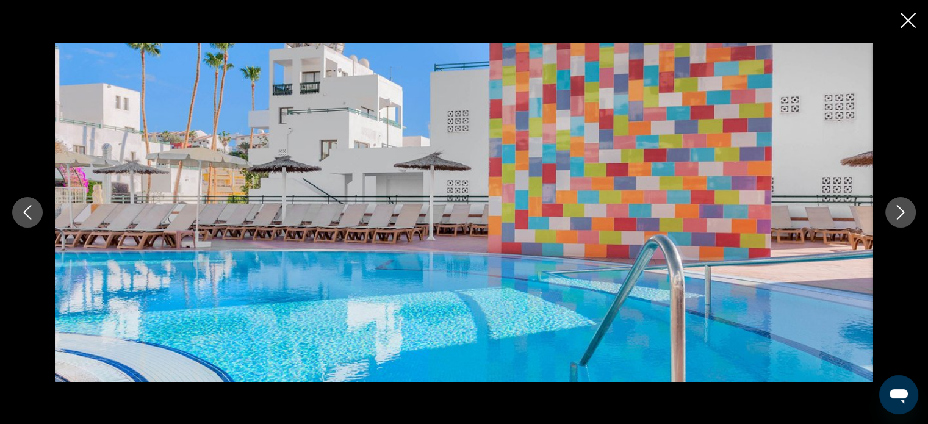
click at [898, 210] on icon "Next image" at bounding box center [900, 212] width 15 height 15
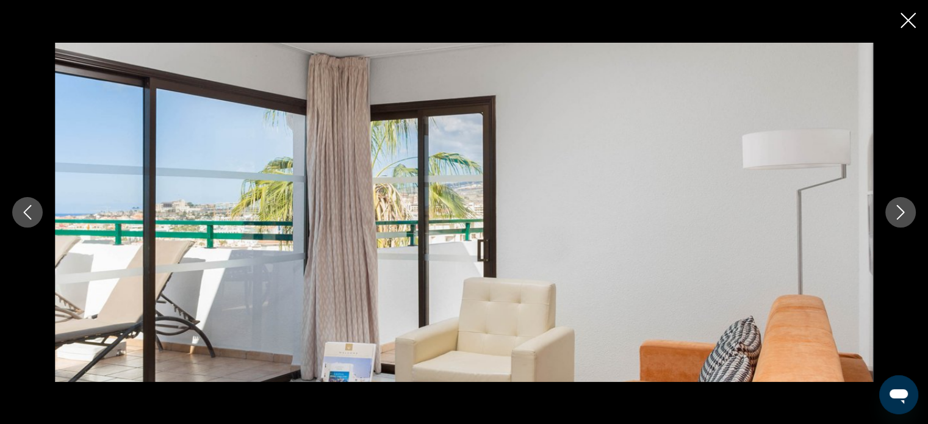
click at [898, 210] on icon "Next image" at bounding box center [900, 212] width 15 height 15
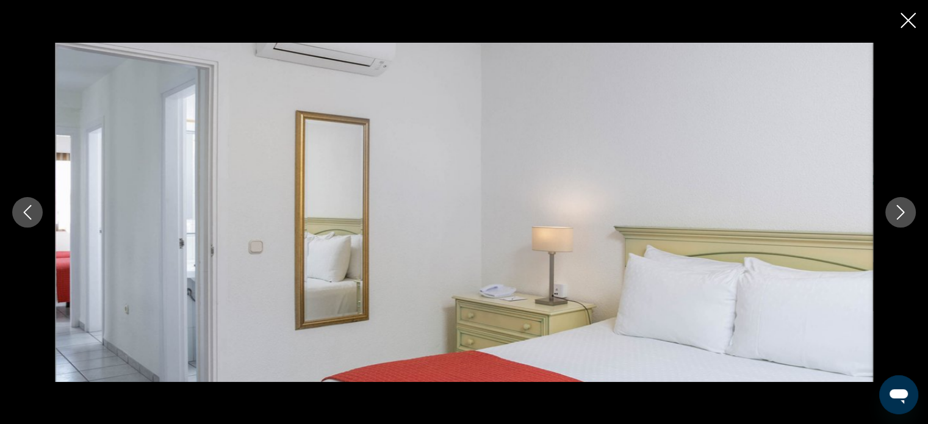
click at [898, 210] on icon "Next image" at bounding box center [900, 212] width 15 height 15
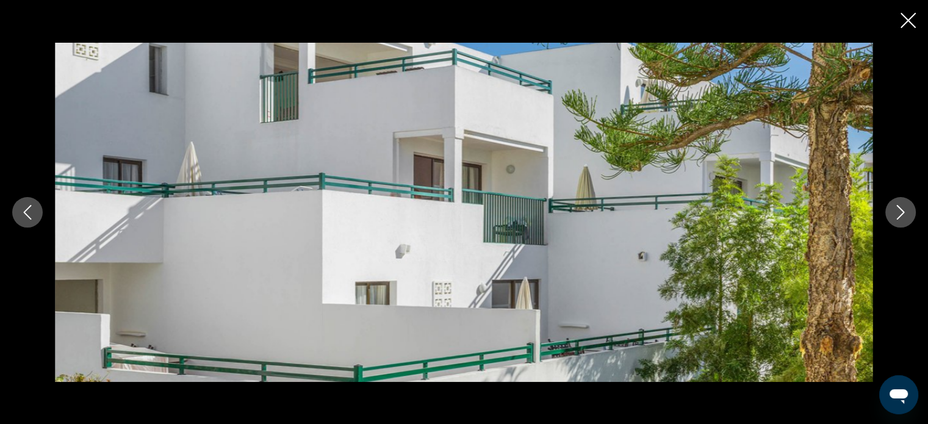
click at [898, 210] on icon "Next image" at bounding box center [900, 212] width 15 height 15
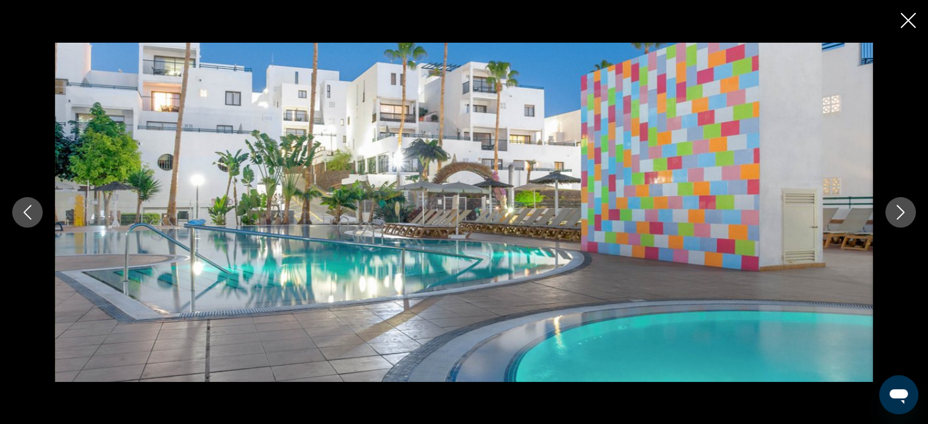
click at [898, 210] on icon "Next image" at bounding box center [900, 212] width 15 height 15
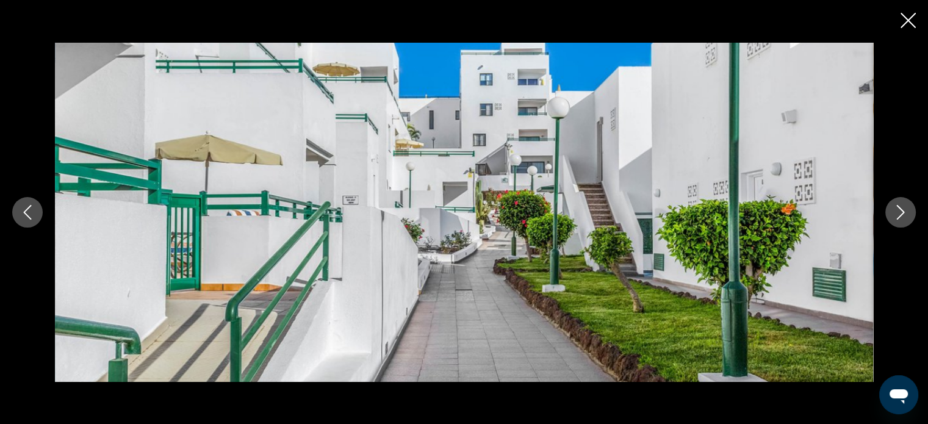
click at [898, 210] on icon "Next image" at bounding box center [900, 212] width 15 height 15
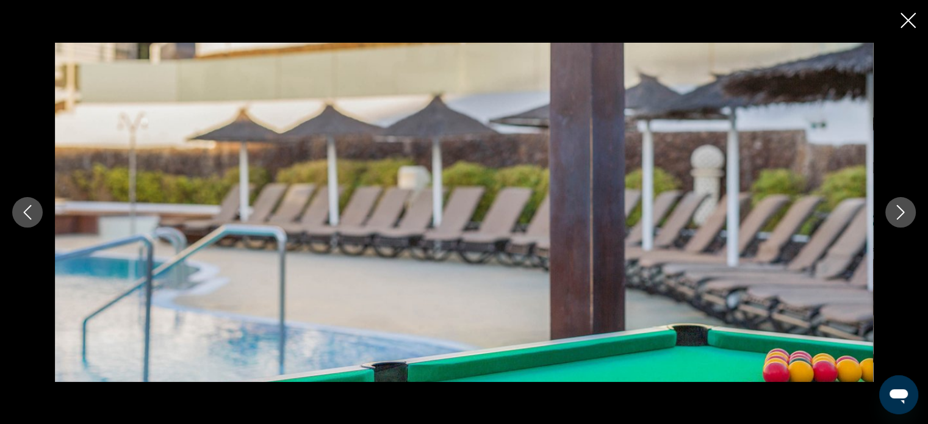
click at [898, 210] on icon "Next image" at bounding box center [900, 212] width 15 height 15
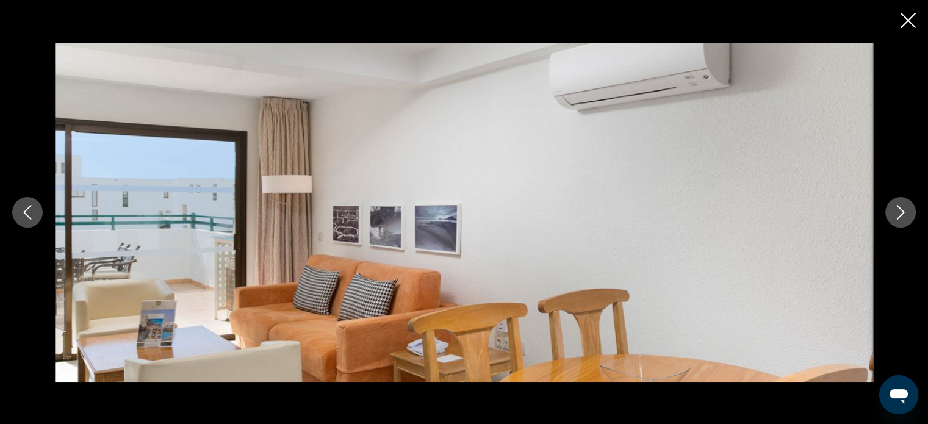
click at [898, 210] on icon "Next image" at bounding box center [900, 212] width 15 height 15
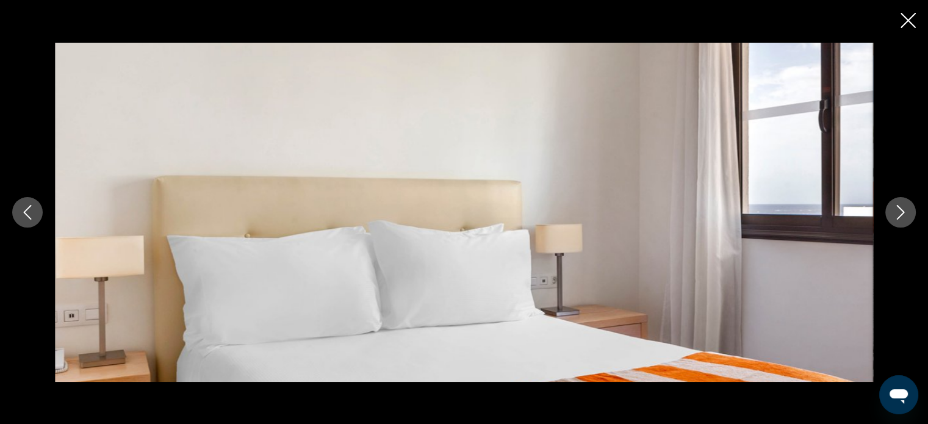
click at [898, 210] on icon "Next image" at bounding box center [900, 212] width 15 height 15
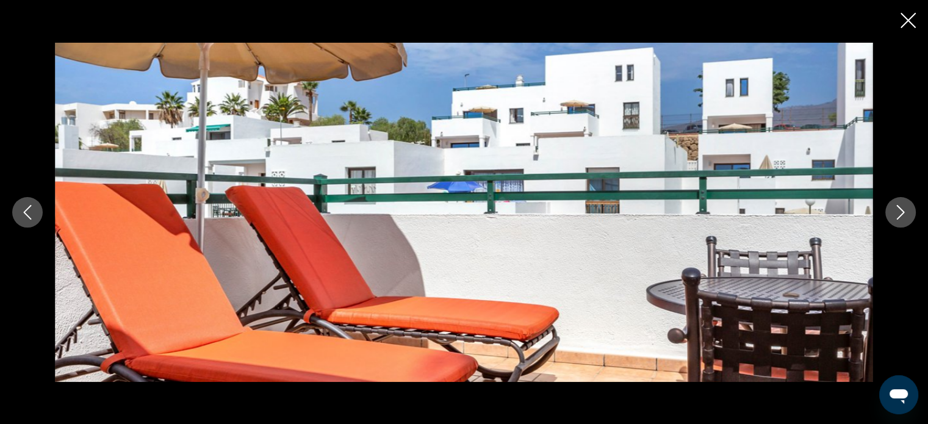
click at [898, 210] on icon "Next image" at bounding box center [900, 212] width 15 height 15
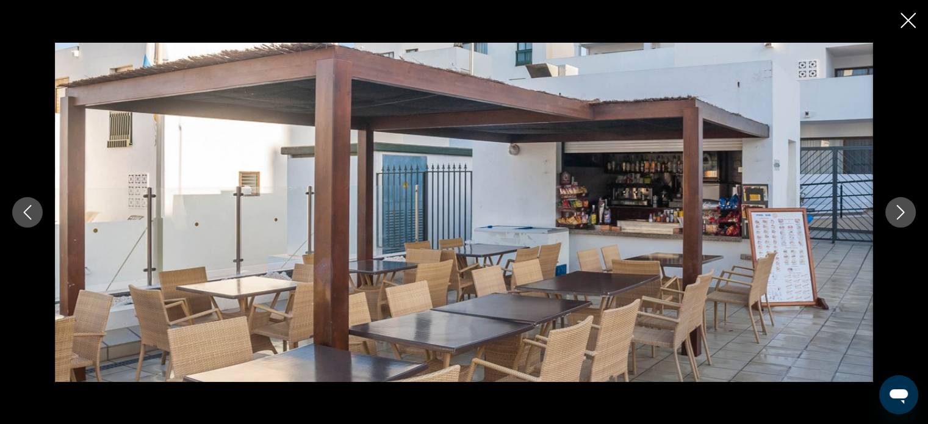
click at [898, 210] on icon "Next image" at bounding box center [900, 212] width 15 height 15
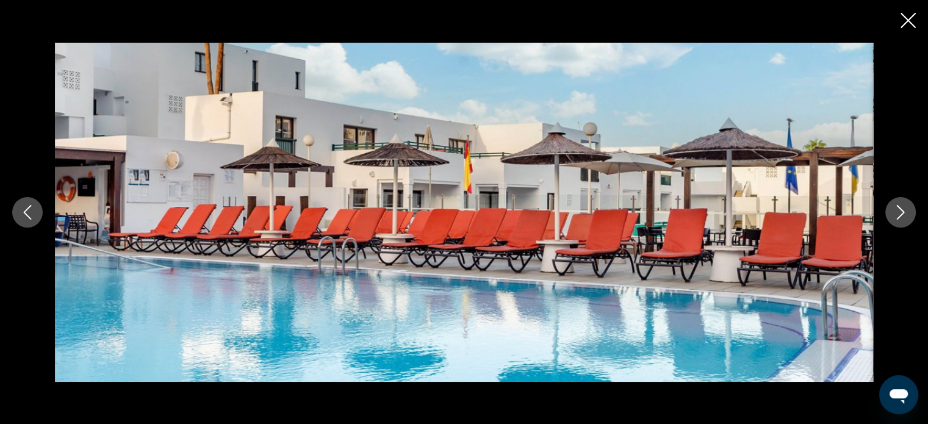
click at [898, 210] on icon "Next image" at bounding box center [900, 212] width 15 height 15
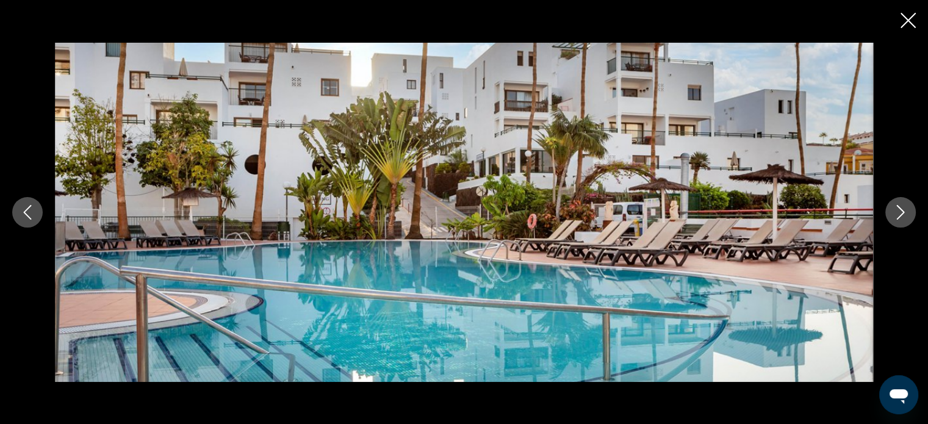
click at [898, 209] on icon "Next image" at bounding box center [900, 212] width 15 height 15
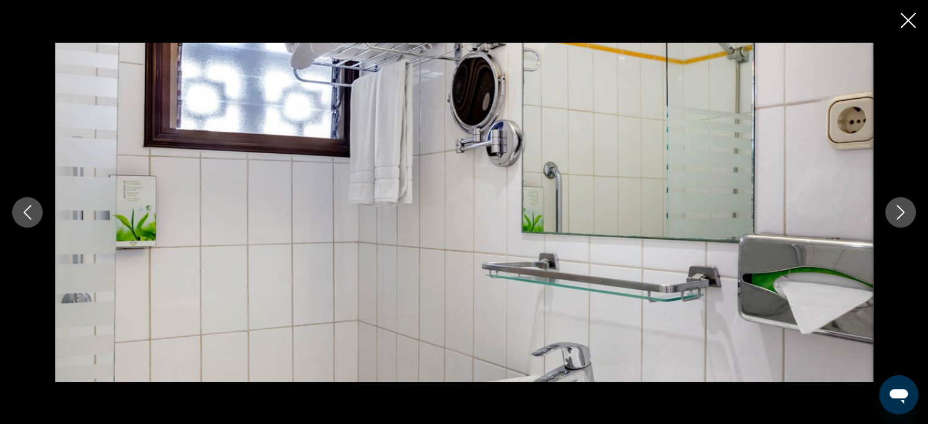
click at [898, 209] on icon "Next image" at bounding box center [900, 212] width 15 height 15
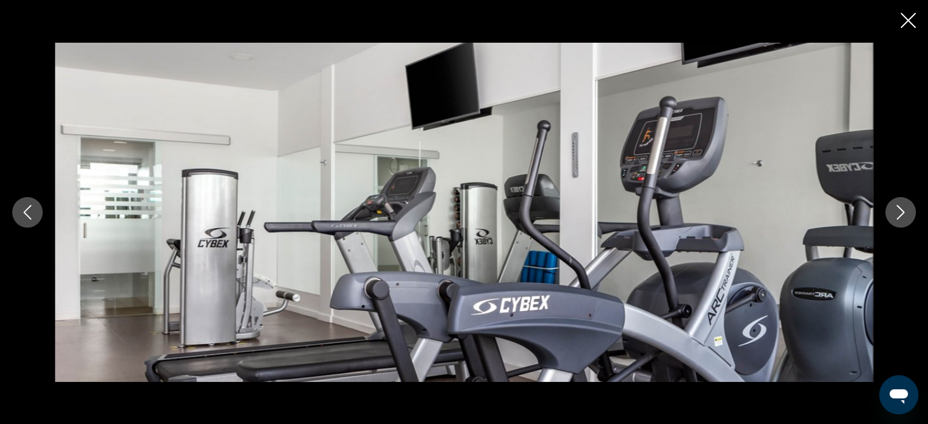
click at [898, 209] on icon "Next image" at bounding box center [900, 212] width 15 height 15
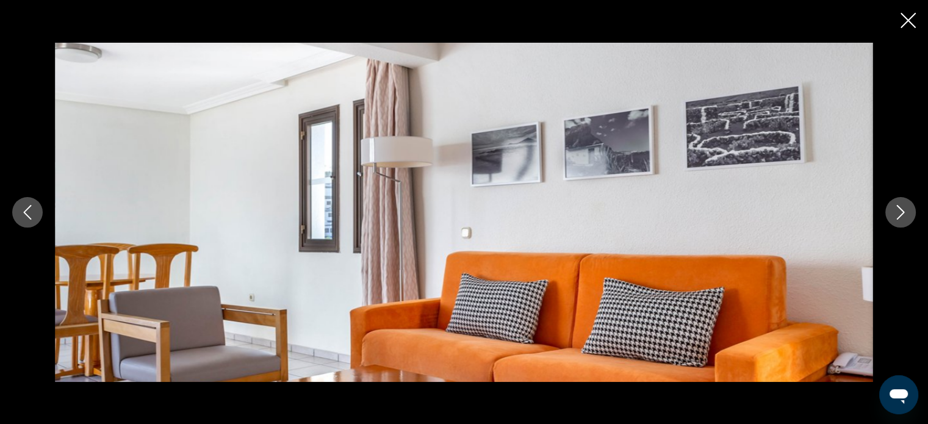
click at [898, 209] on icon "Next image" at bounding box center [900, 212] width 15 height 15
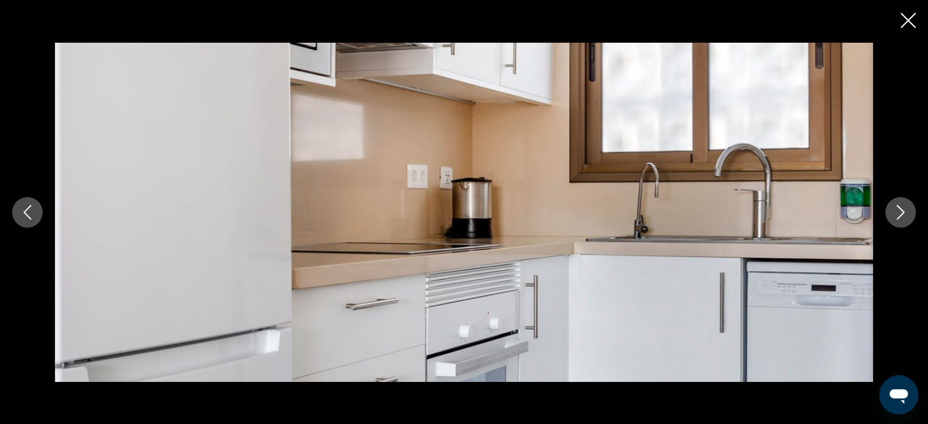
click at [898, 209] on icon "Next image" at bounding box center [900, 212] width 15 height 15
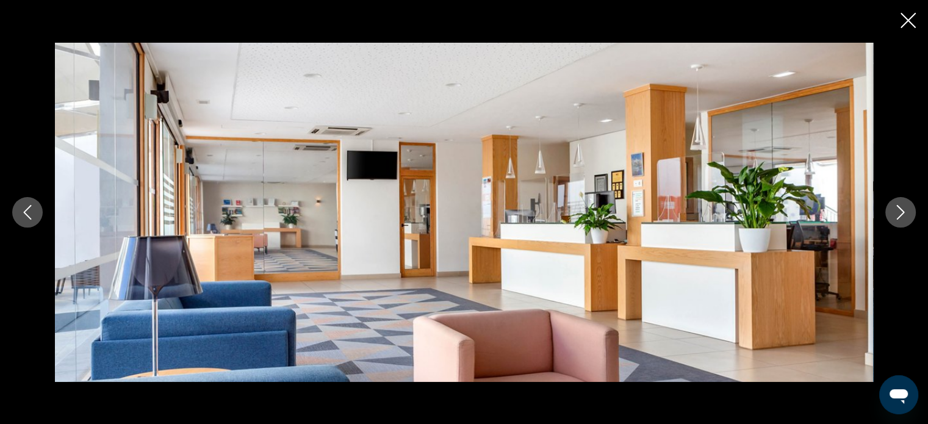
click at [898, 209] on icon "Next image" at bounding box center [900, 212] width 15 height 15
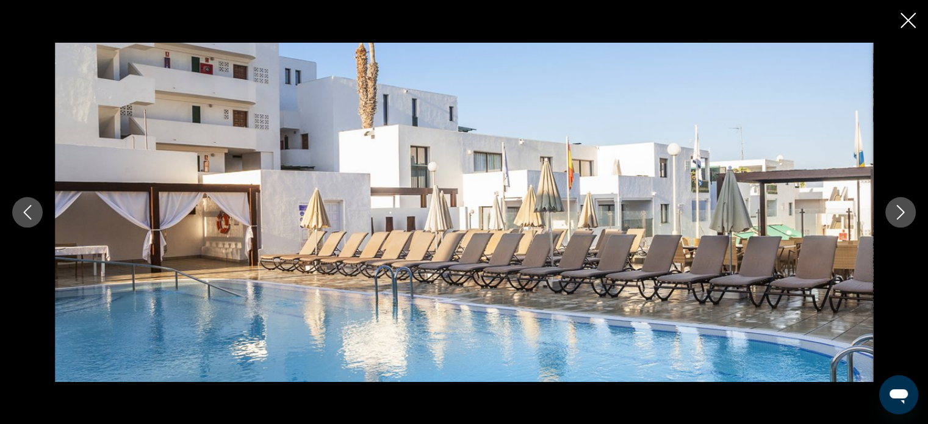
click at [898, 209] on icon "Next image" at bounding box center [900, 212] width 15 height 15
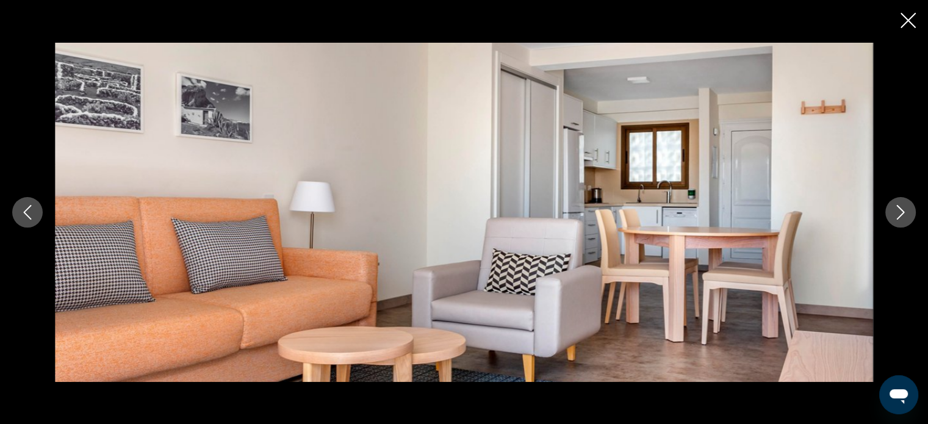
click at [898, 209] on icon "Next image" at bounding box center [900, 212] width 15 height 15
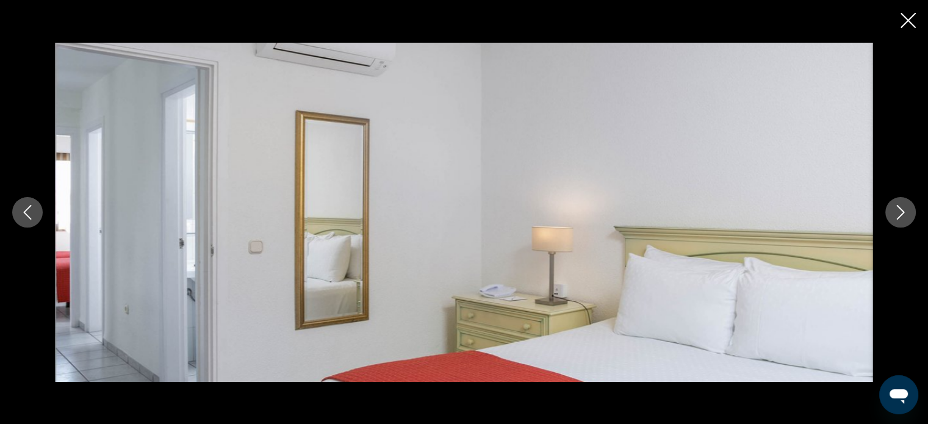
click at [908, 15] on icon "Close slideshow" at bounding box center [907, 20] width 15 height 15
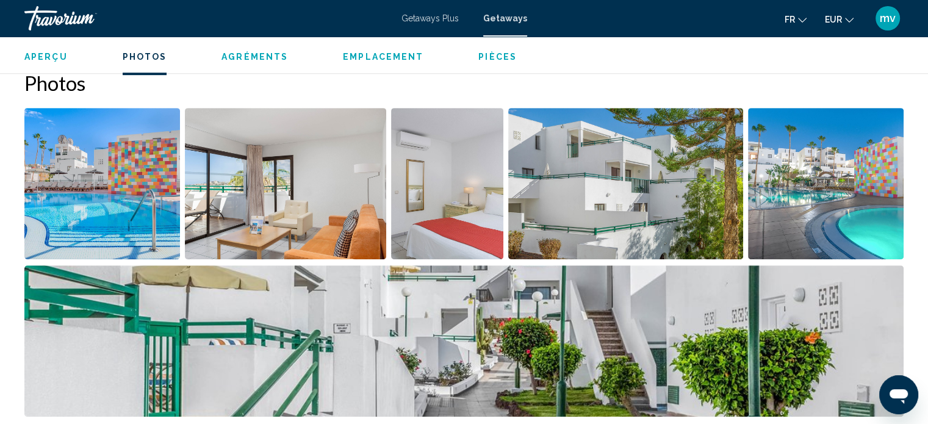
click at [495, 53] on span "Pièces" at bounding box center [497, 57] width 38 height 10
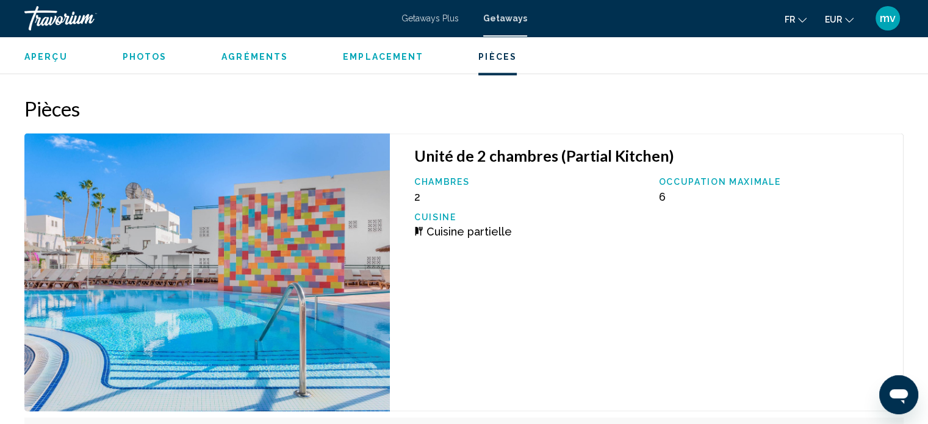
scroll to position [2212, 0]
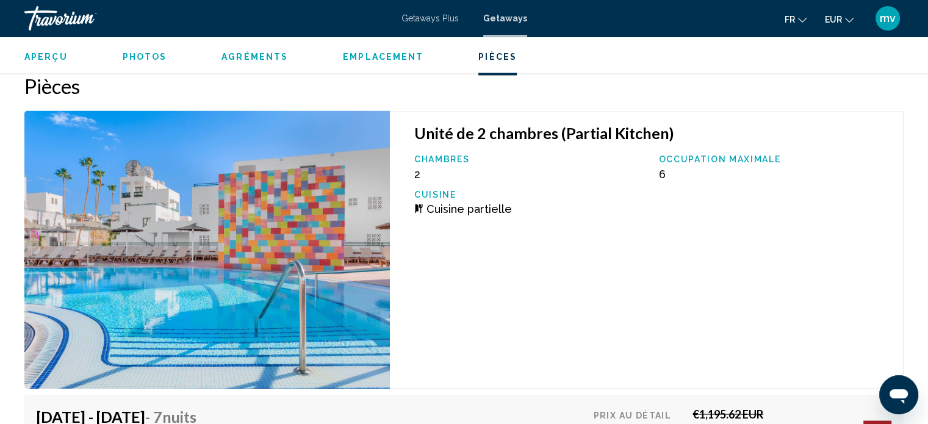
click at [444, 14] on span "Getaways Plus" at bounding box center [429, 18] width 57 height 10
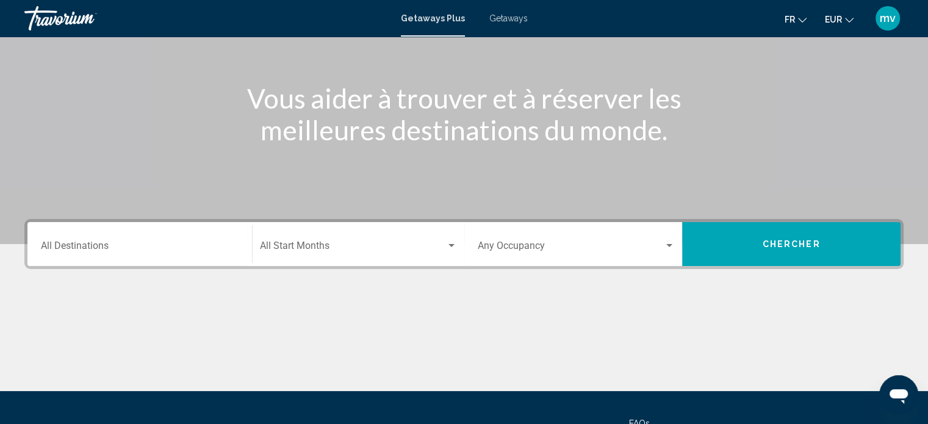
scroll to position [183, 0]
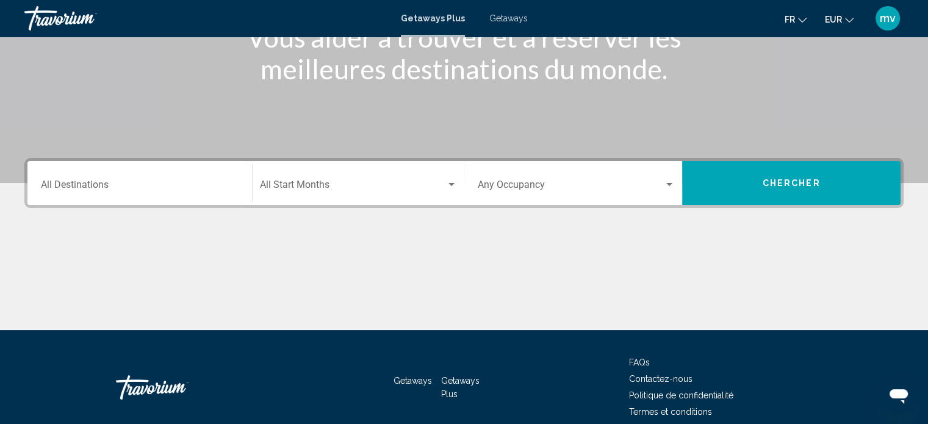
click at [208, 180] on div "Destination All Destinations" at bounding box center [140, 183] width 198 height 38
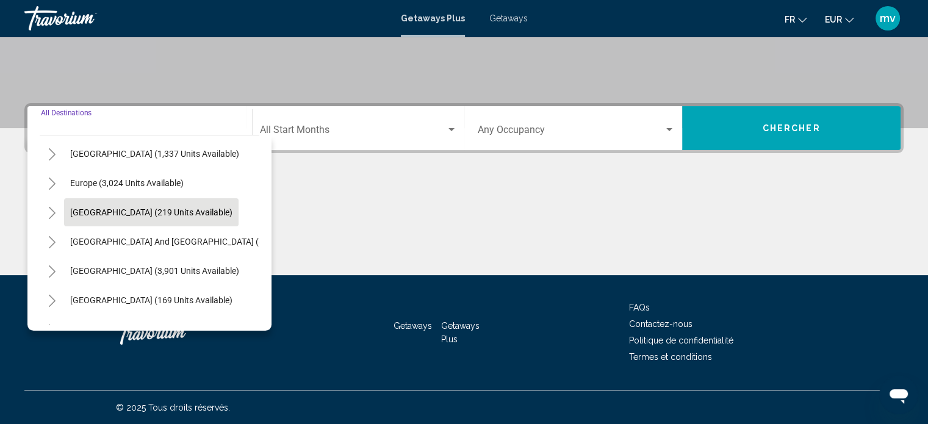
scroll to position [122, 0]
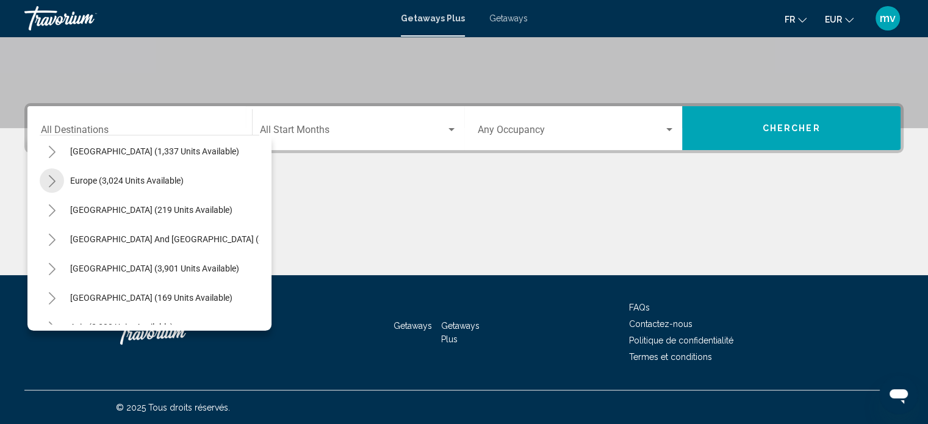
click at [54, 173] on button "Toggle Europe (3,024 units available)" at bounding box center [52, 180] width 24 height 24
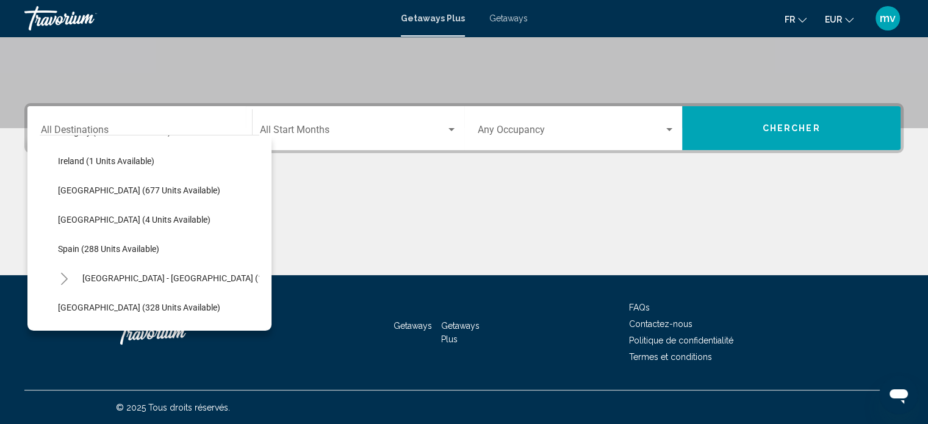
scroll to position [488, 0]
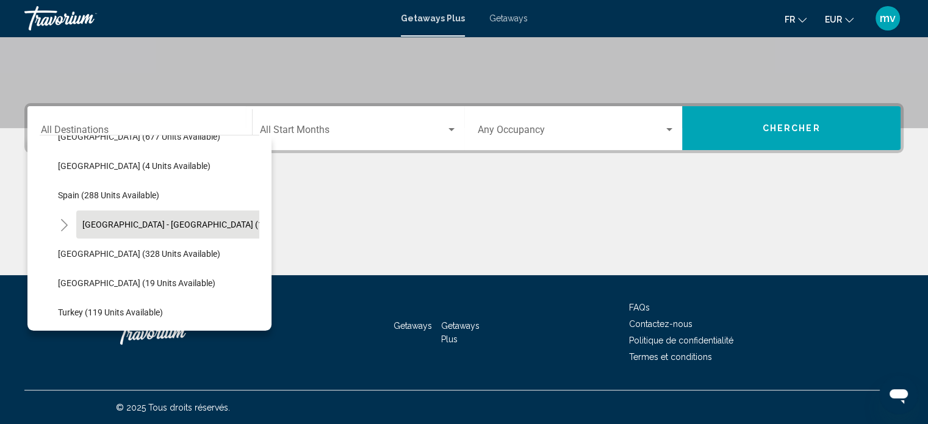
click at [153, 220] on span "[GEOGRAPHIC_DATA] - [GEOGRAPHIC_DATA] (18 units available)" at bounding box center [205, 225] width 246 height 10
type input "**********"
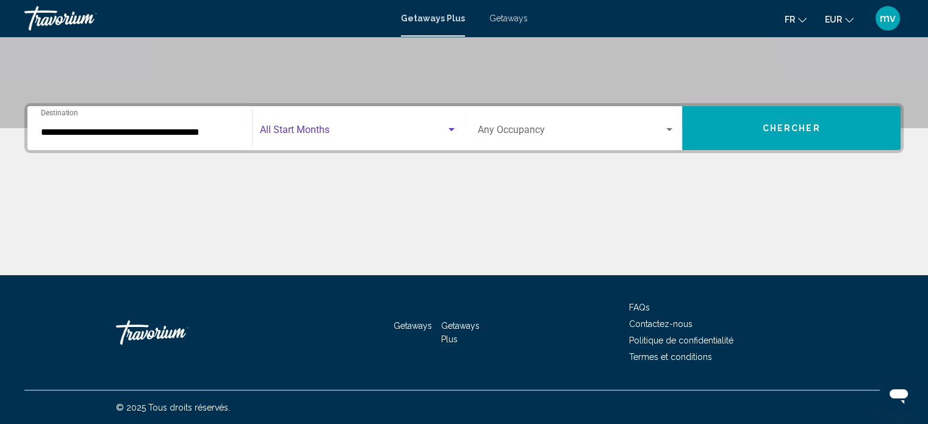
click at [451, 130] on div "Search widget" at bounding box center [451, 129] width 6 height 3
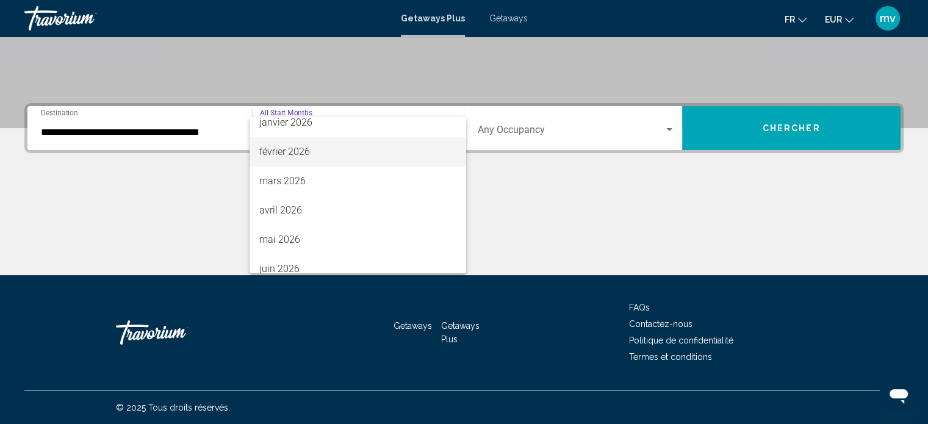
scroll to position [183, 0]
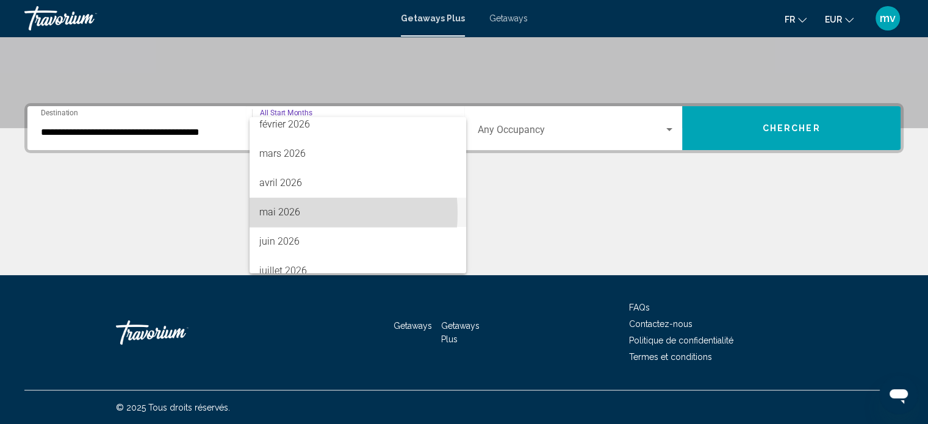
click at [285, 213] on span "mai 2026" at bounding box center [357, 212] width 197 height 29
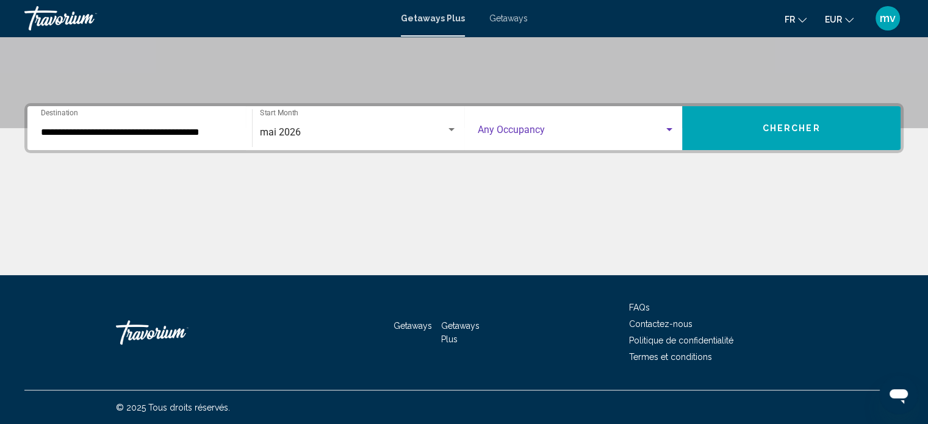
click at [672, 128] on div "Search widget" at bounding box center [669, 130] width 11 height 10
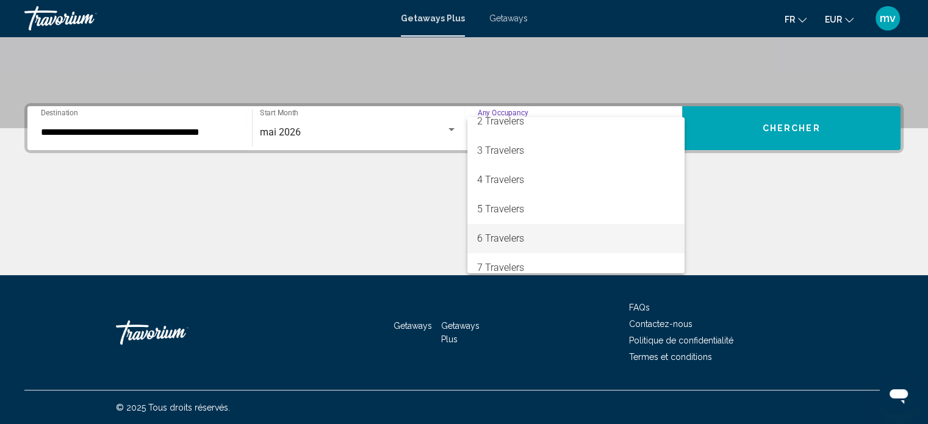
scroll to position [61, 0]
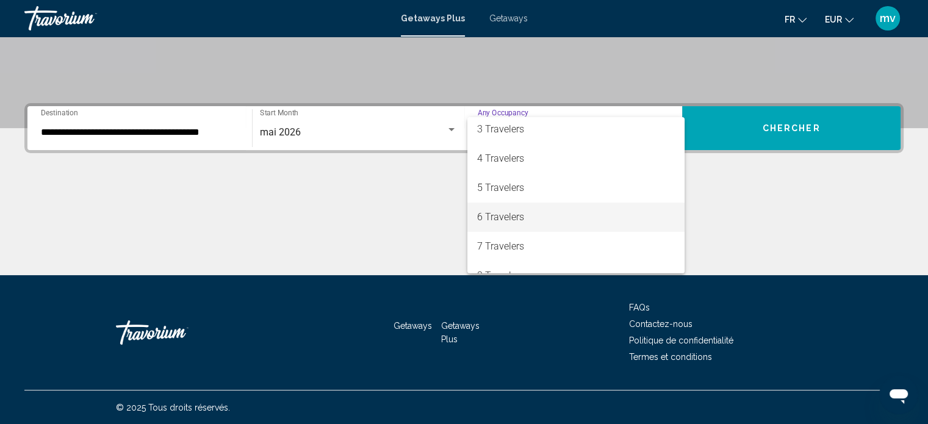
drag, startPoint x: 502, startPoint y: 217, endPoint x: 503, endPoint y: 207, distance: 9.8
click at [501, 214] on span "6 Travelers" at bounding box center [576, 217] width 198 height 29
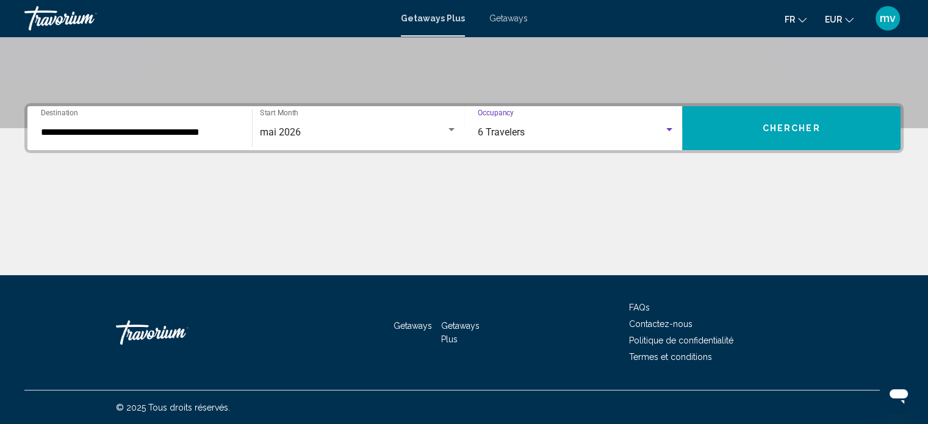
click at [759, 131] on button "Chercher" at bounding box center [791, 128] width 218 height 44
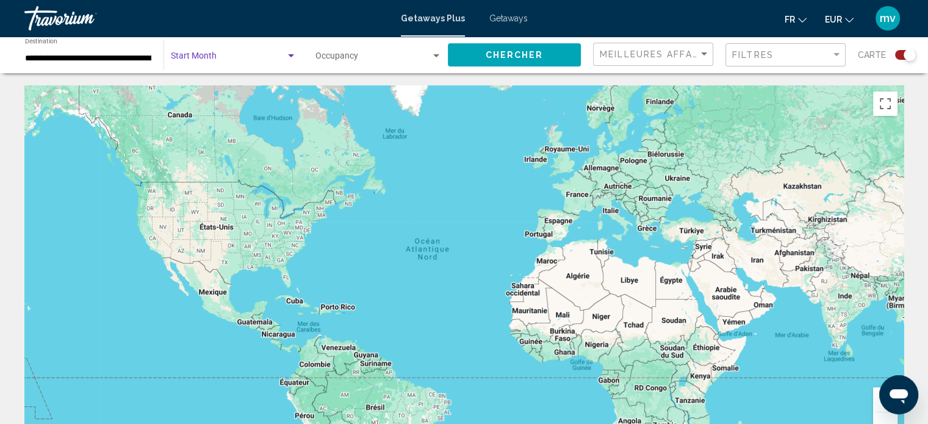
click at [288, 54] on div "Search widget" at bounding box center [291, 55] width 6 height 3
click at [273, 54] on span "All Start Months" at bounding box center [234, 59] width 126 height 26
click at [517, 54] on span "Chercher" at bounding box center [515, 56] width 58 height 10
click at [498, 18] on span "Getaways" at bounding box center [508, 18] width 38 height 10
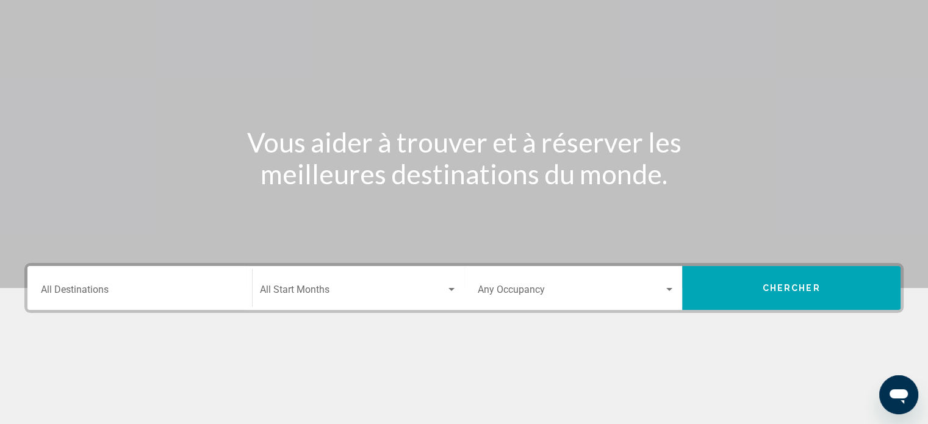
scroll to position [122, 0]
